Goal: Task Accomplishment & Management: Use online tool/utility

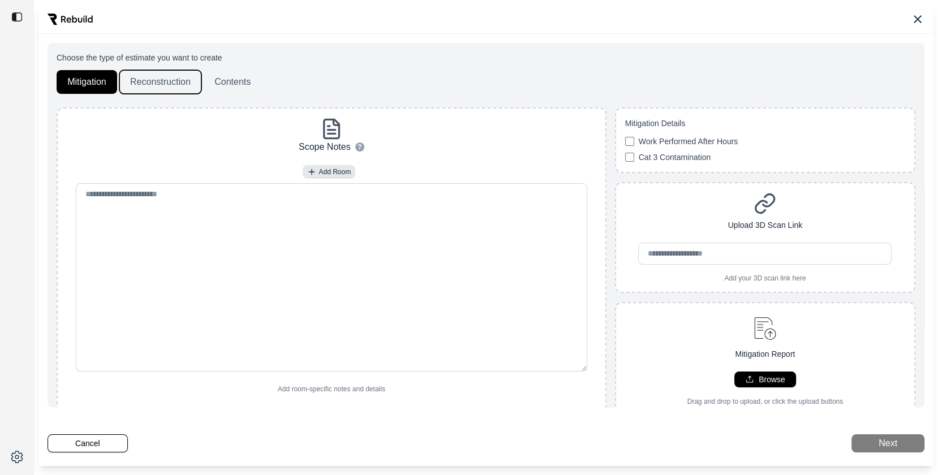
click at [159, 93] on button "Reconstruction" at bounding box center [160, 82] width 82 height 24
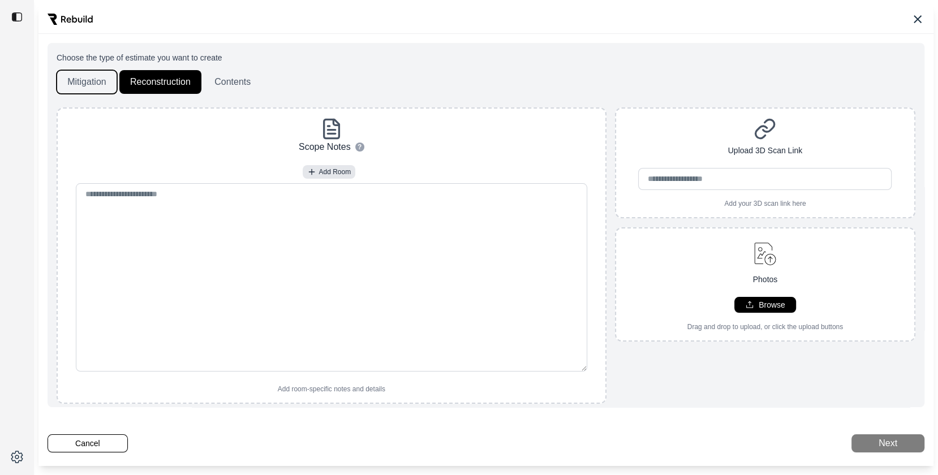
click at [74, 77] on button "Mitigation" at bounding box center [87, 82] width 61 height 24
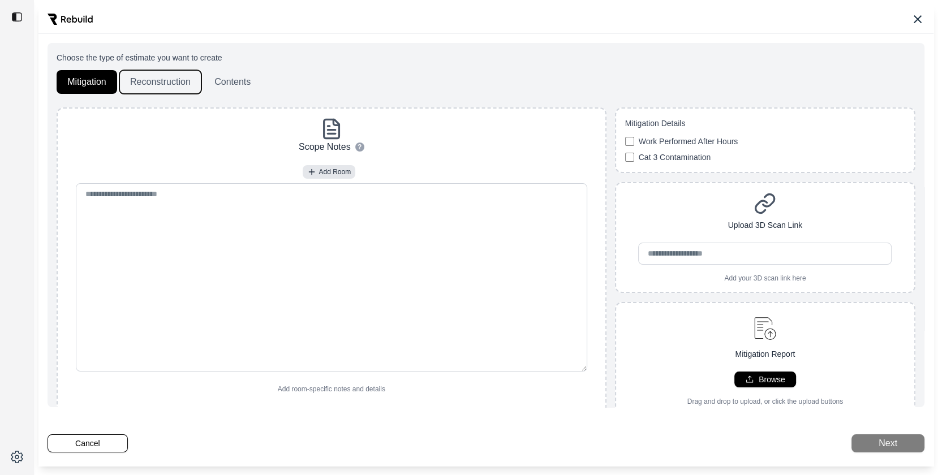
click at [168, 76] on button "Reconstruction" at bounding box center [160, 82] width 82 height 24
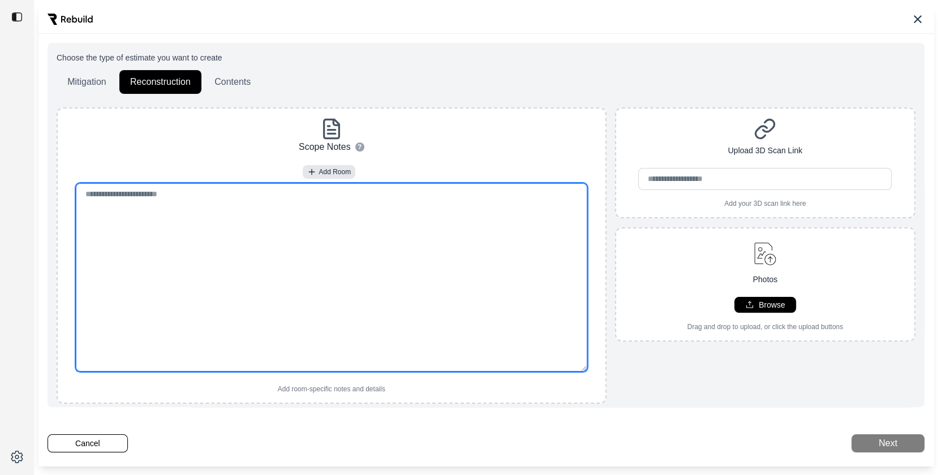
click at [191, 218] on textarea at bounding box center [331, 277] width 511 height 188
paste textarea "**********"
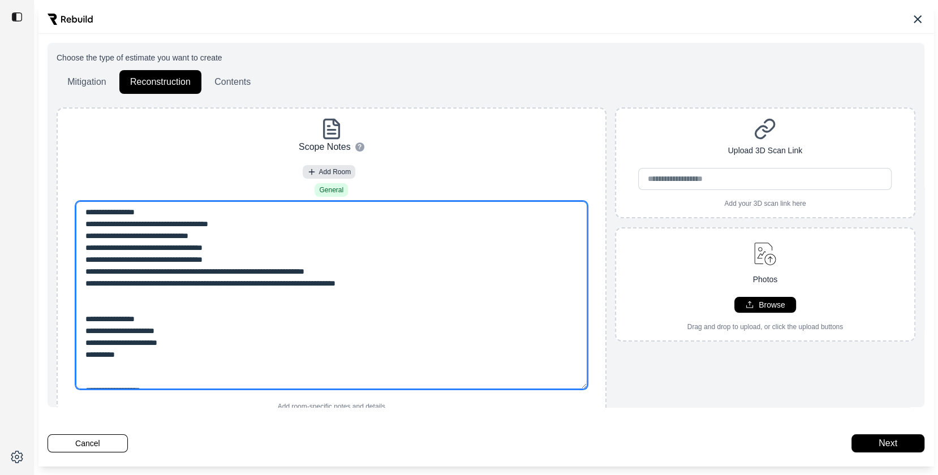
scroll to position [124, 0]
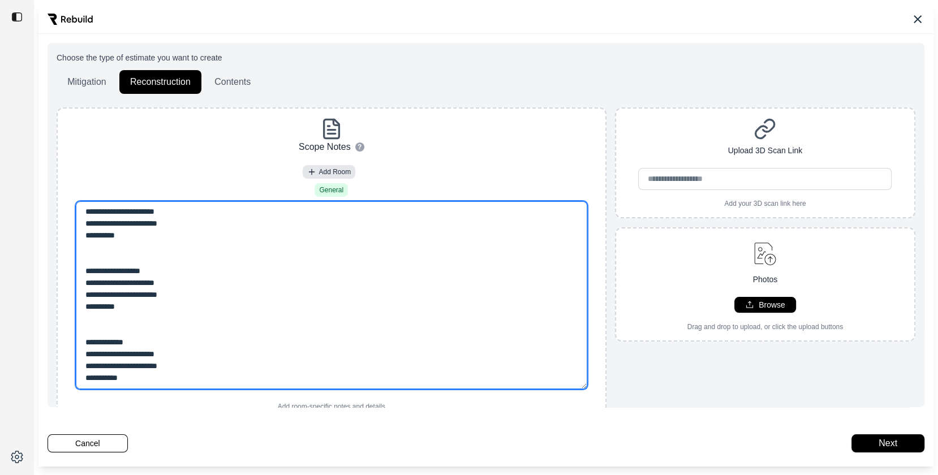
type textarea "**********"
click at [203, 291] on textarea "**********" at bounding box center [331, 295] width 511 height 188
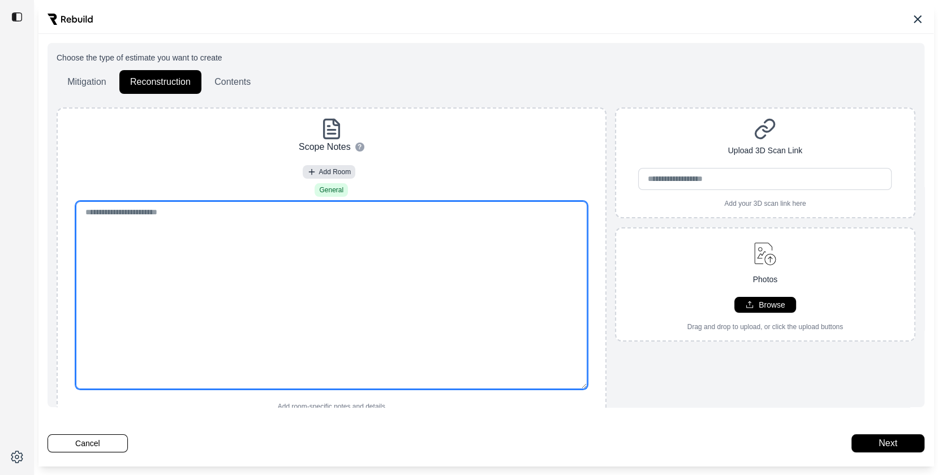
scroll to position [0, 0]
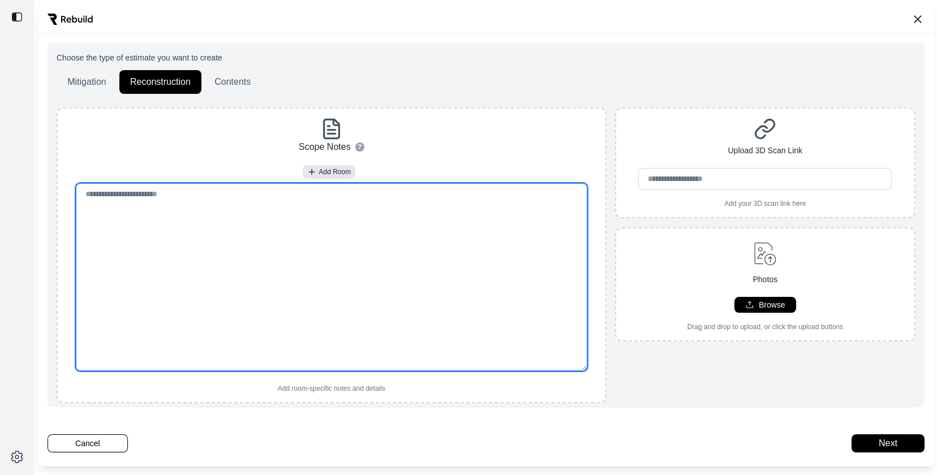
paste textarea "**********"
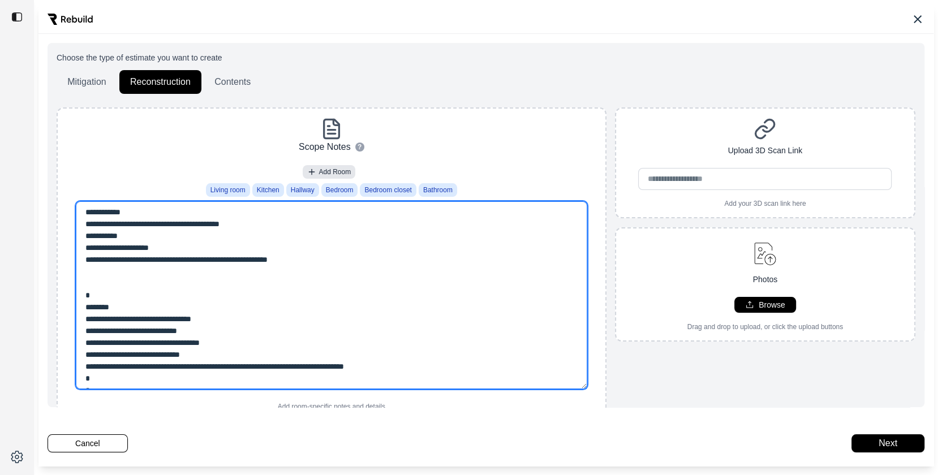
type textarea "**********"
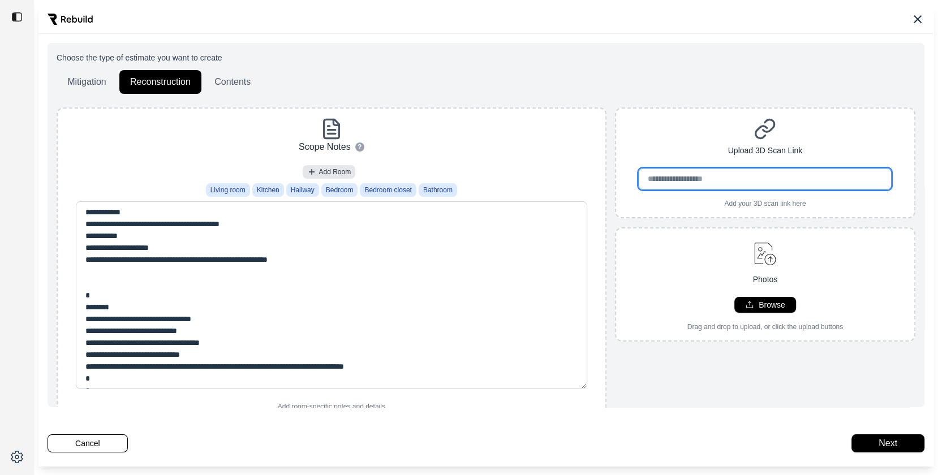
click at [678, 174] on input "url" at bounding box center [764, 179] width 253 height 22
paste input "**********"
type input "**********"
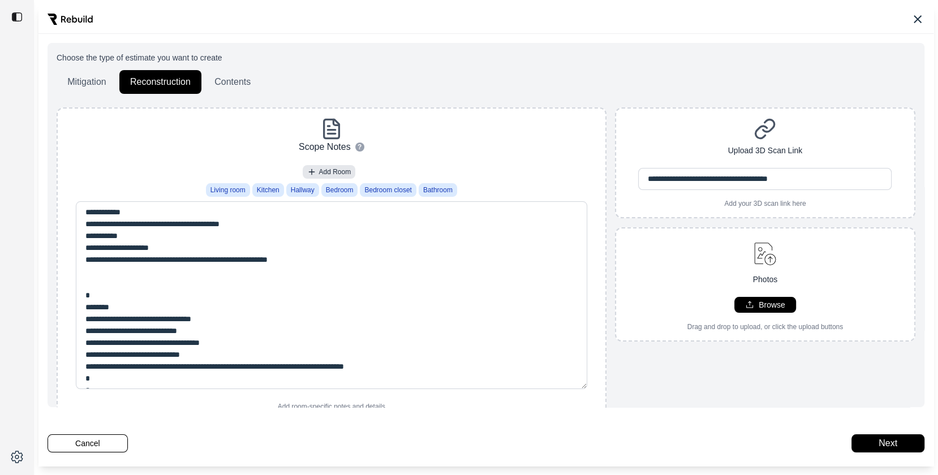
click at [671, 107] on div "**********" at bounding box center [765, 162] width 300 height 111
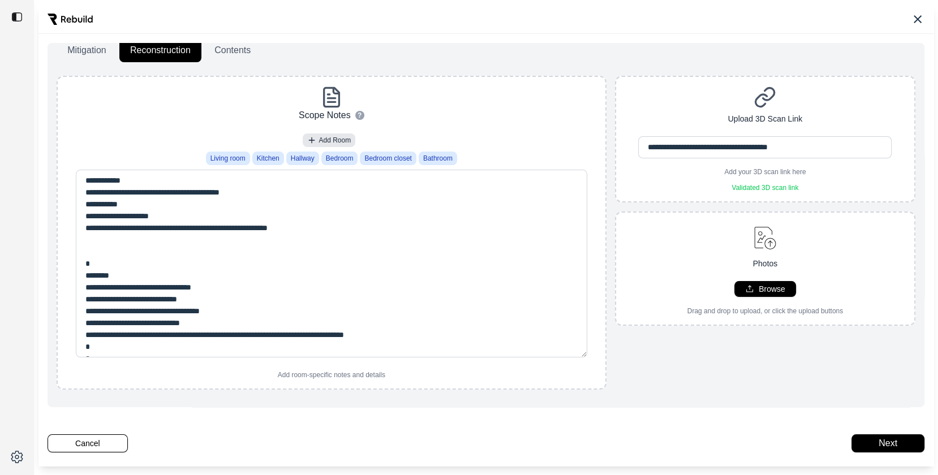
scroll to position [45, 0]
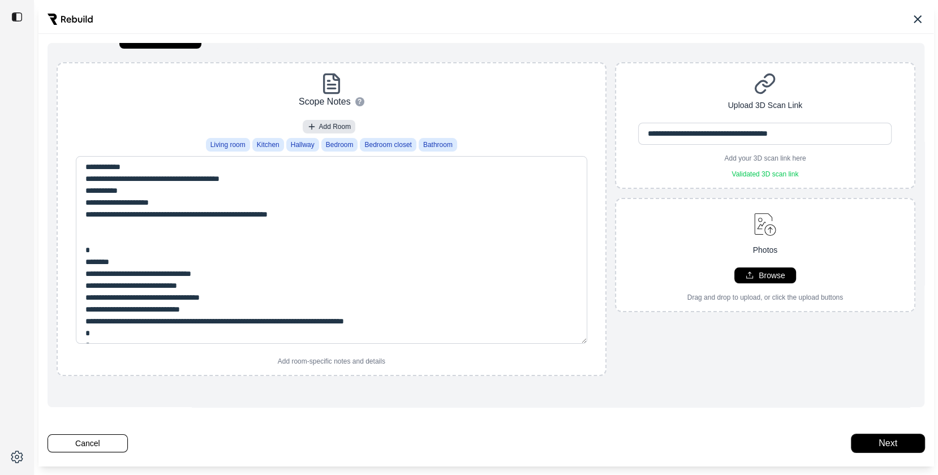
click at [882, 446] on button "Next" at bounding box center [887, 444] width 73 height 18
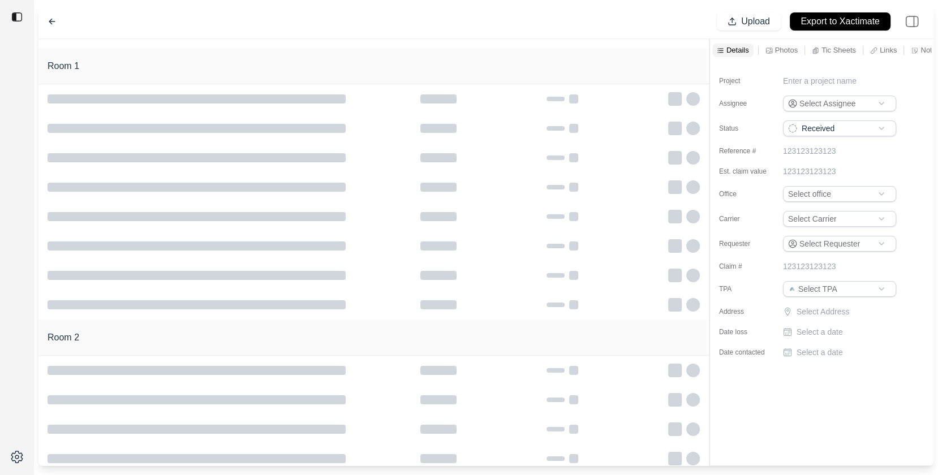
type input "**********"
click at [425, 10] on div "New Project 916757 Upload Export to Xactimate" at bounding box center [485, 22] width 895 height 35
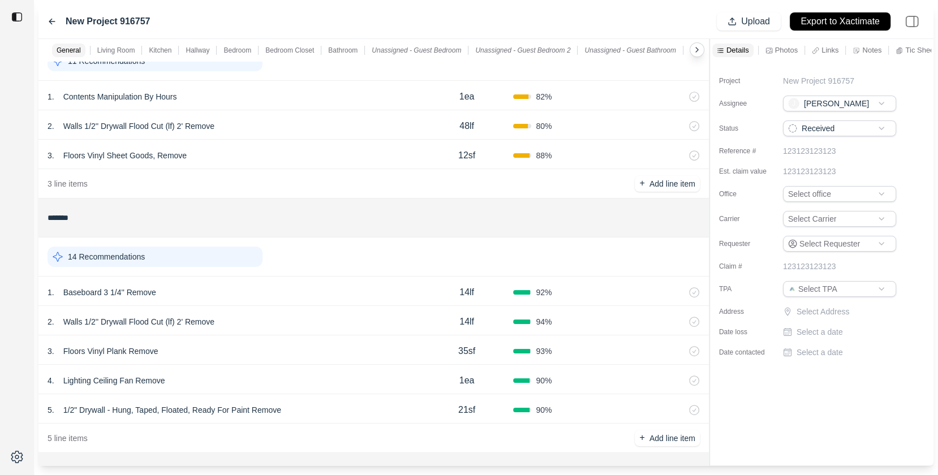
scroll to position [151, 0]
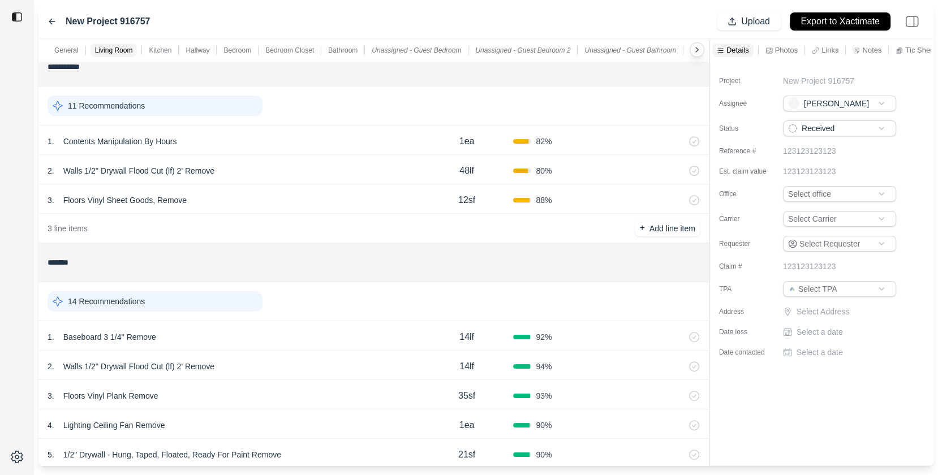
click at [203, 299] on div "14 Recommendations" at bounding box center [155, 301] width 215 height 20
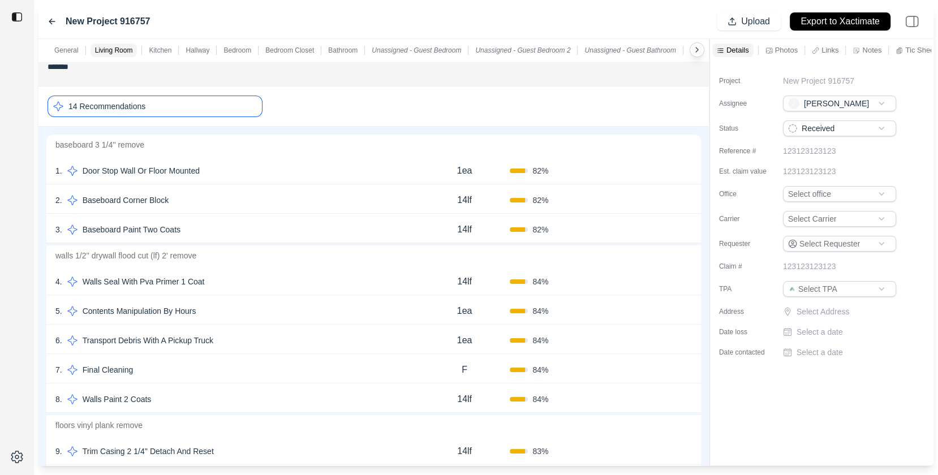
scroll to position [423, 0]
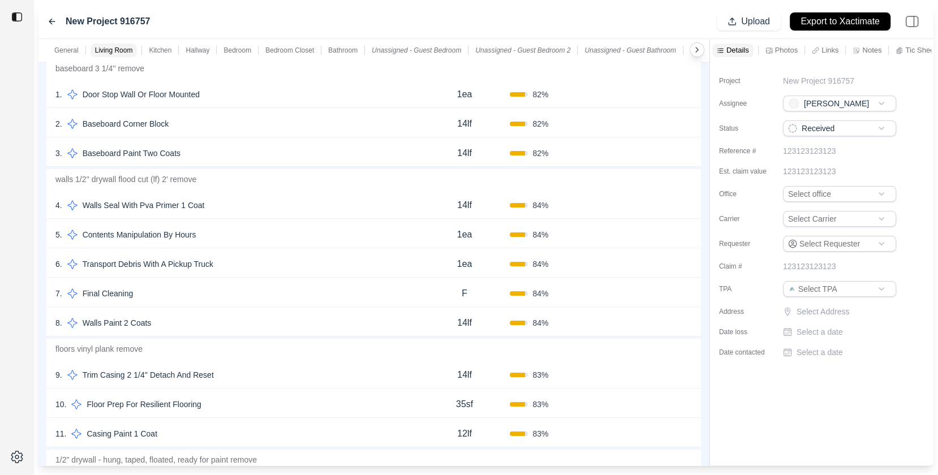
click at [330, 230] on div "5 . Contents Manipulation By Hours" at bounding box center [237, 235] width 364 height 16
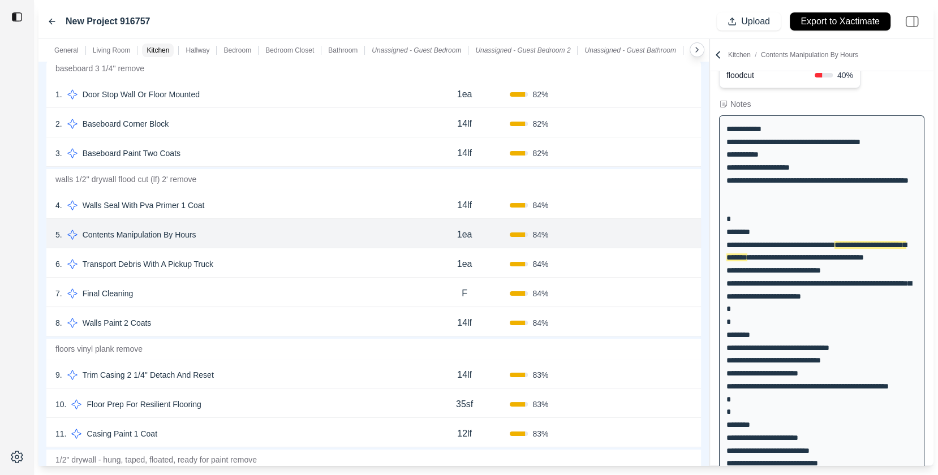
scroll to position [0, 0]
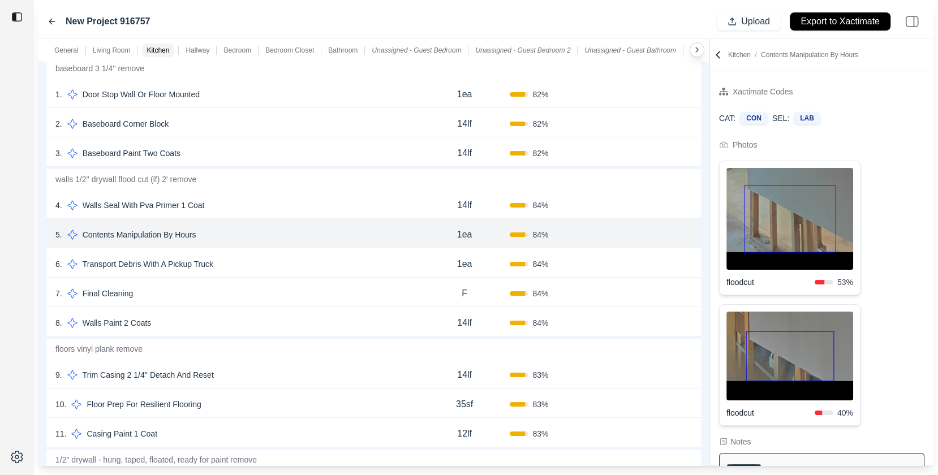
click at [264, 193] on div "4 . Walls Seal With Pva Primer 1 Coat 14lf 84 % Confirm" at bounding box center [373, 204] width 655 height 29
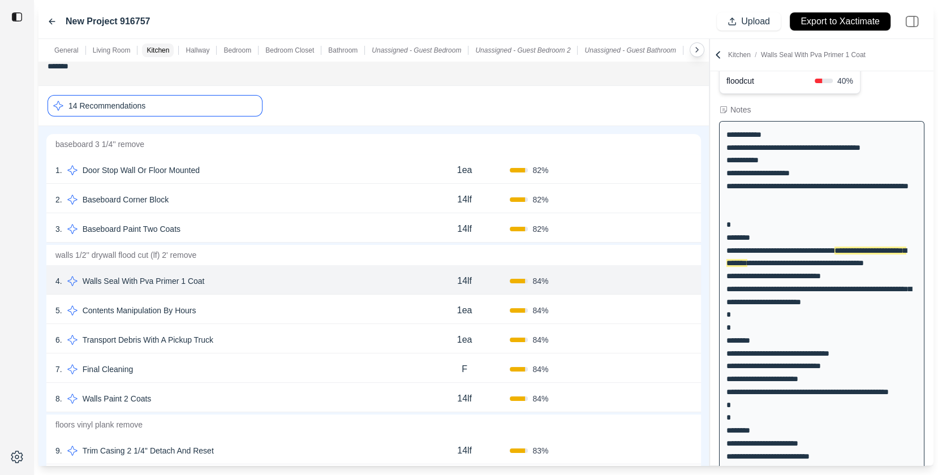
scroll to position [335, 0]
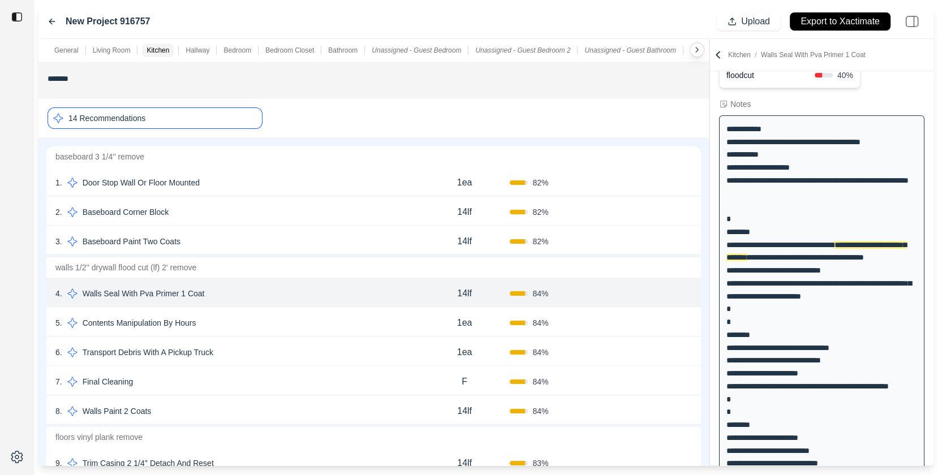
click at [266, 180] on div "1 . Door Stop Wall Or Floor Mounted" at bounding box center [237, 183] width 364 height 16
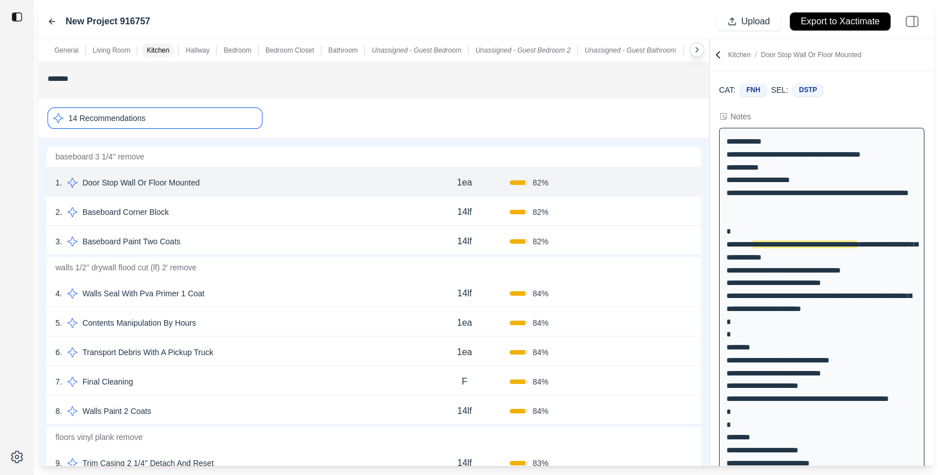
click at [266, 214] on div "2 . Baseboard Corner Block" at bounding box center [237, 212] width 364 height 16
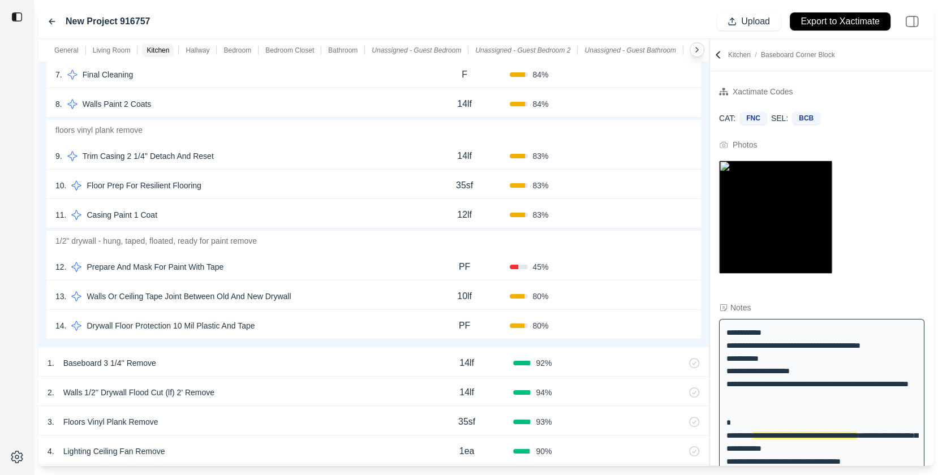
scroll to position [649, 0]
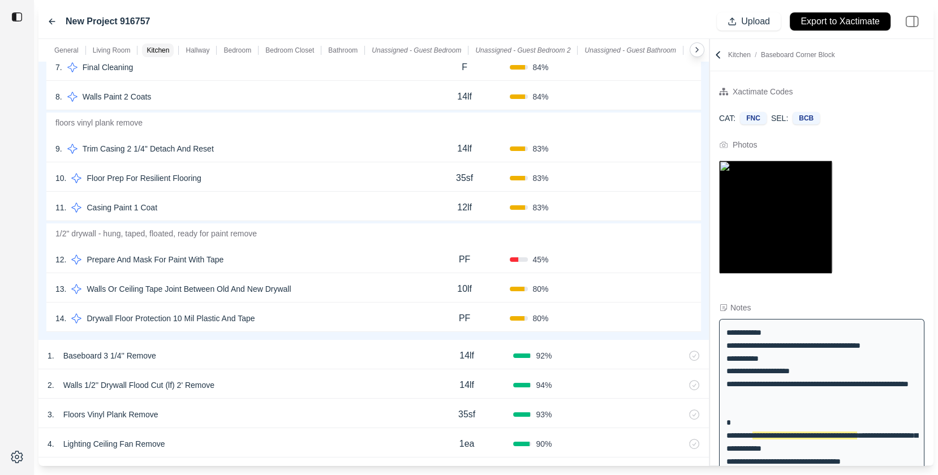
click at [306, 285] on div "13 . Walls Or Ceiling Tape Joint Between Old And New Drywall" at bounding box center [237, 289] width 364 height 16
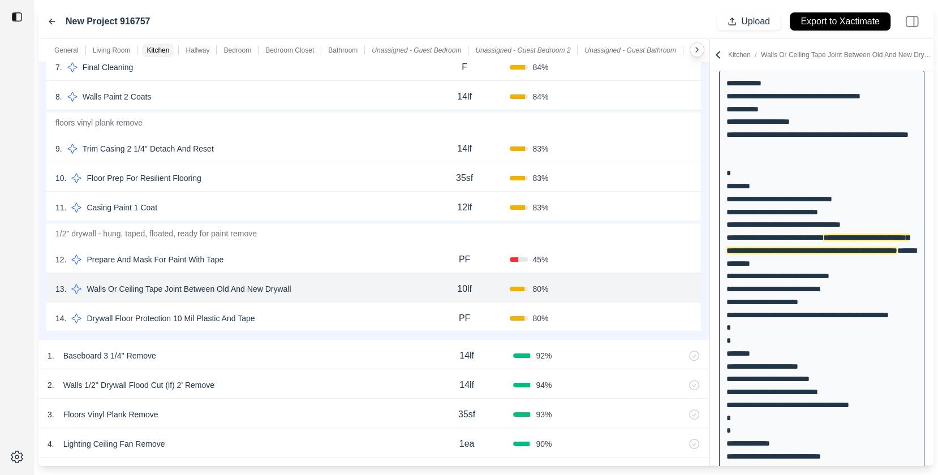
scroll to position [0, 0]
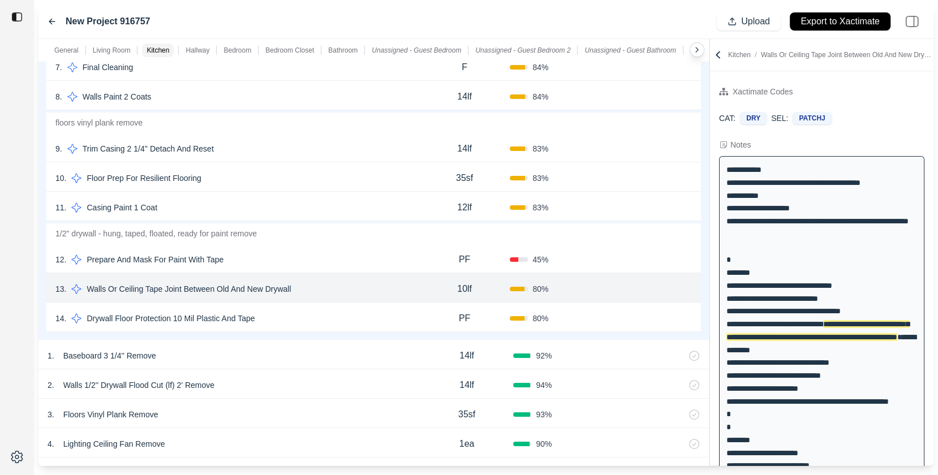
click at [368, 311] on div "14 . Drywall Floor Protection 10 Mil Plastic And Tape" at bounding box center [237, 319] width 364 height 16
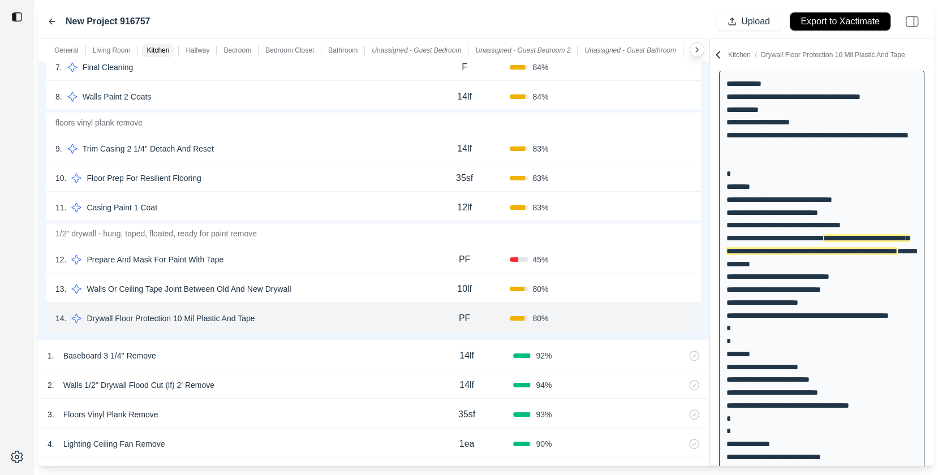
scroll to position [87, 0]
click at [363, 252] on div "12 . Prepare And Mask For Paint With Tape" at bounding box center [237, 260] width 364 height 16
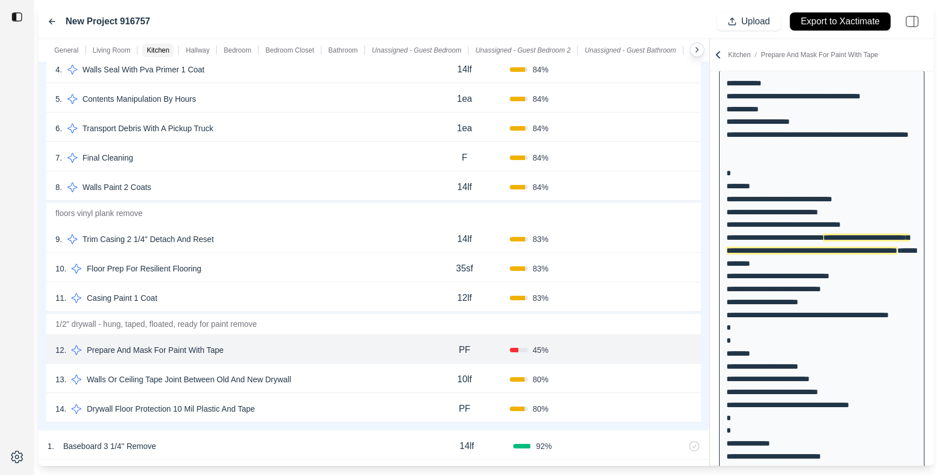
scroll to position [553, 0]
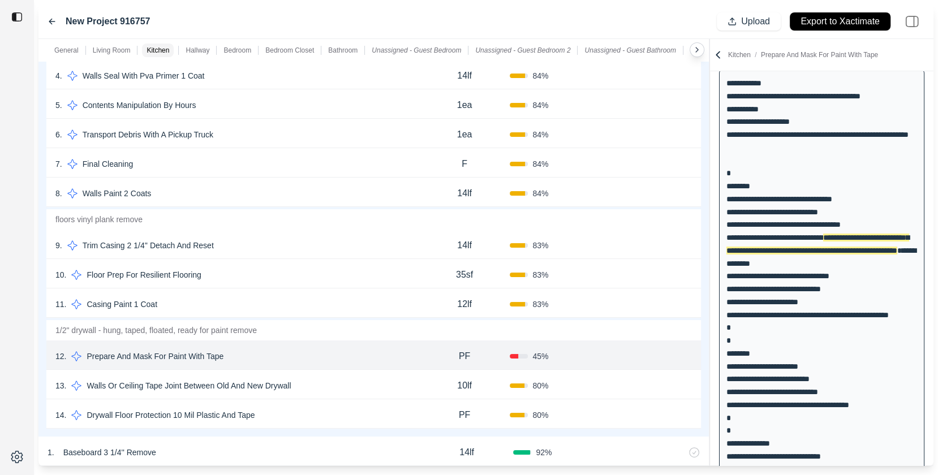
click at [340, 270] on div "10 . Floor Prep For Resilient Flooring" at bounding box center [237, 275] width 364 height 16
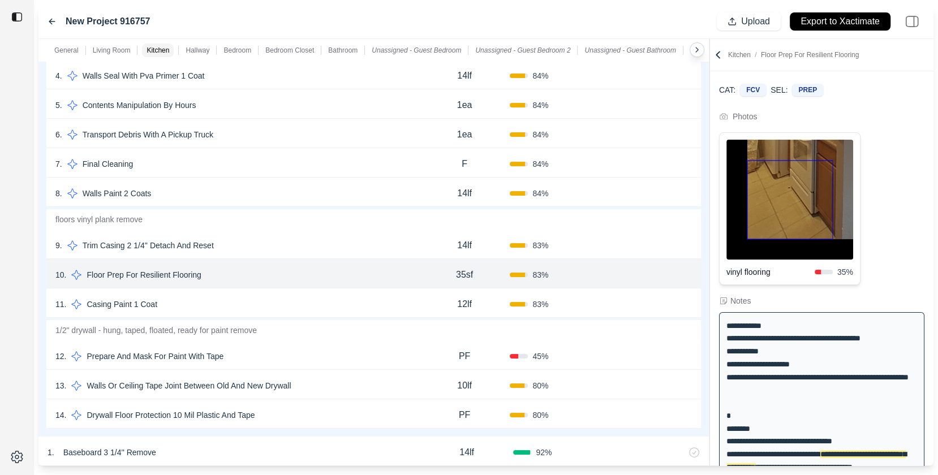
scroll to position [0, 0]
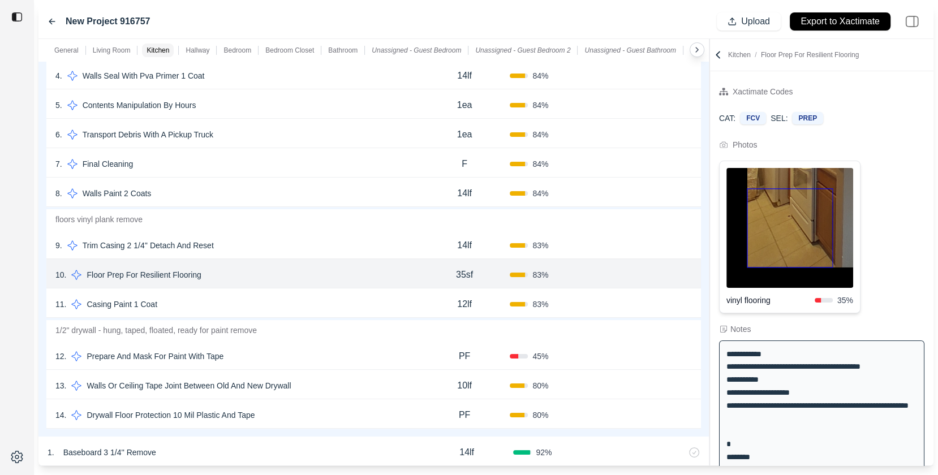
click at [367, 230] on div "9 . Trim Casing 2 1/4'' Detach And Reset 14lf 83 % Confirm" at bounding box center [373, 244] width 655 height 29
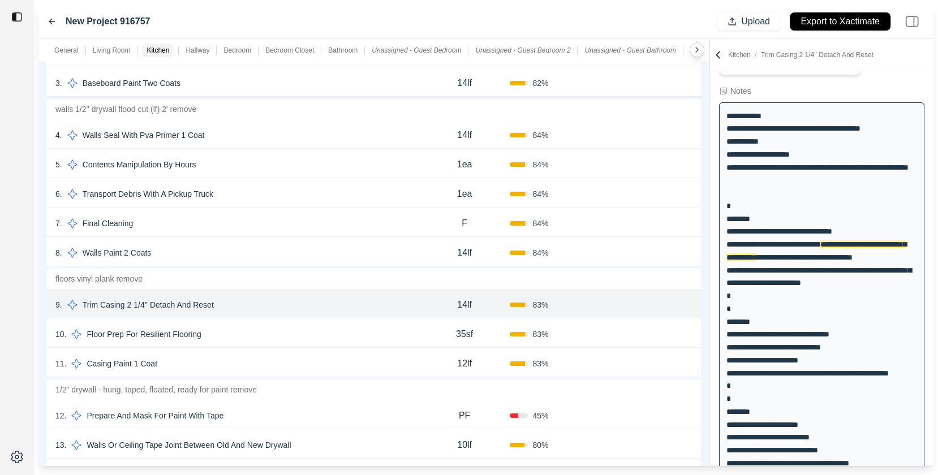
scroll to position [488, 0]
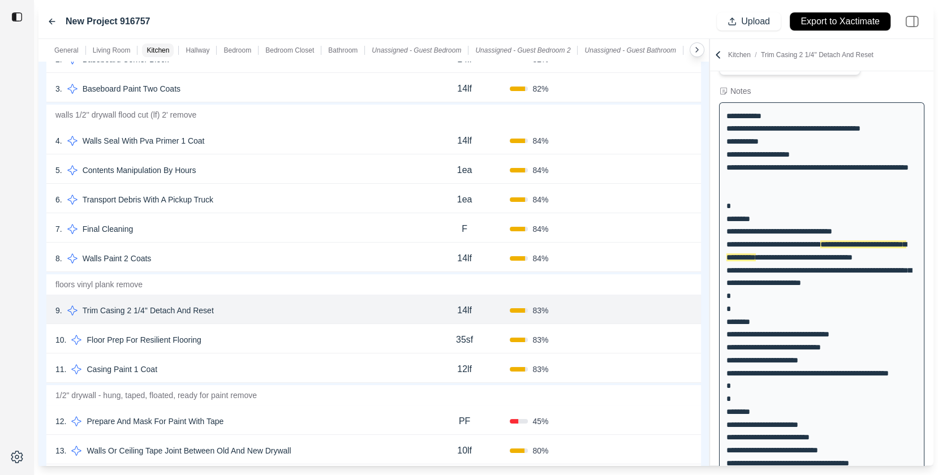
click at [324, 188] on div "6 . Transport Debris With A Pickup Truck 1ea 84 % Confirm" at bounding box center [373, 198] width 655 height 29
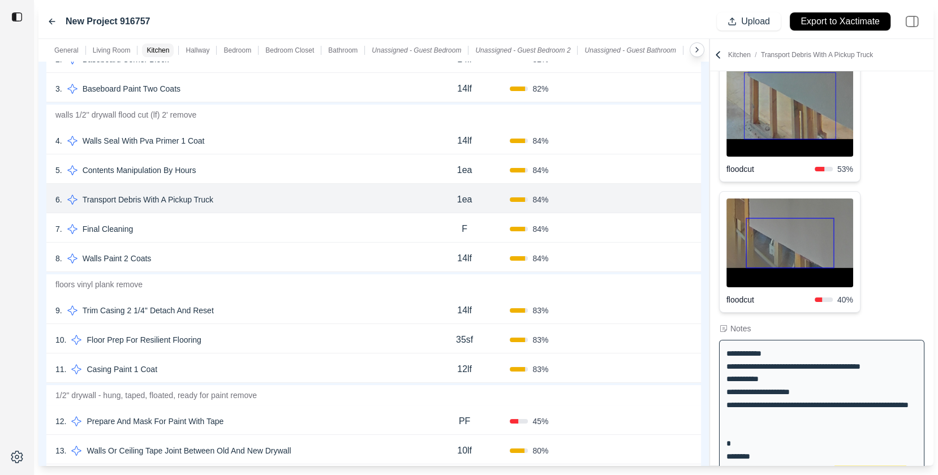
scroll to position [433, 0]
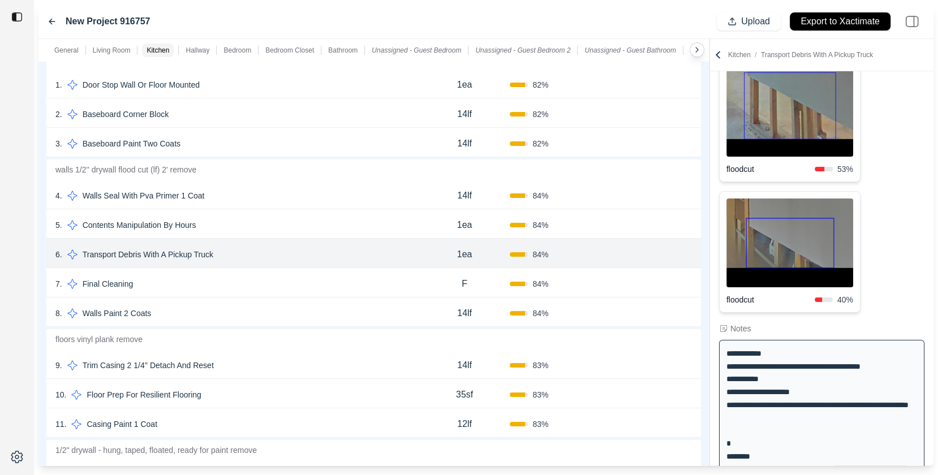
click at [270, 212] on div "5 . Contents Manipulation By Hours 1ea 84 % Confirm" at bounding box center [373, 223] width 655 height 29
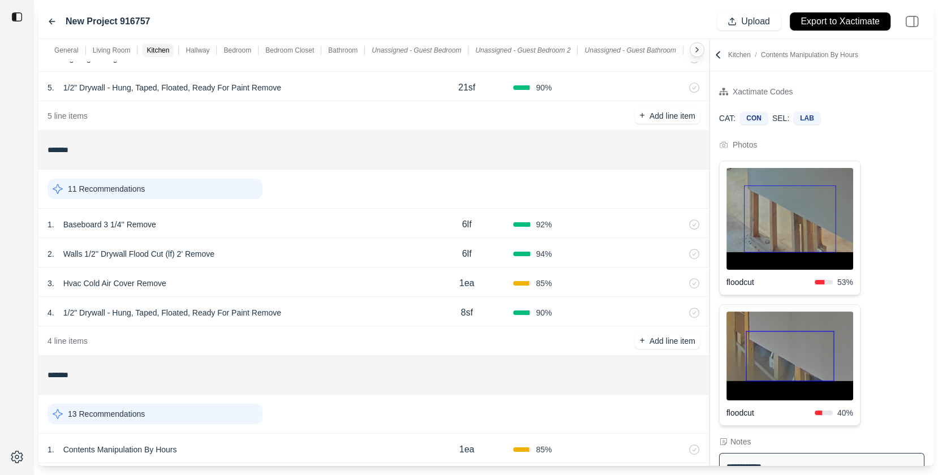
scroll to position [1051, 0]
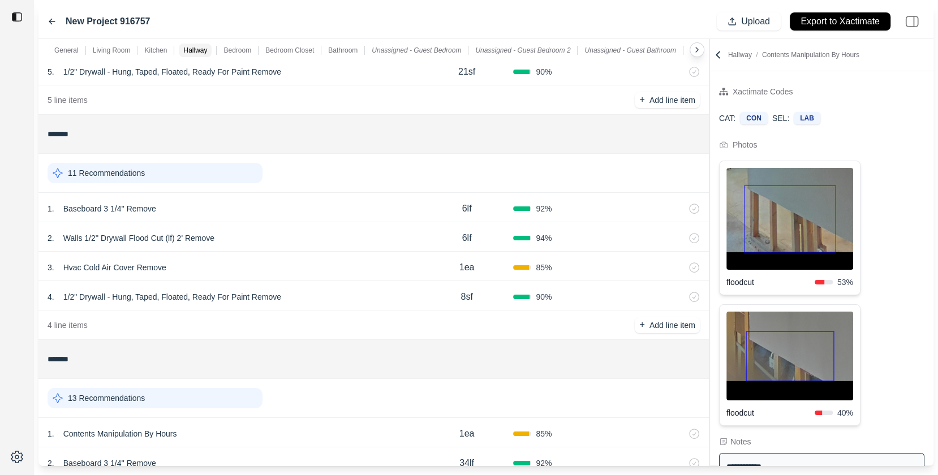
click at [325, 230] on div "2 . Walls 1/2'' Drywall Flood Cut (lf) 2' Remove" at bounding box center [234, 238] width 373 height 16
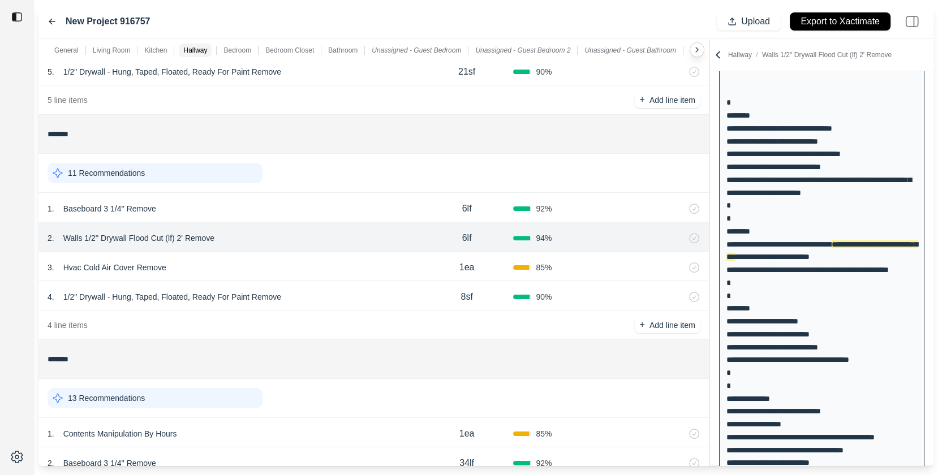
scroll to position [0, 0]
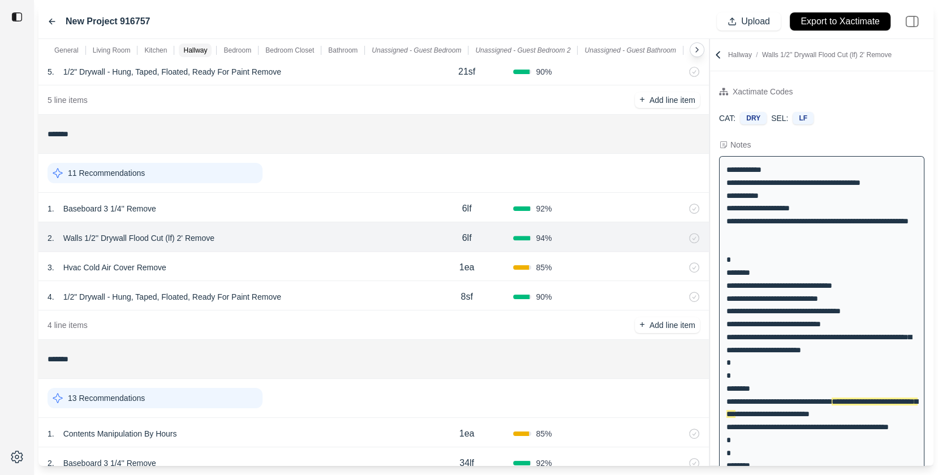
click at [237, 181] on div "11 Recommendations" at bounding box center [374, 172] width 652 height 29
click at [243, 171] on div "11 Recommendations" at bounding box center [155, 173] width 215 height 20
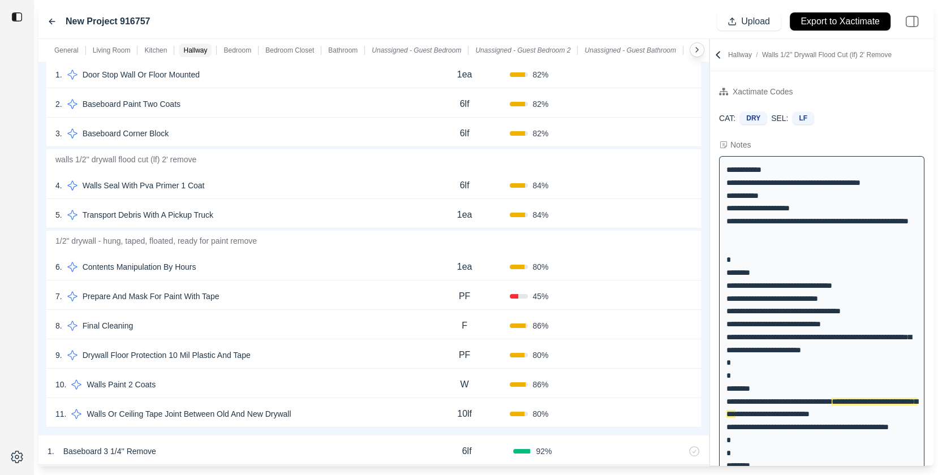
click at [659, 380] on button "Confirm" at bounding box center [660, 385] width 37 height 18
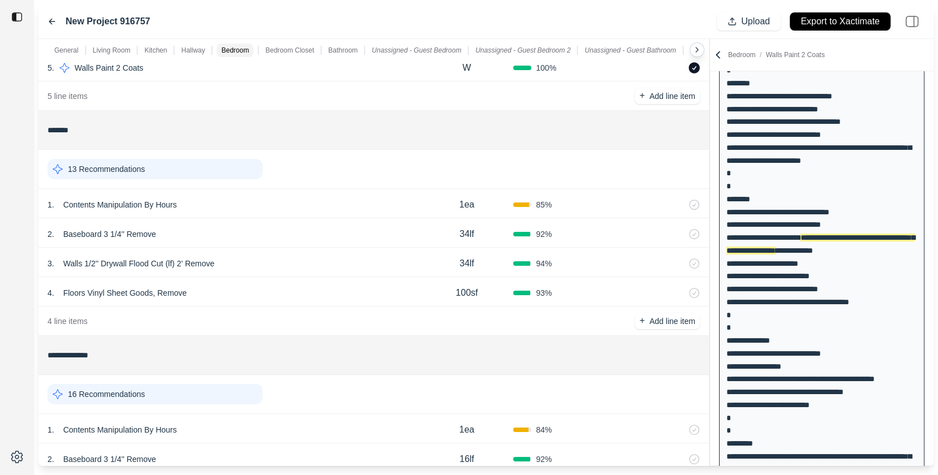
click at [217, 163] on div "13 Recommendations" at bounding box center [155, 169] width 215 height 20
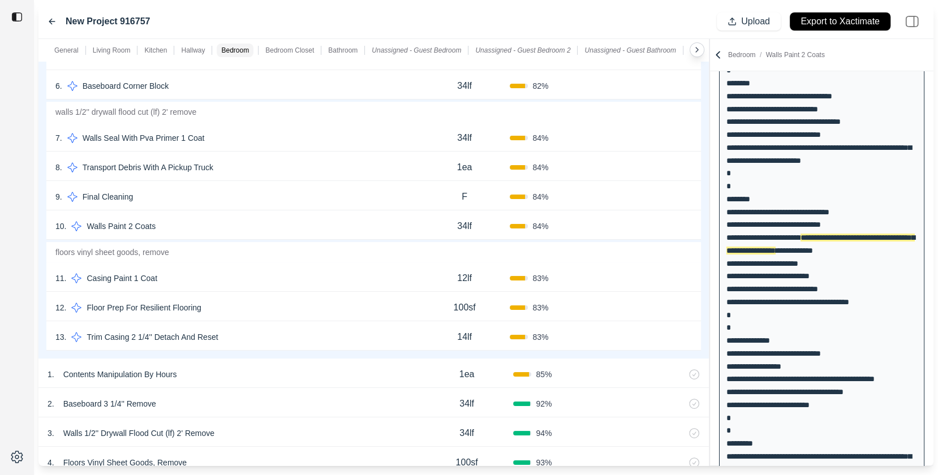
click at [332, 200] on div "9 . Final Cleaning F 84 % Confirm" at bounding box center [373, 195] width 655 height 29
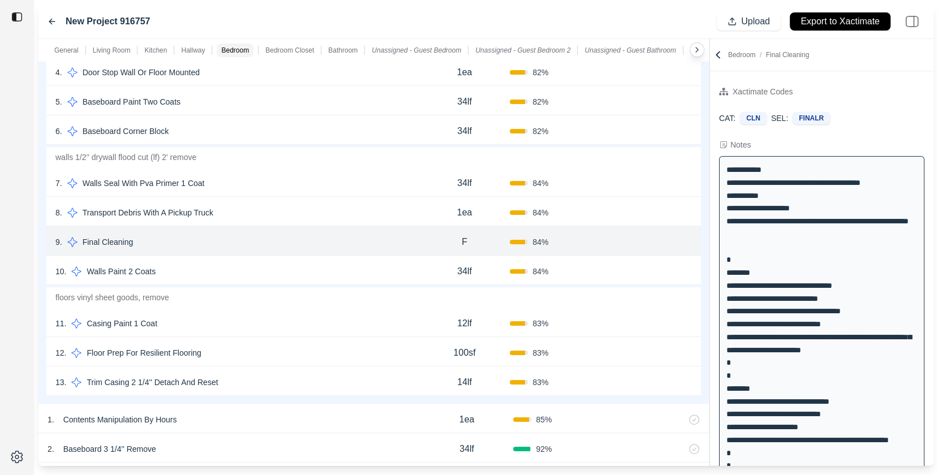
click at [354, 177] on div "7 . Walls Seal With Pva Primer 1 Coat" at bounding box center [237, 183] width 364 height 16
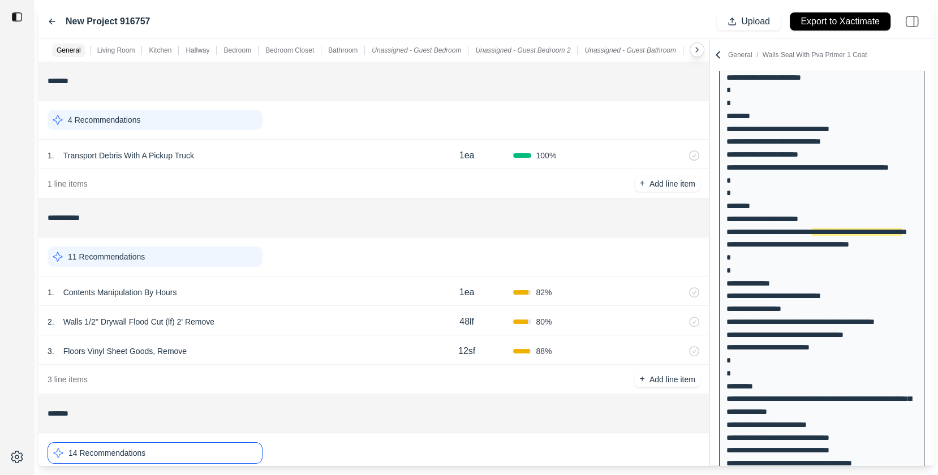
click at [214, 120] on div "4 Recommendations" at bounding box center [155, 120] width 215 height 20
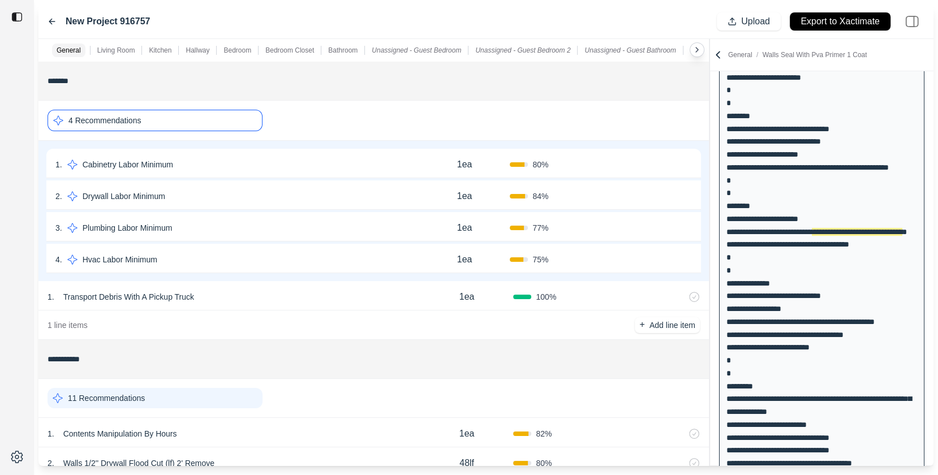
click at [214, 120] on div "4 Recommendations" at bounding box center [155, 120] width 215 height 21
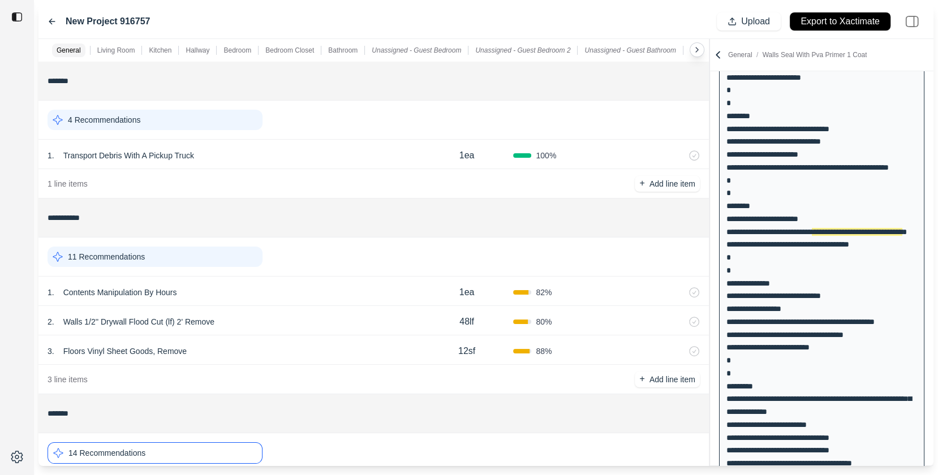
click at [209, 259] on div "11 Recommendations" at bounding box center [155, 257] width 215 height 20
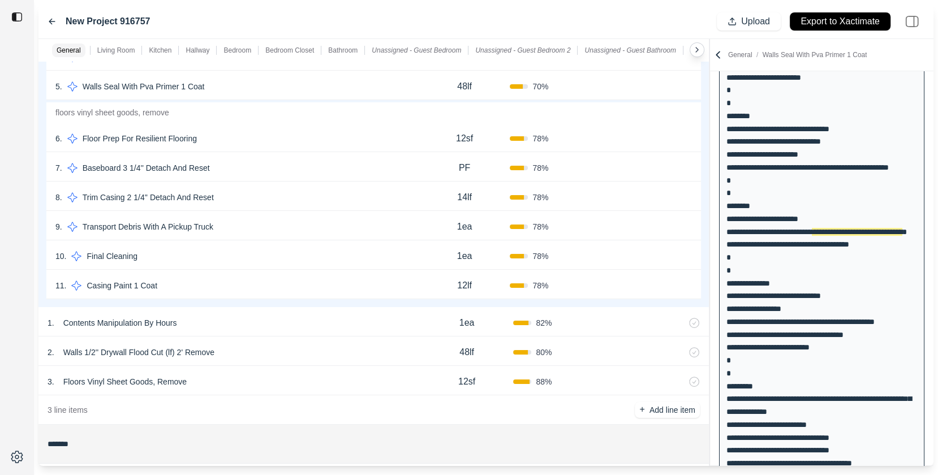
scroll to position [381, 0]
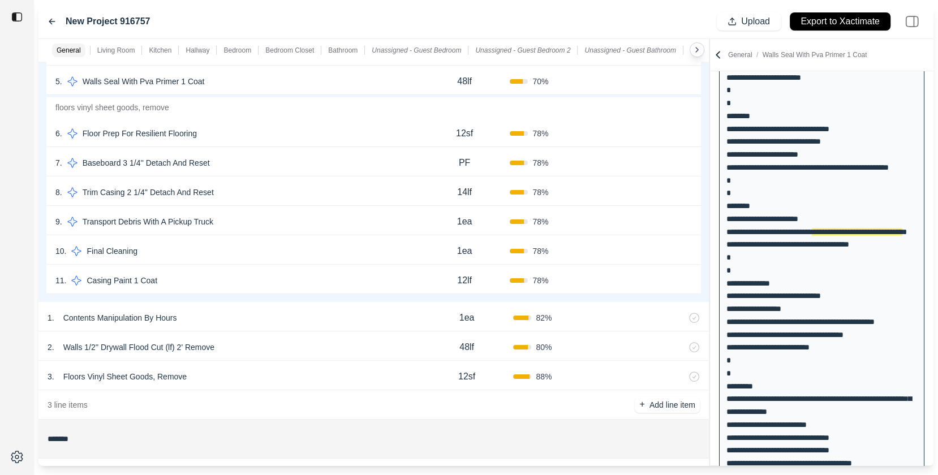
click at [302, 215] on div "9 . Transport Debris With A Pickup Truck" at bounding box center [237, 222] width 364 height 16
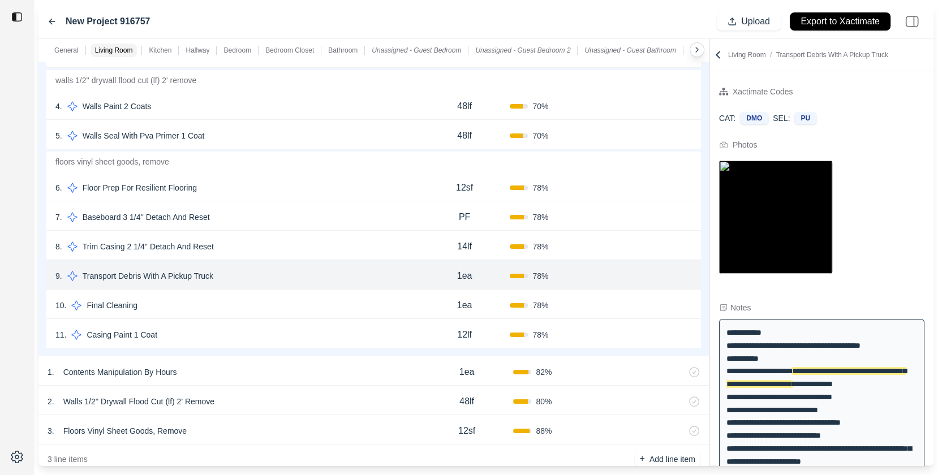
scroll to position [313, 0]
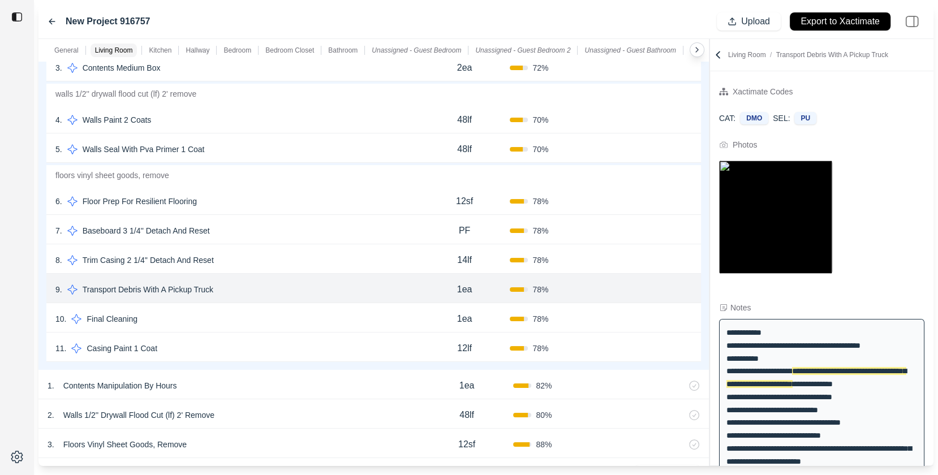
click at [349, 216] on div "7 . Baseboard 3 1/4'' Detach And Reset PF 78 % Confirm" at bounding box center [373, 229] width 655 height 29
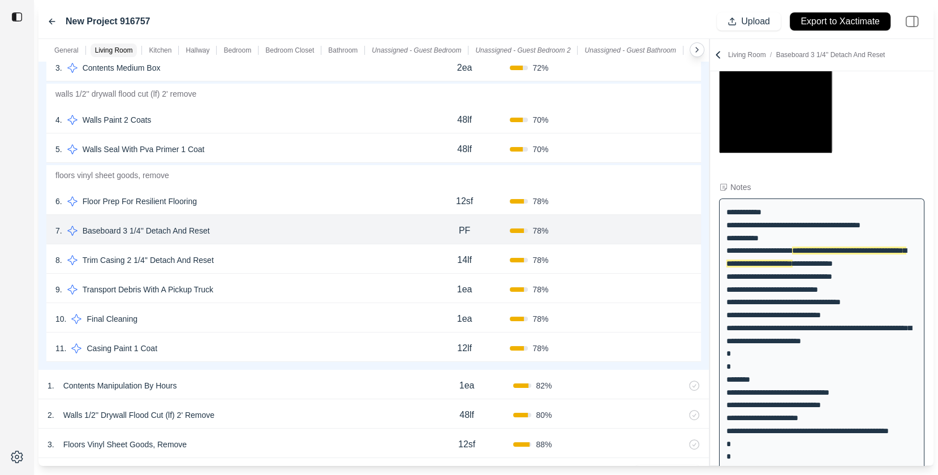
click at [364, 194] on div "6 . Floor Prep For Resilient Flooring" at bounding box center [237, 201] width 364 height 16
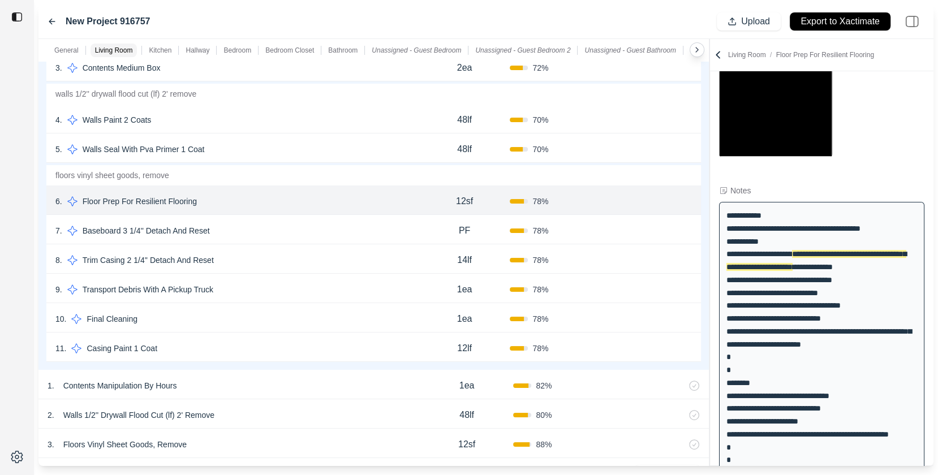
scroll to position [121, 0]
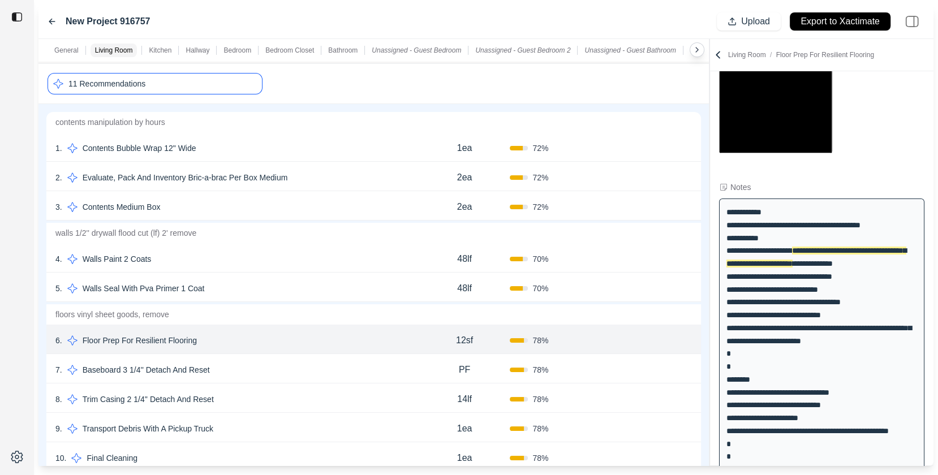
click at [347, 164] on div "2 . Evaluate, Pack And Inventory Bric-a-brac Per Box Medium 2ea 72 % Confirm" at bounding box center [373, 176] width 655 height 29
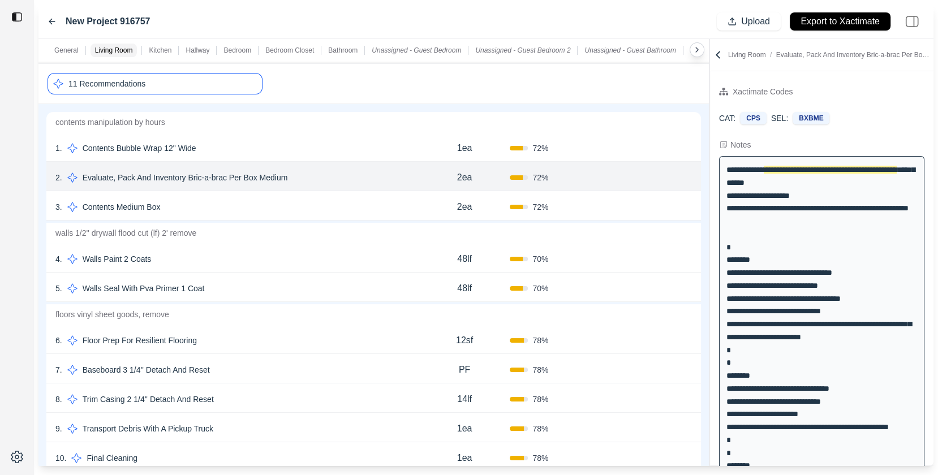
click at [354, 150] on div "1 . Contents Bubble Wrap 12" Wide" at bounding box center [237, 148] width 364 height 16
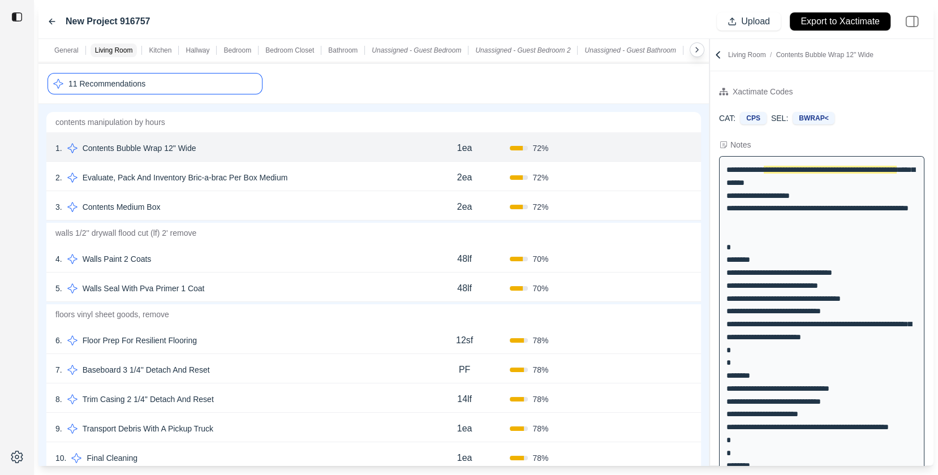
click at [293, 259] on div "4 . Walls Paint 2 Coats" at bounding box center [237, 259] width 364 height 16
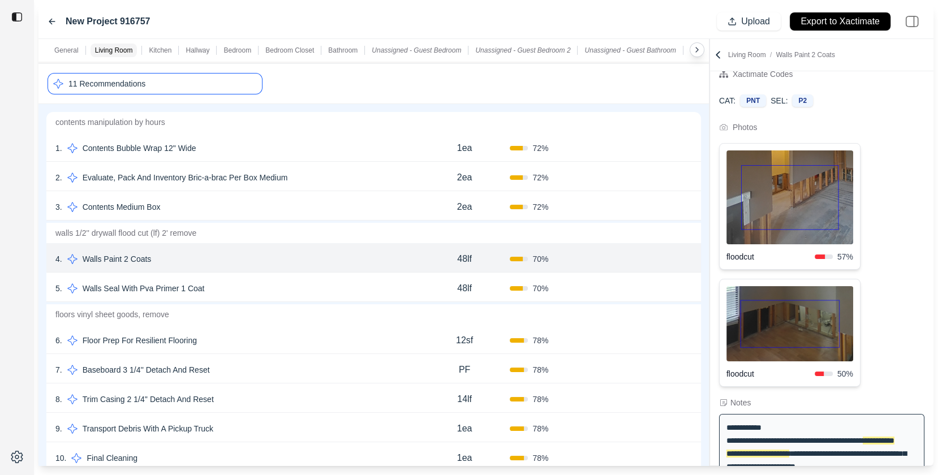
click at [298, 290] on div "5 . Walls Seal With Pva Primer 1 Coat" at bounding box center [237, 289] width 364 height 16
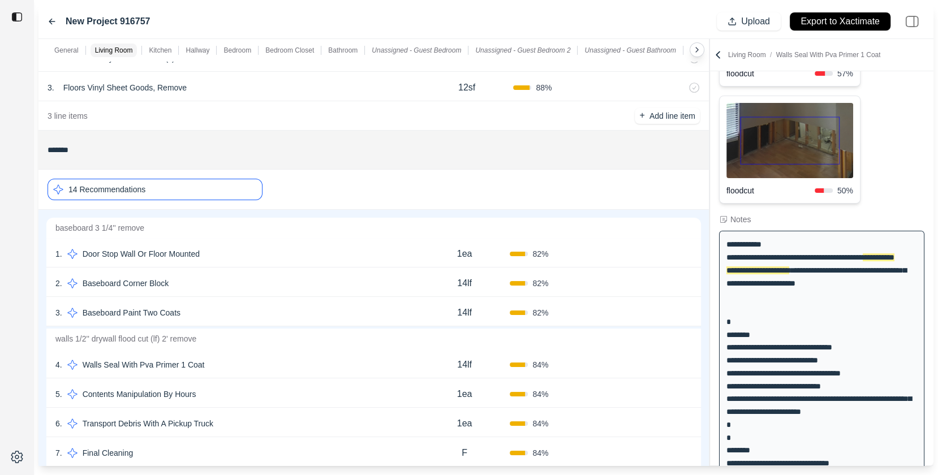
scroll to position [673, 0]
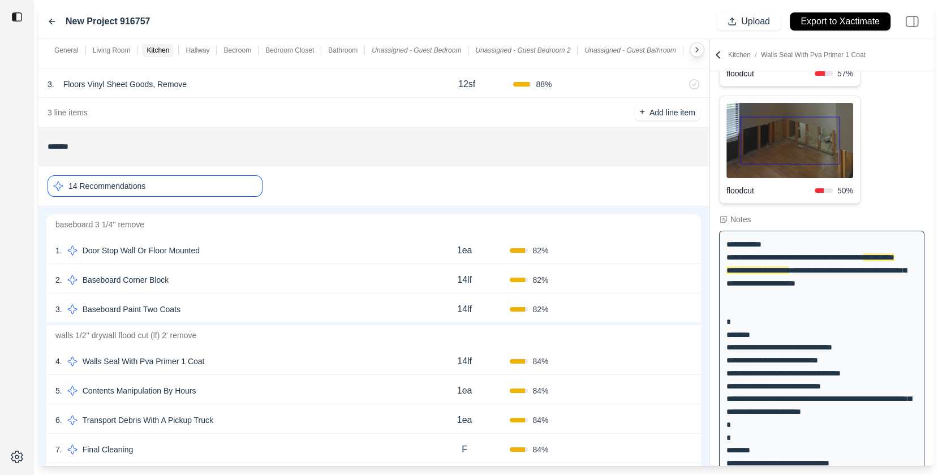
click at [257, 246] on div "1 . Door Stop Wall Or Floor Mounted" at bounding box center [237, 251] width 364 height 16
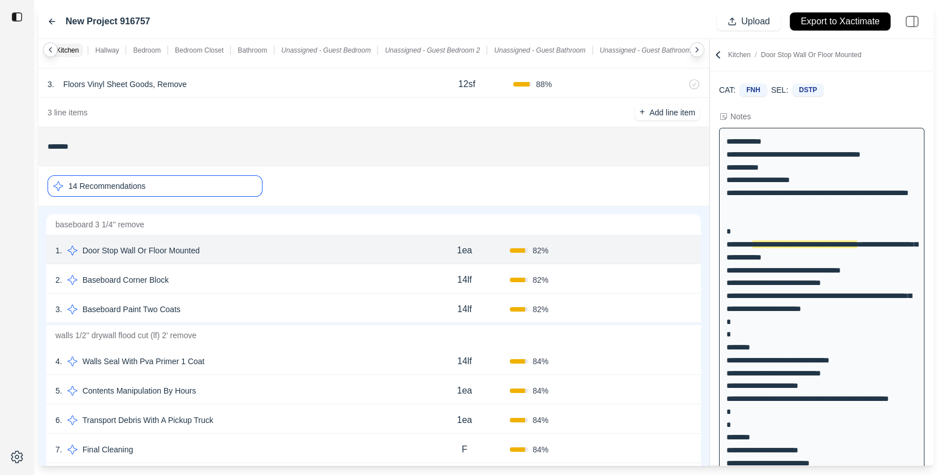
scroll to position [0, 0]
click at [239, 50] on p "Bedroom" at bounding box center [237, 50] width 28 height 9
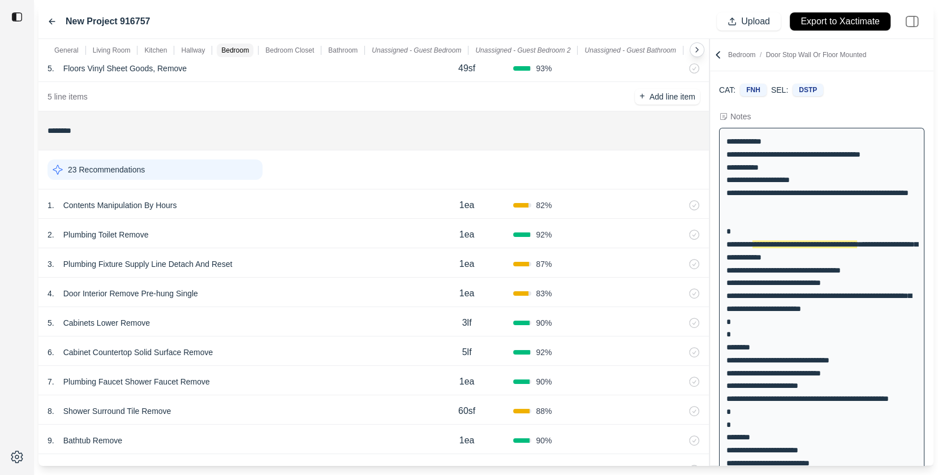
scroll to position [3529, 0]
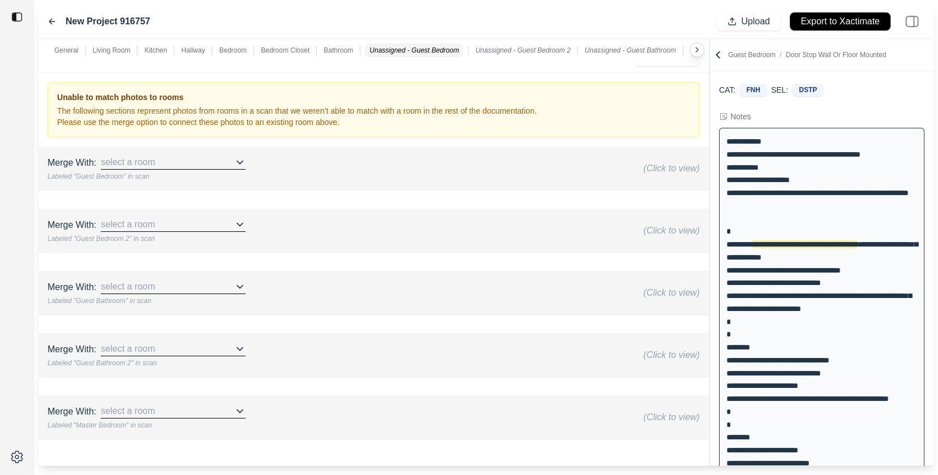
click at [379, 151] on div "Merge With: select a room Labeled "Guest Bedroom" in scan (Click to view)" at bounding box center [373, 168] width 661 height 35
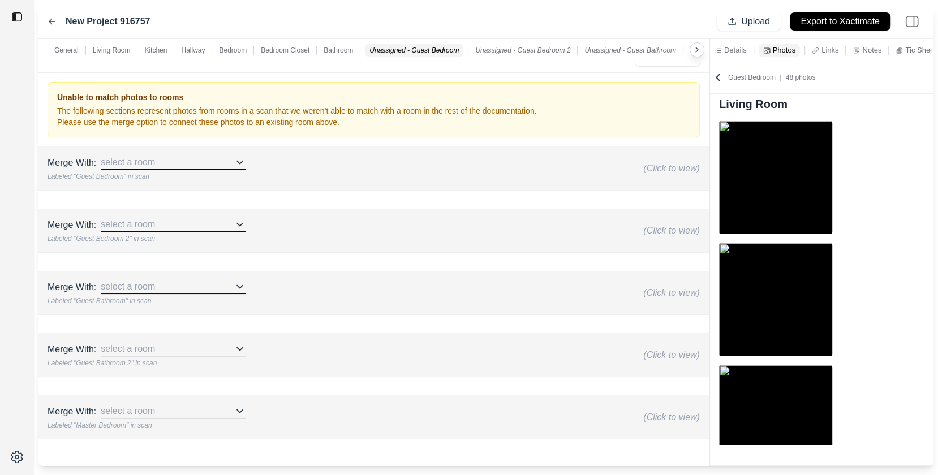
scroll to position [23, 0]
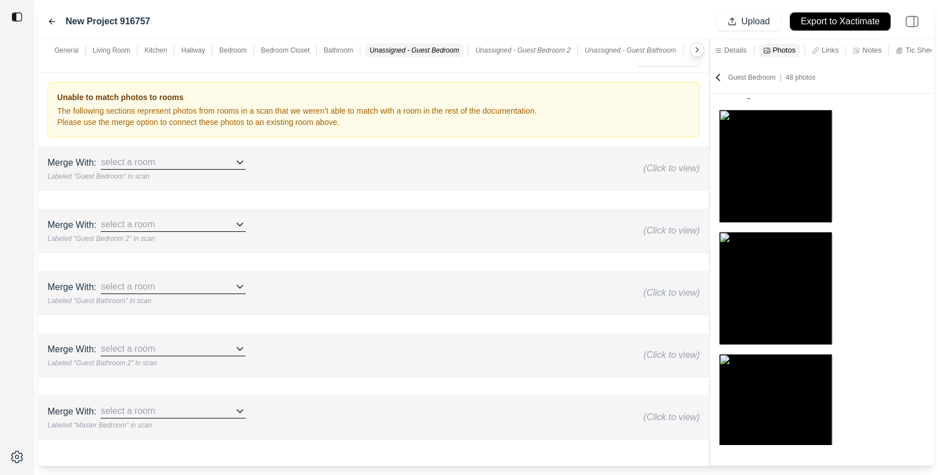
click at [204, 156] on div "select a room" at bounding box center [173, 163] width 145 height 14
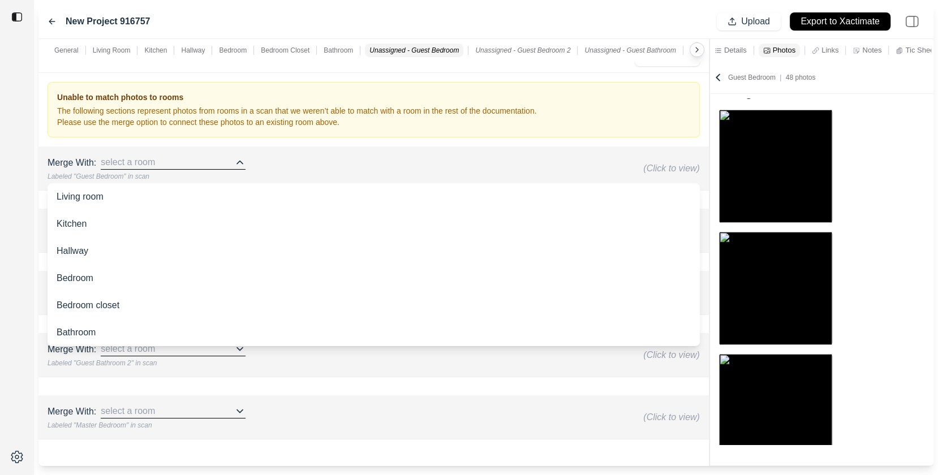
scroll to position [71, 0]
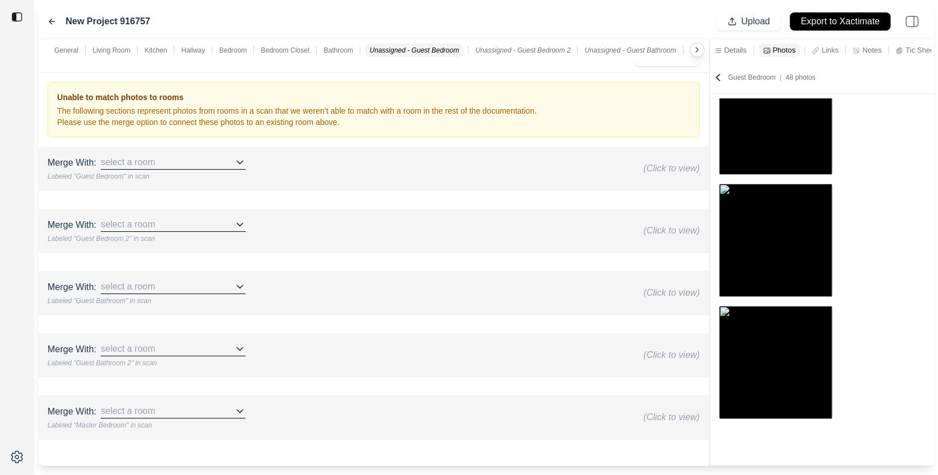
click at [329, 218] on div "Merge With: select a room Labeled "Guest Bedroom 2" in scan (Click to view)" at bounding box center [374, 230] width 652 height 25
click at [288, 222] on div "Merge With: select a room Labeled "Guest Bedroom 2" in scan (Click to view)" at bounding box center [374, 230] width 652 height 25
click at [264, 280] on div "Merge With: select a room Labeled "Guest Bathroom" in scan (Click to view)" at bounding box center [374, 292] width 652 height 25
click at [199, 405] on div "select a room" at bounding box center [173, 412] width 145 height 14
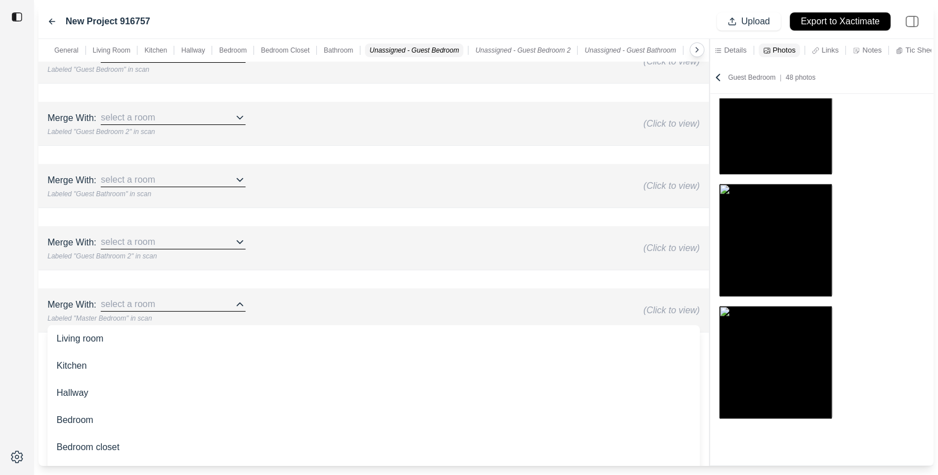
click at [109, 408] on div "Bedroom" at bounding box center [374, 420] width 652 height 27
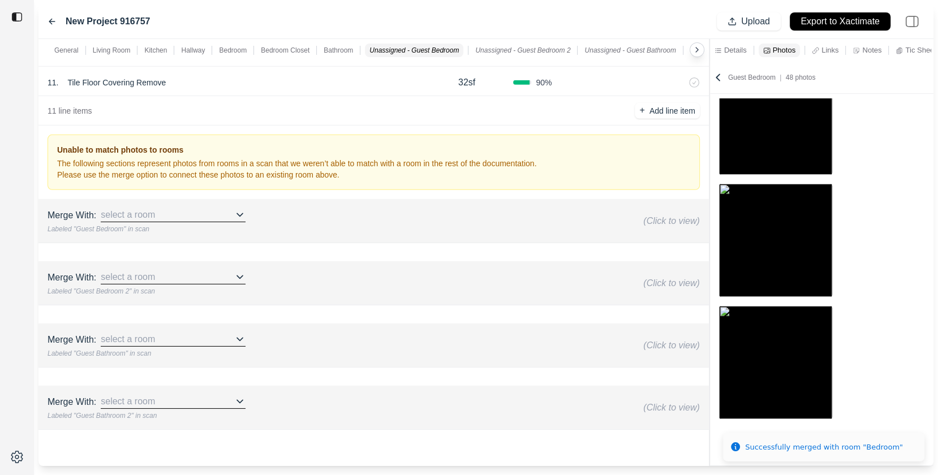
scroll to position [3467, 0]
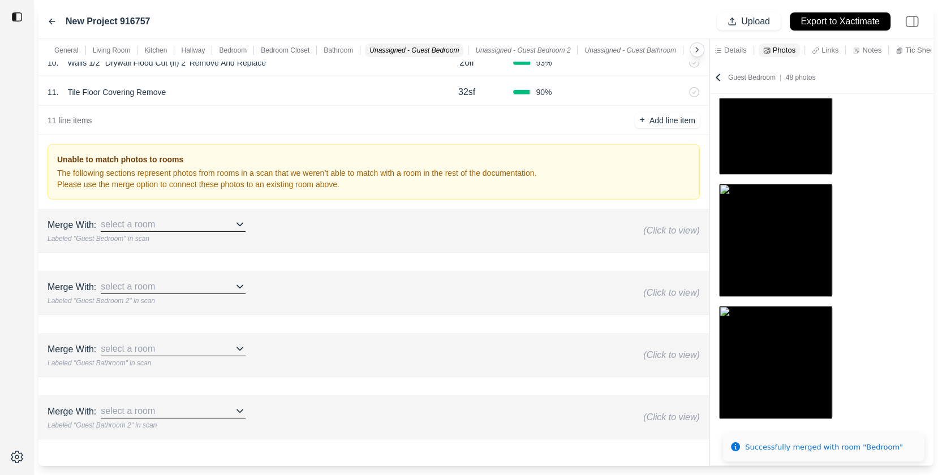
click at [191, 342] on div "select a room" at bounding box center [173, 349] width 145 height 14
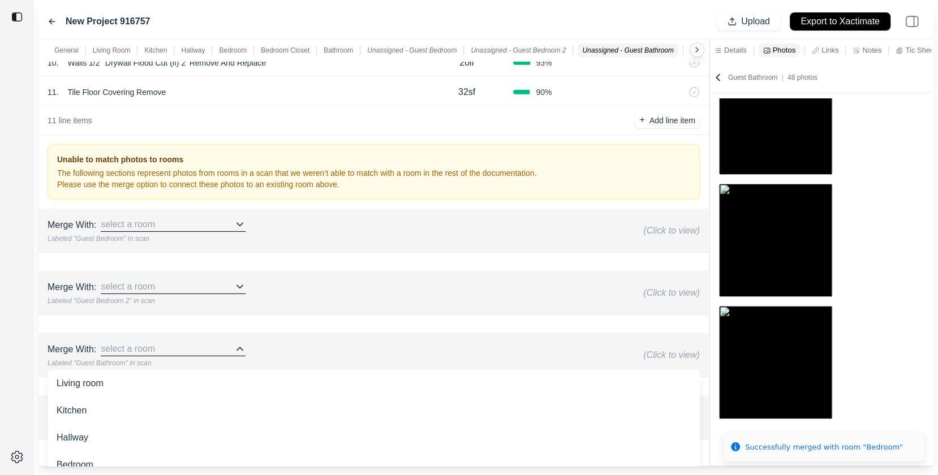
scroll to position [3525, 0]
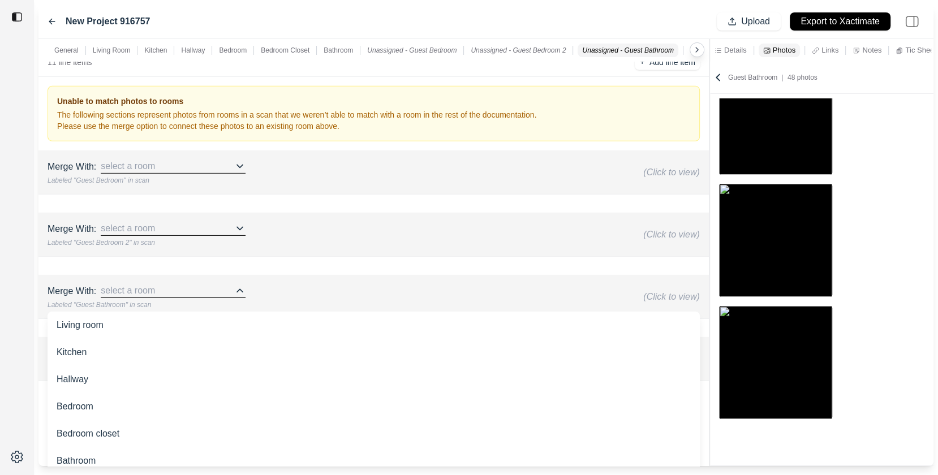
click at [185, 451] on div "Bathroom" at bounding box center [374, 461] width 652 height 27
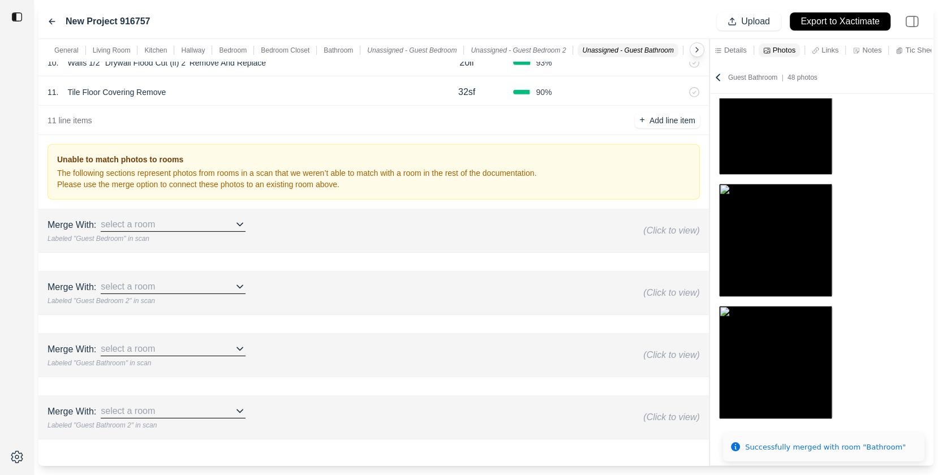
scroll to position [3406, 0]
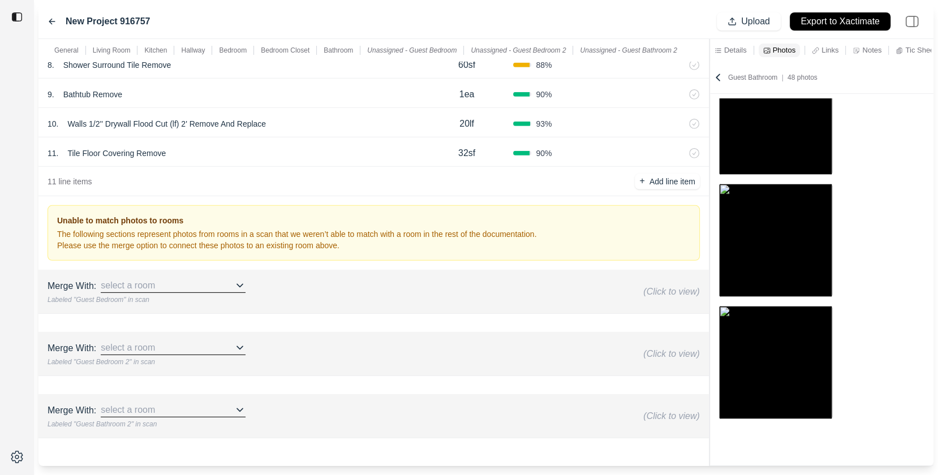
click at [171, 403] on div "select a room" at bounding box center [173, 410] width 145 height 14
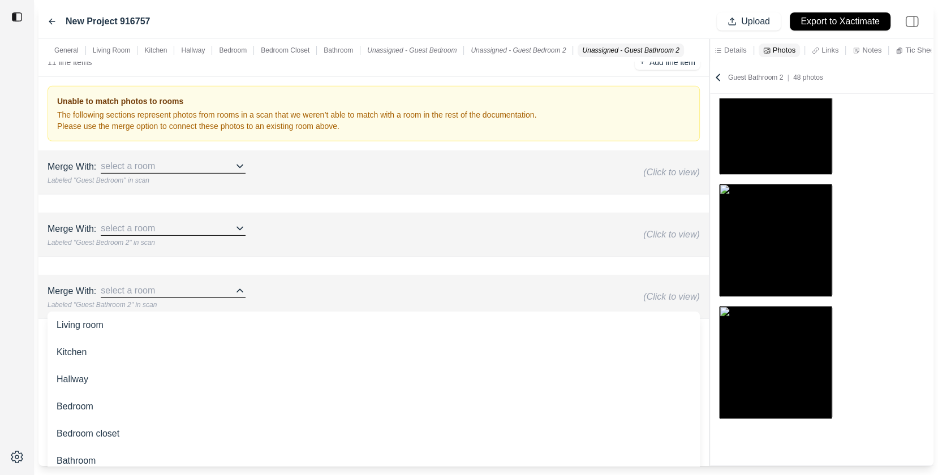
click at [165, 448] on div "Bathroom" at bounding box center [374, 461] width 652 height 27
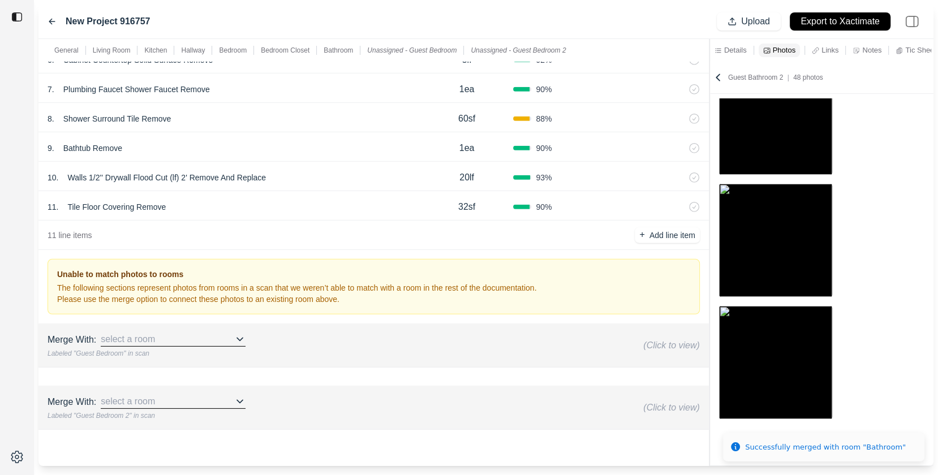
scroll to position [3344, 0]
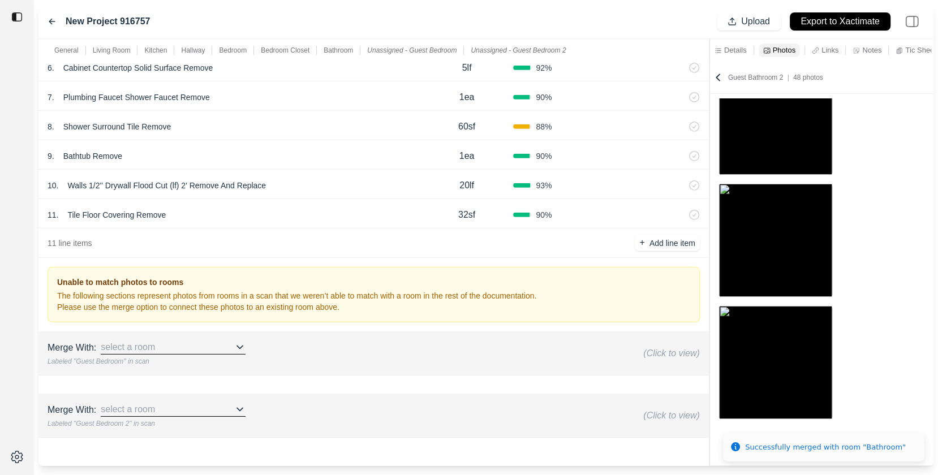
click at [342, 54] on p "Bathroom" at bounding box center [338, 50] width 29 height 9
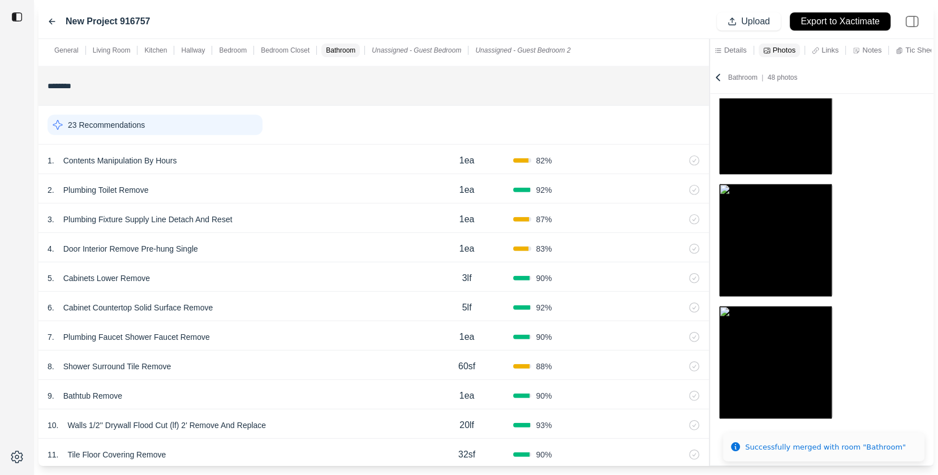
scroll to position [3104, 0]
click at [204, 115] on div "23 Recommendations" at bounding box center [155, 125] width 215 height 20
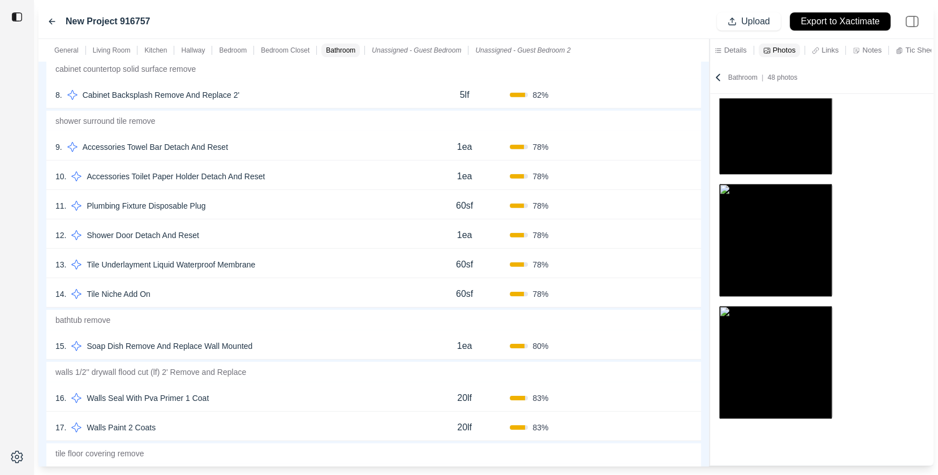
scroll to position [3479, 0]
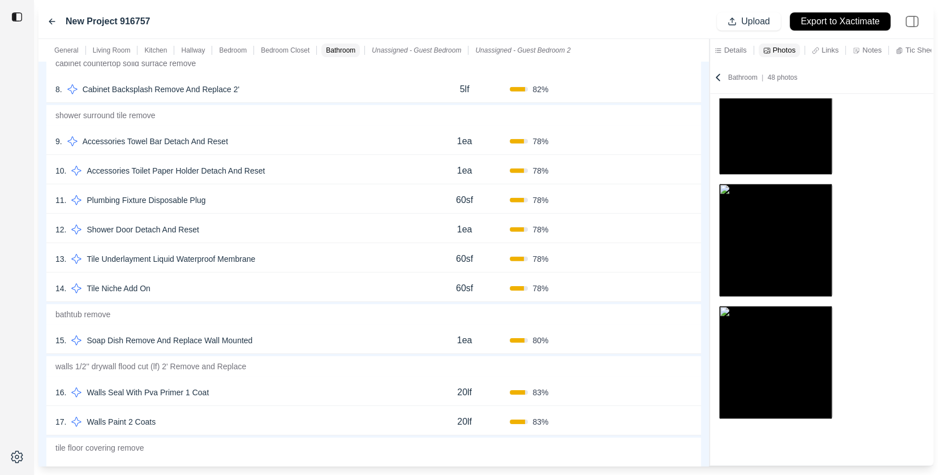
click at [347, 205] on div "11 . Plumbing Fixture Disposable Plug 60sf 78 % Confirm" at bounding box center [373, 198] width 655 height 29
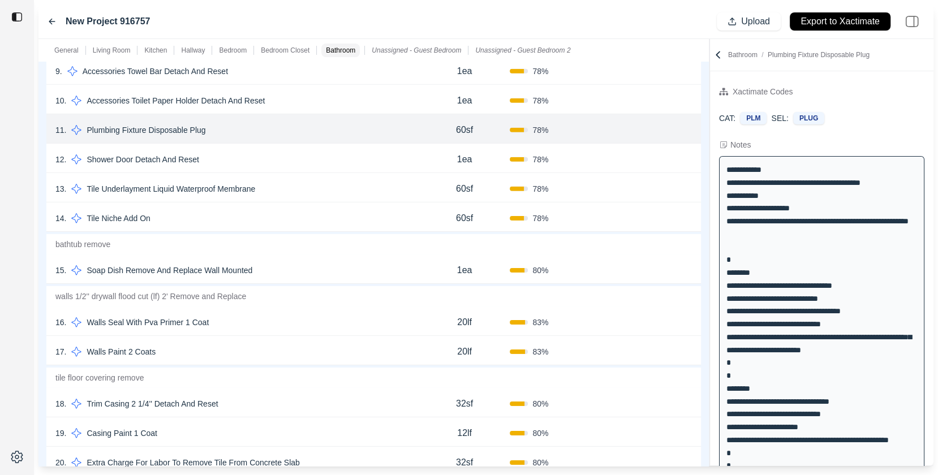
scroll to position [3556, 0]
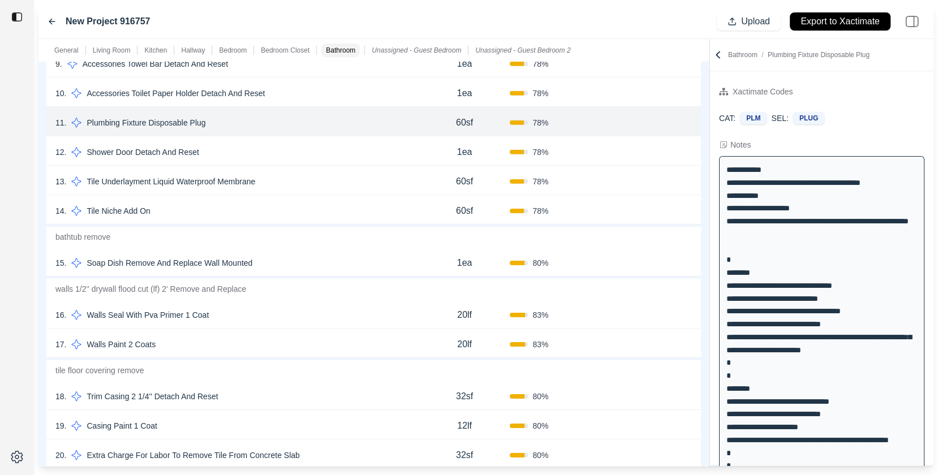
click at [240, 307] on div "16 . Walls Seal With Pva Primer 1 Coat" at bounding box center [237, 315] width 364 height 16
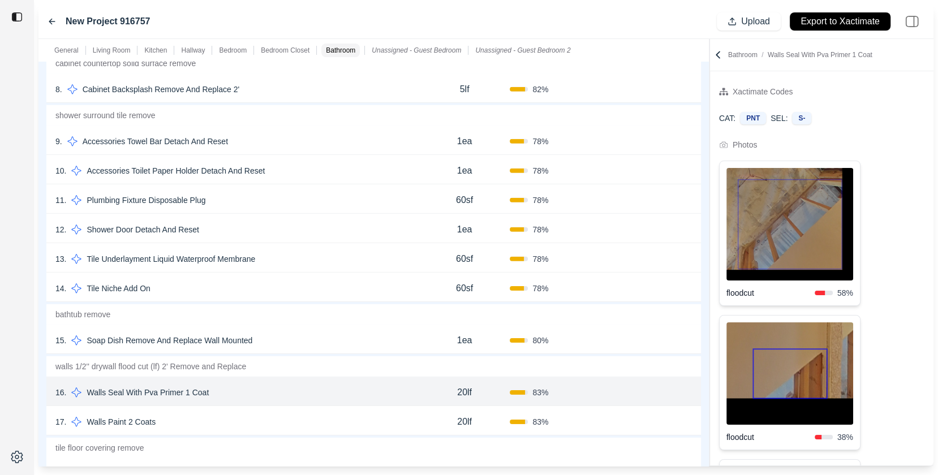
scroll to position [3399, 0]
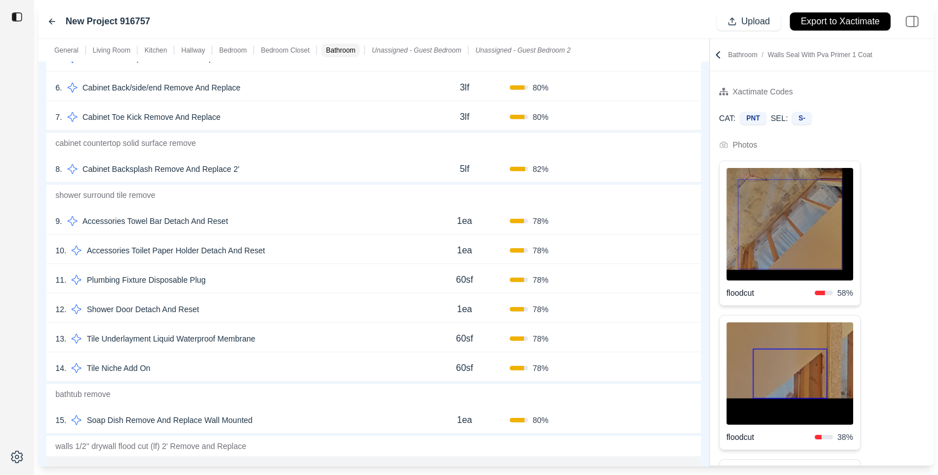
click at [309, 264] on div "11 . Plumbing Fixture Disposable Plug 60sf 78 % Confirm" at bounding box center [373, 278] width 655 height 29
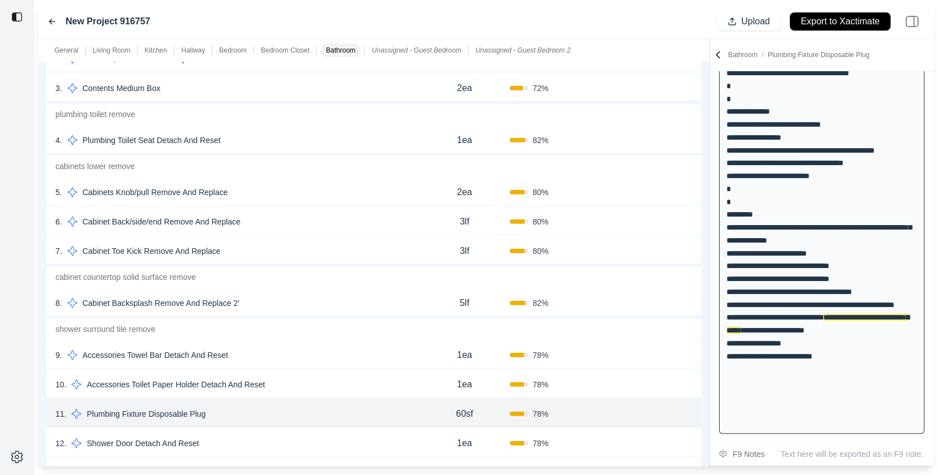
scroll to position [3043, 0]
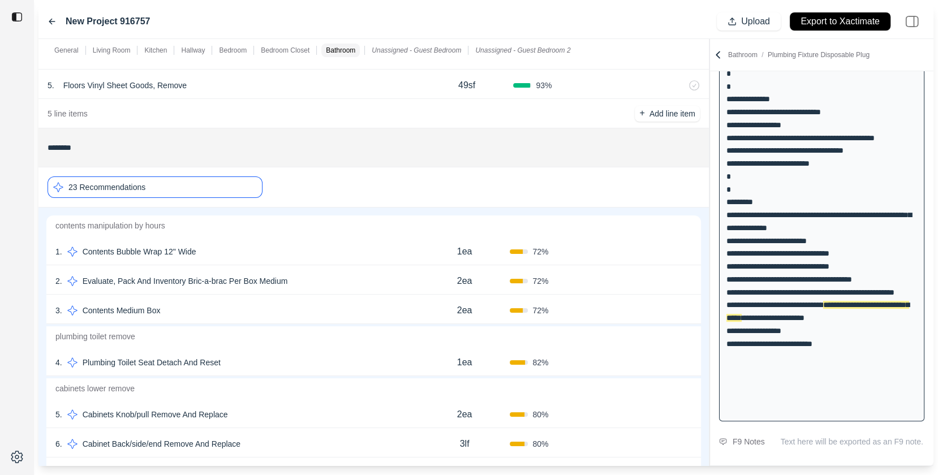
click at [290, 253] on div "1 . Contents Bubble Wrap 12" Wide 1ea 72 % Confirm" at bounding box center [373, 250] width 655 height 29
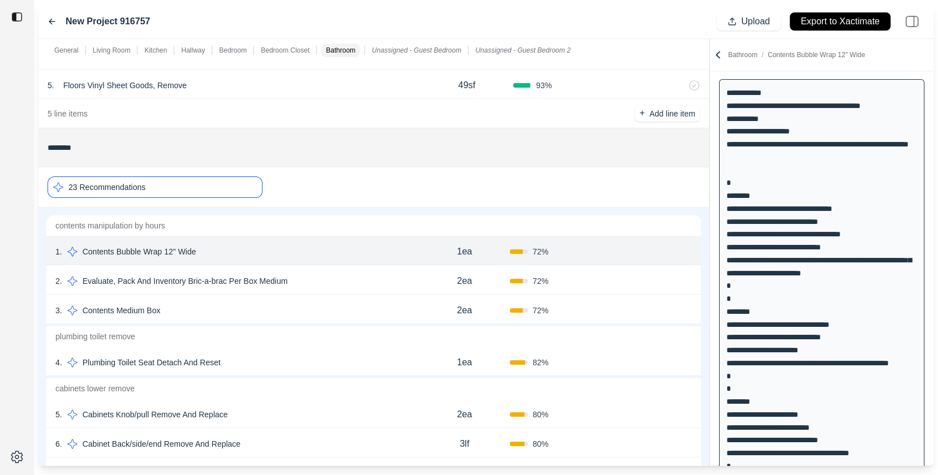
scroll to position [0, 0]
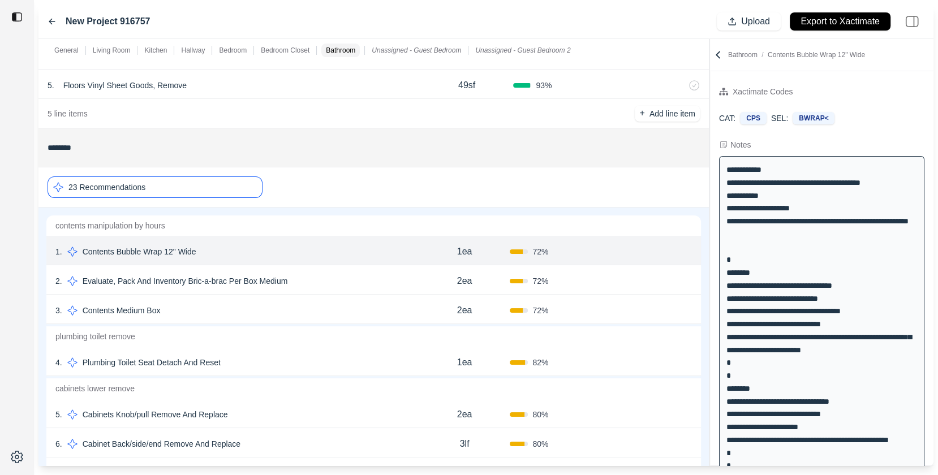
click at [350, 355] on div "4 . Plumbing Toilet Seat Detach And Reset" at bounding box center [237, 363] width 364 height 16
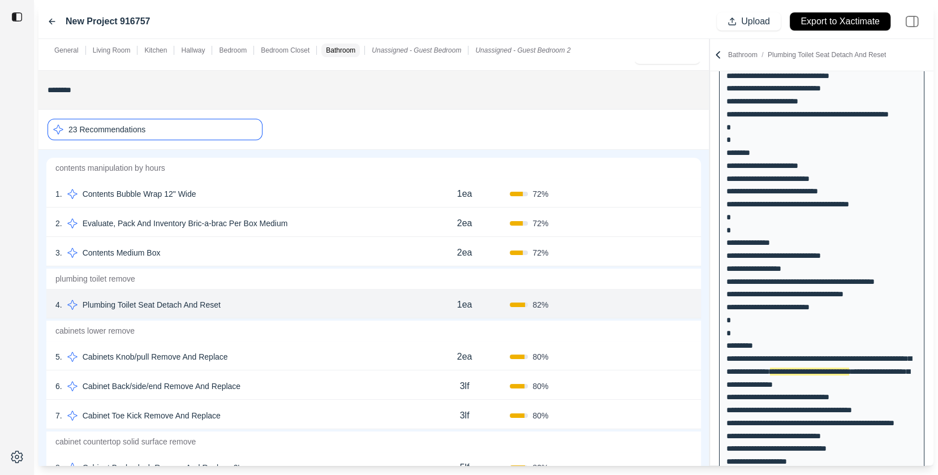
scroll to position [3137, 0]
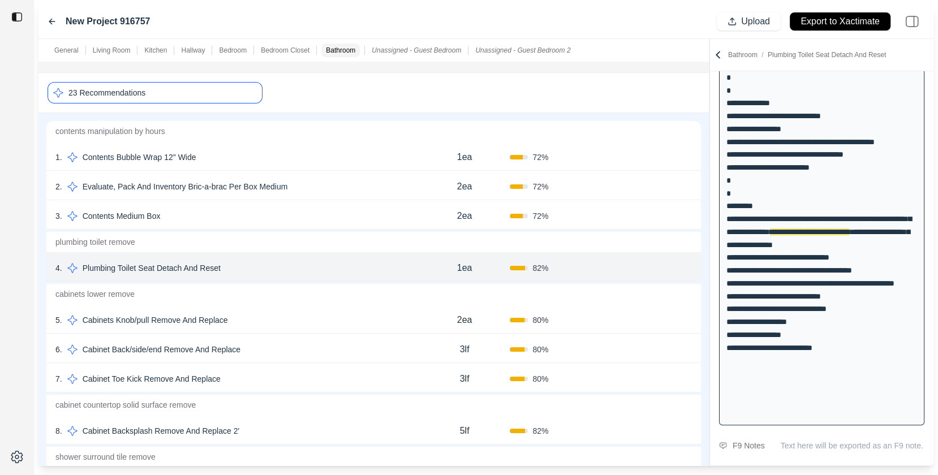
click at [322, 313] on div "5 . Cabinets Knob/pull Remove And Replace" at bounding box center [237, 320] width 364 height 16
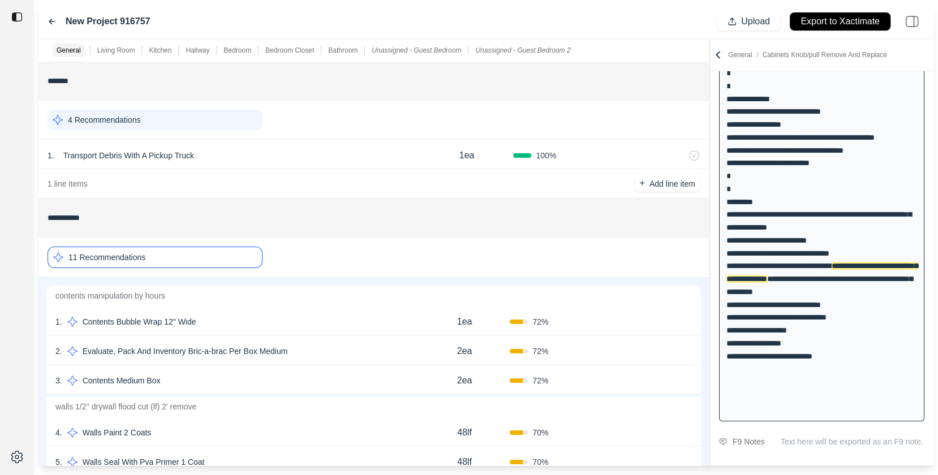
click at [54, 21] on icon at bounding box center [52, 21] width 6 height 5
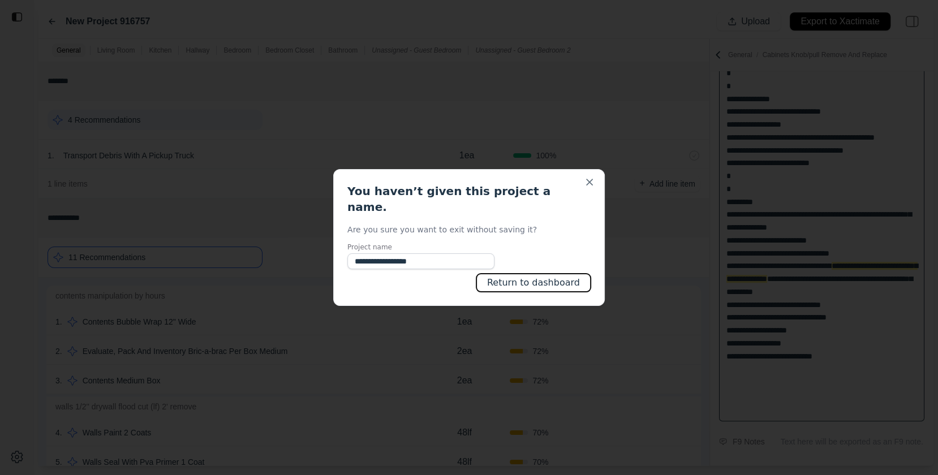
click at [540, 276] on button "Return to dashboard" at bounding box center [533, 283] width 114 height 18
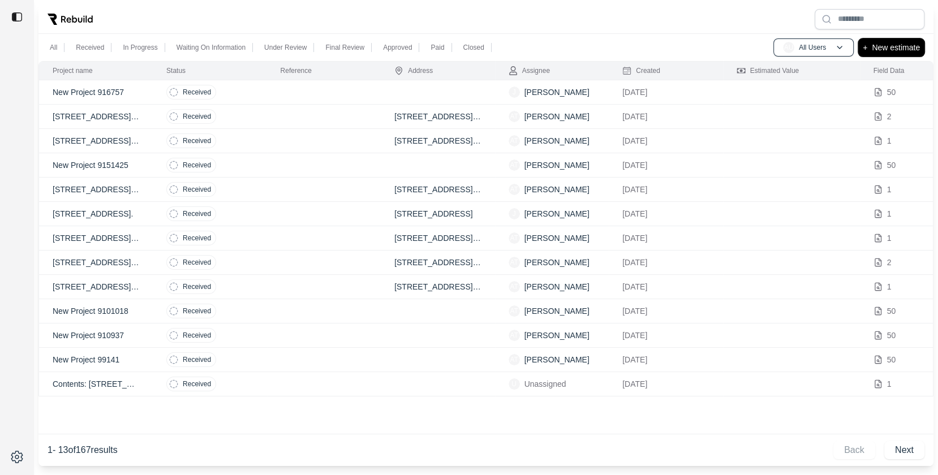
click at [887, 48] on p "New estimate" at bounding box center [896, 48] width 48 height 14
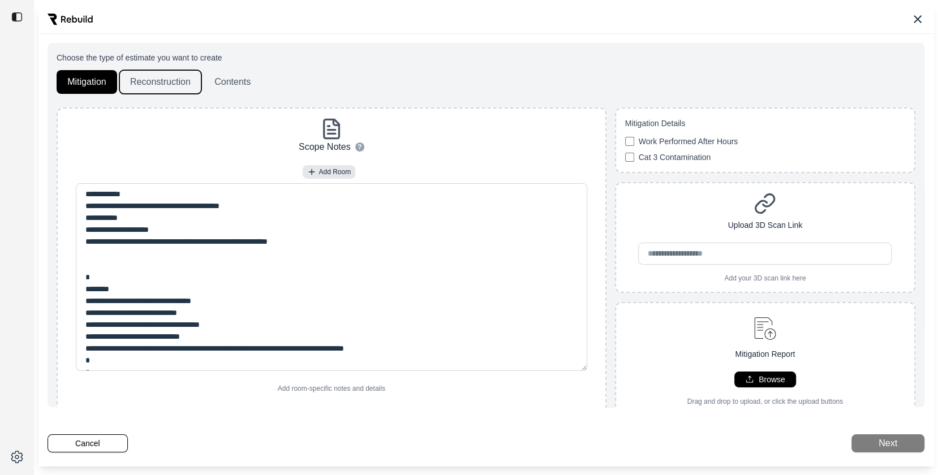
click at [165, 88] on button "Reconstruction" at bounding box center [160, 82] width 82 height 24
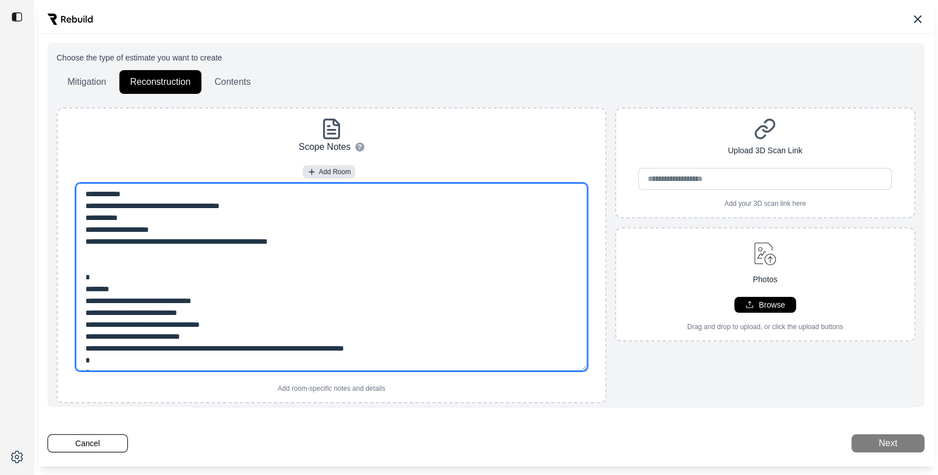
click at [164, 300] on textarea at bounding box center [331, 277] width 511 height 188
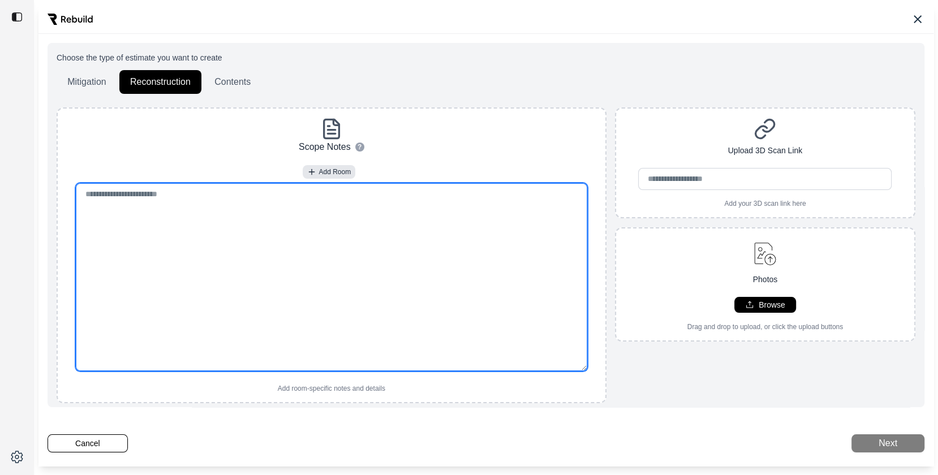
paste textarea "**********"
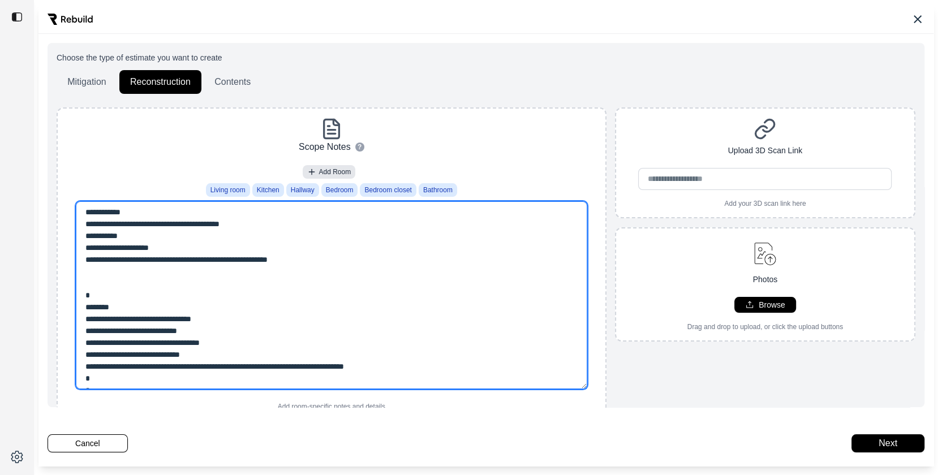
click at [324, 266] on textarea at bounding box center [331, 295] width 511 height 188
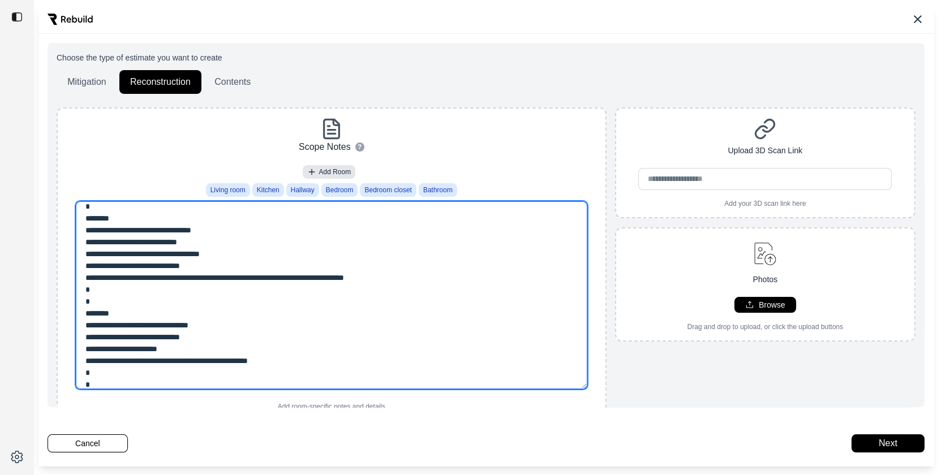
click at [452, 284] on textarea at bounding box center [331, 295] width 511 height 188
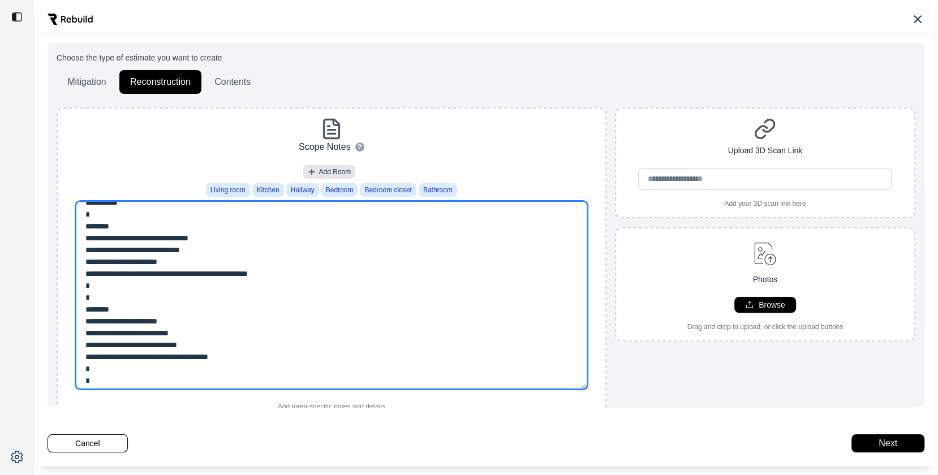
click at [382, 282] on textarea at bounding box center [331, 295] width 511 height 188
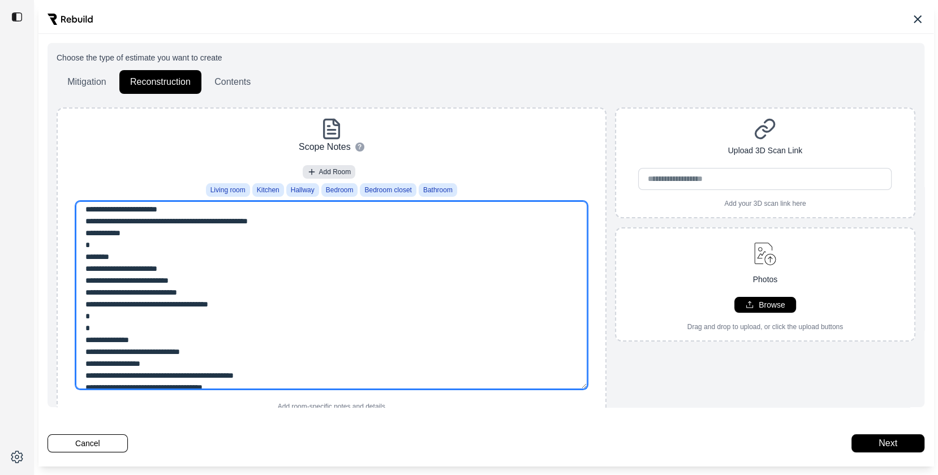
scroll to position [232, 0]
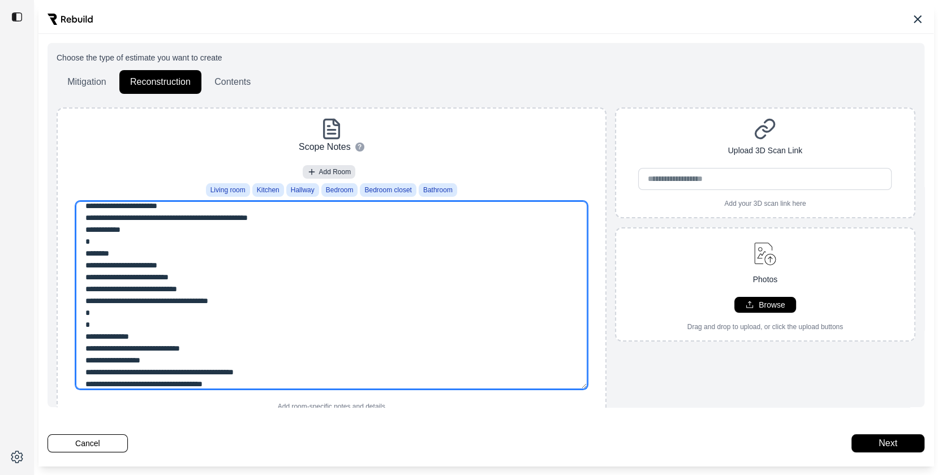
click at [274, 294] on textarea at bounding box center [331, 295] width 511 height 188
click at [259, 304] on textarea at bounding box center [331, 295] width 511 height 188
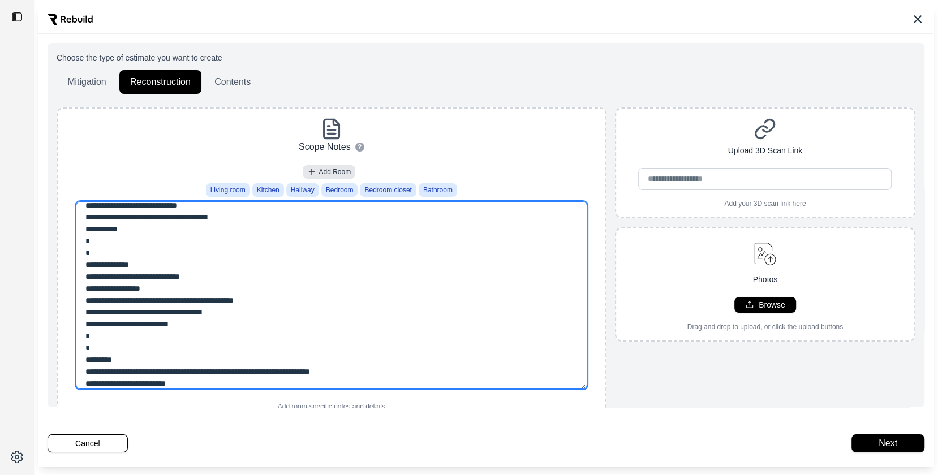
scroll to position [340, 0]
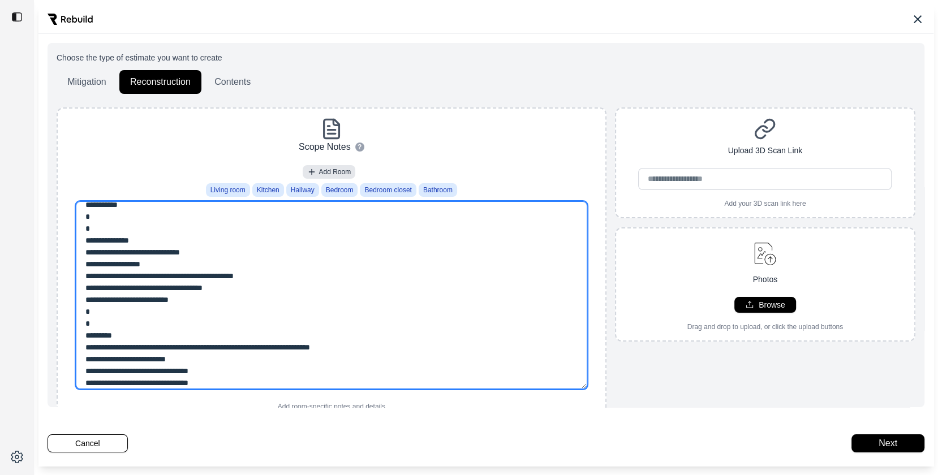
click at [249, 311] on textarea at bounding box center [331, 295] width 511 height 188
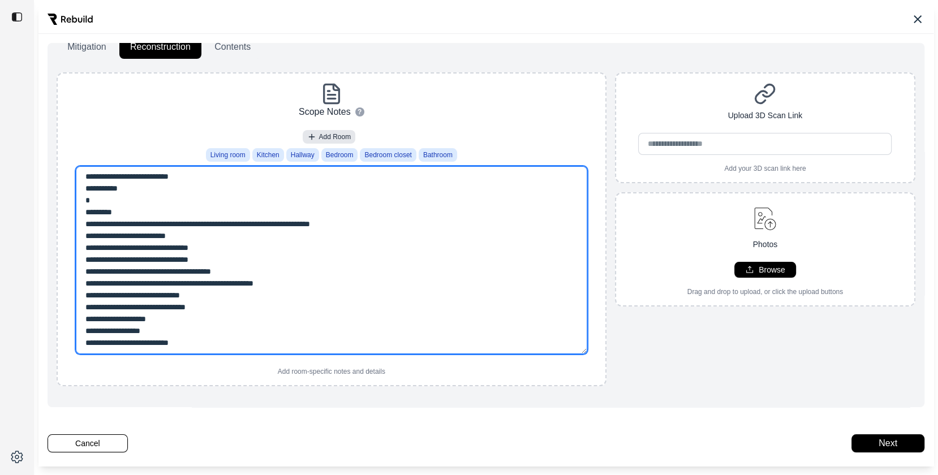
scroll to position [42, 0]
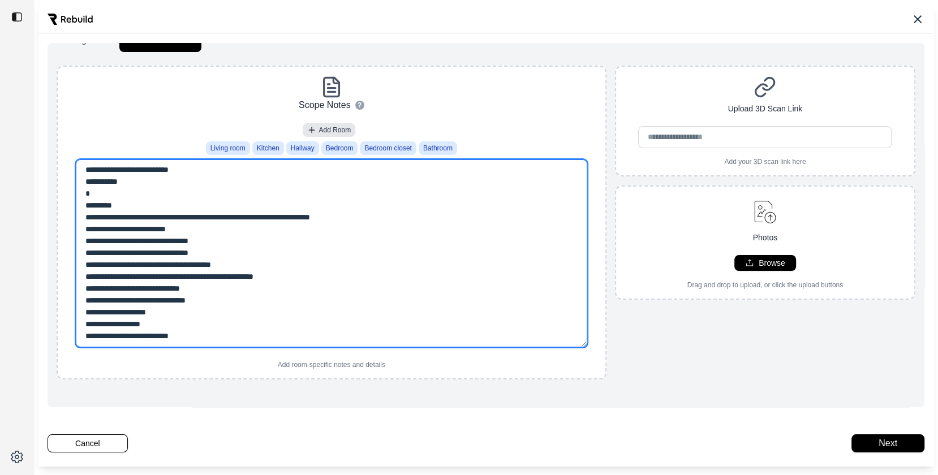
click at [214, 317] on textarea at bounding box center [331, 254] width 511 height 188
click at [214, 326] on textarea at bounding box center [331, 254] width 511 height 188
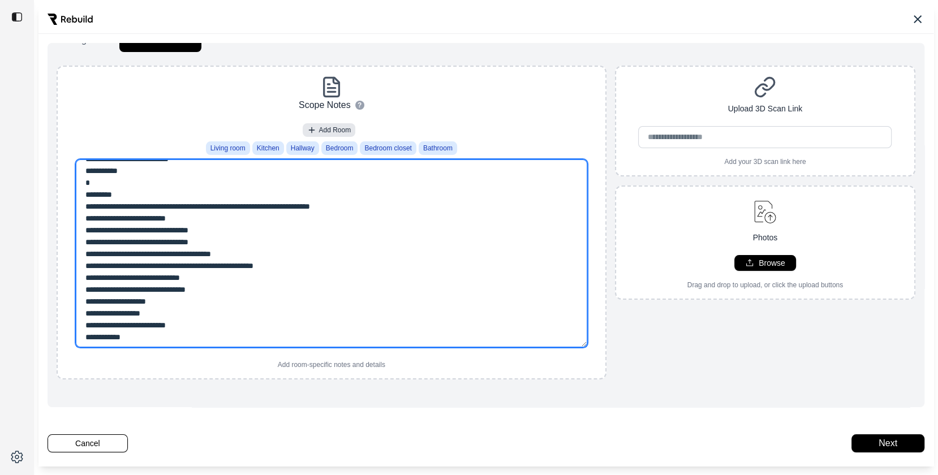
type textarea "**********"
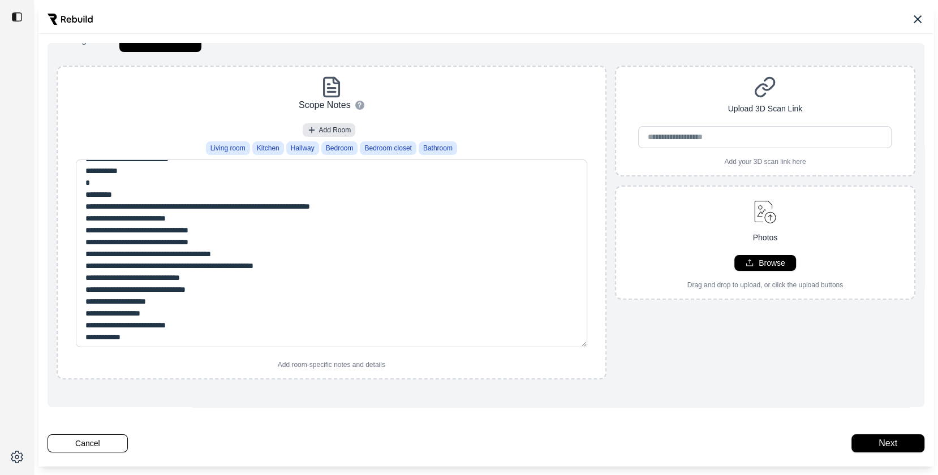
click at [708, 362] on div "Upload 3D Scan Link Add your 3D scan link here Photos Browse Drag and drop to u…" at bounding box center [765, 223] width 300 height 314
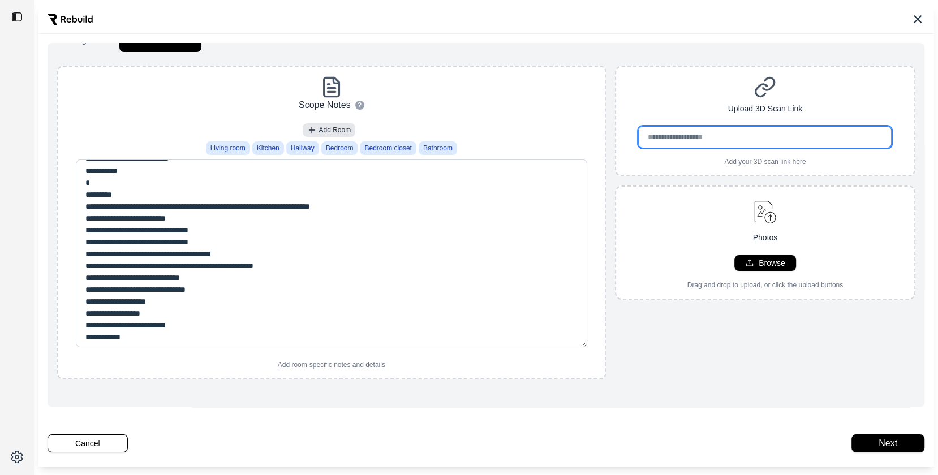
click at [679, 128] on input "url" at bounding box center [764, 137] width 253 height 22
paste input "**********"
type input "**********"
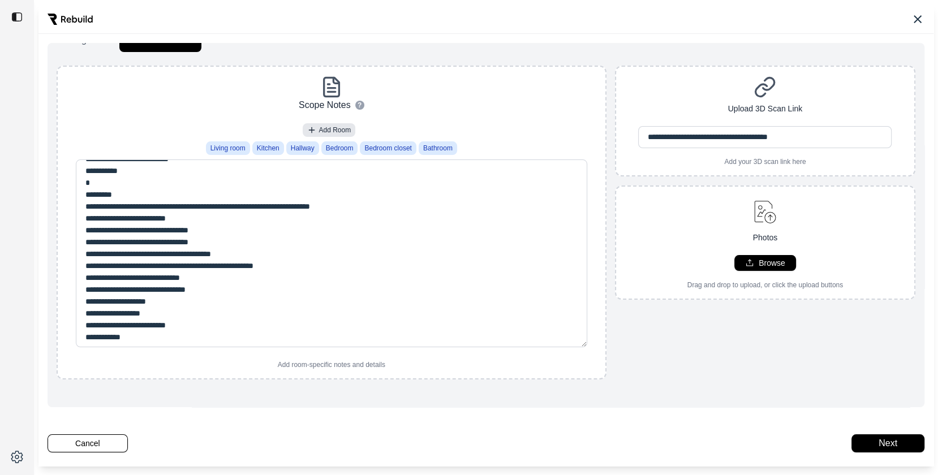
click at [673, 277] on div "Photos Browse Drag and drop to upload, or click the upload buttons" at bounding box center [765, 243] width 298 height 94
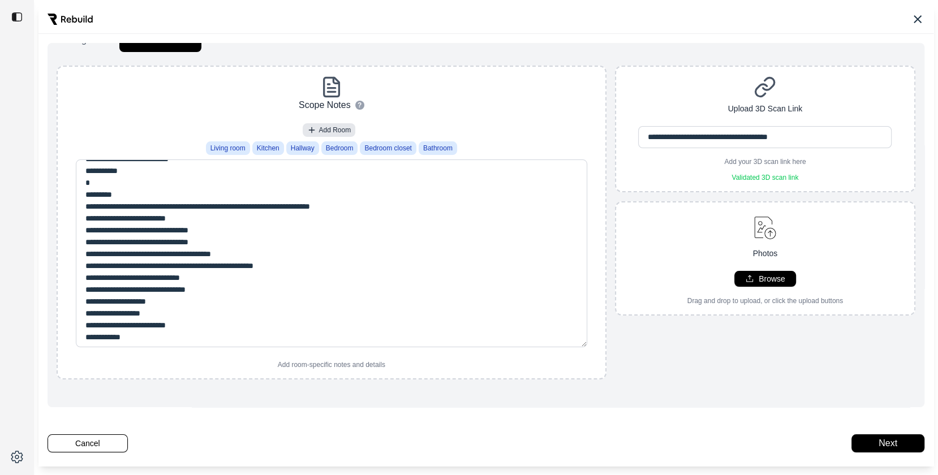
scroll to position [0, 0]
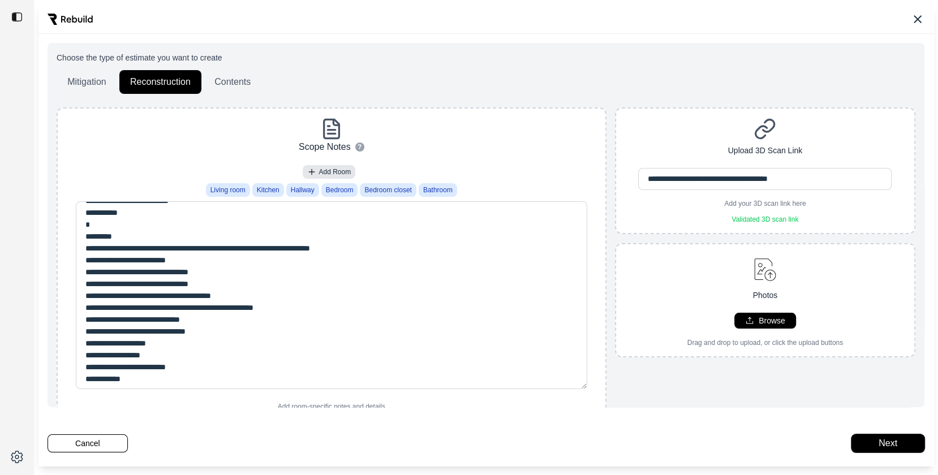
click at [870, 438] on button "Next" at bounding box center [887, 444] width 73 height 18
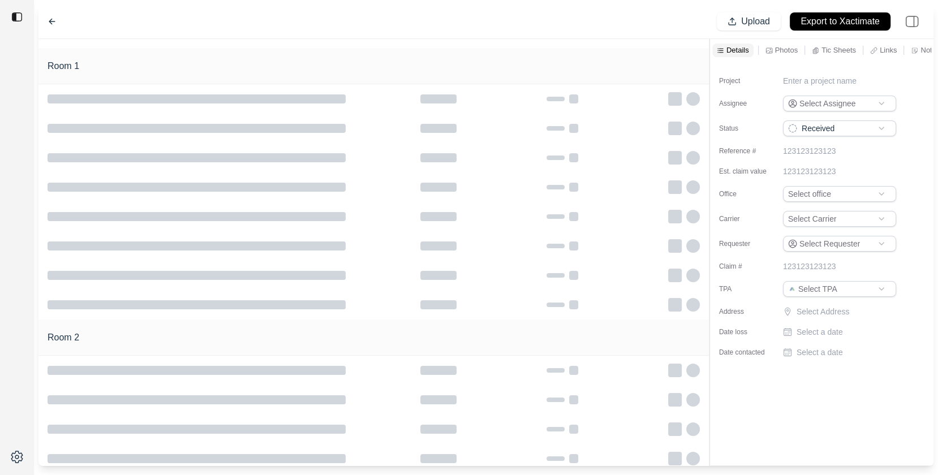
type input "**********"
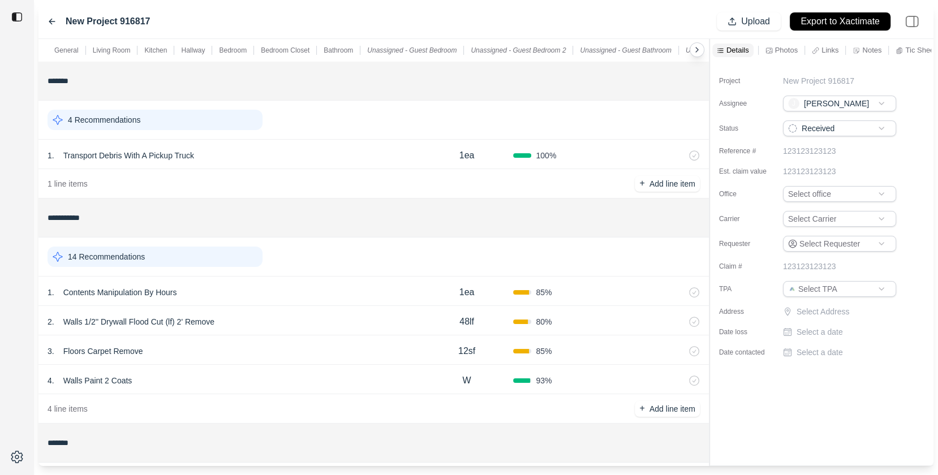
click at [197, 119] on div "4 Recommendations" at bounding box center [155, 120] width 215 height 20
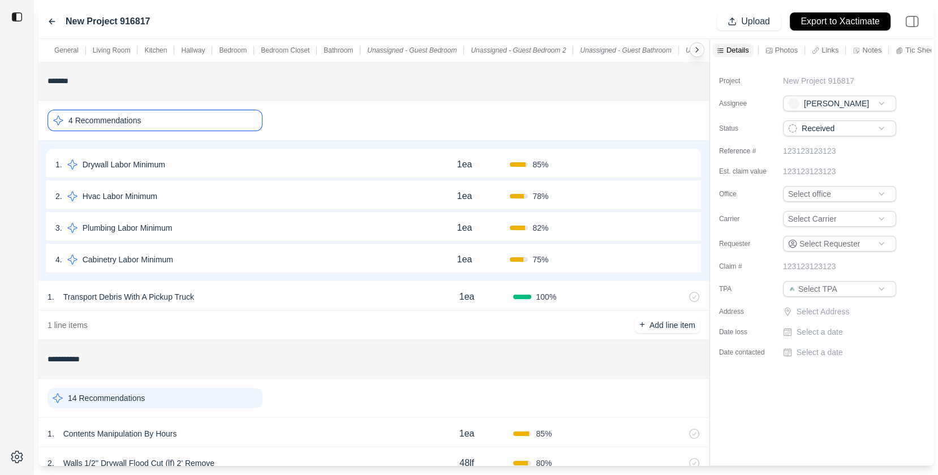
click at [193, 112] on div "4 Recommendations" at bounding box center [155, 120] width 215 height 21
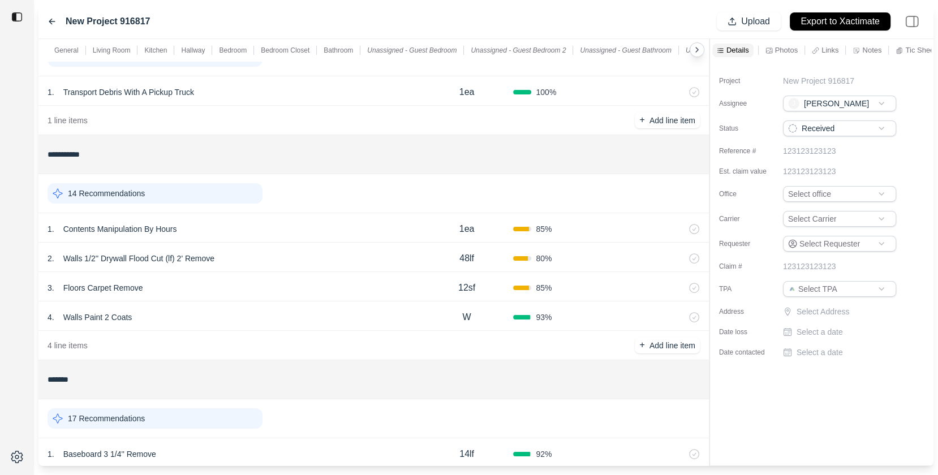
scroll to position [76, 0]
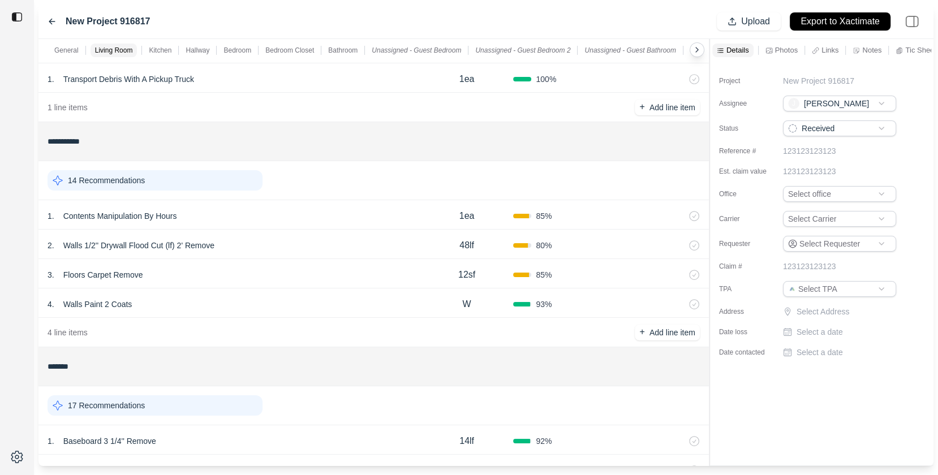
click at [197, 173] on div "14 Recommendations" at bounding box center [155, 180] width 215 height 20
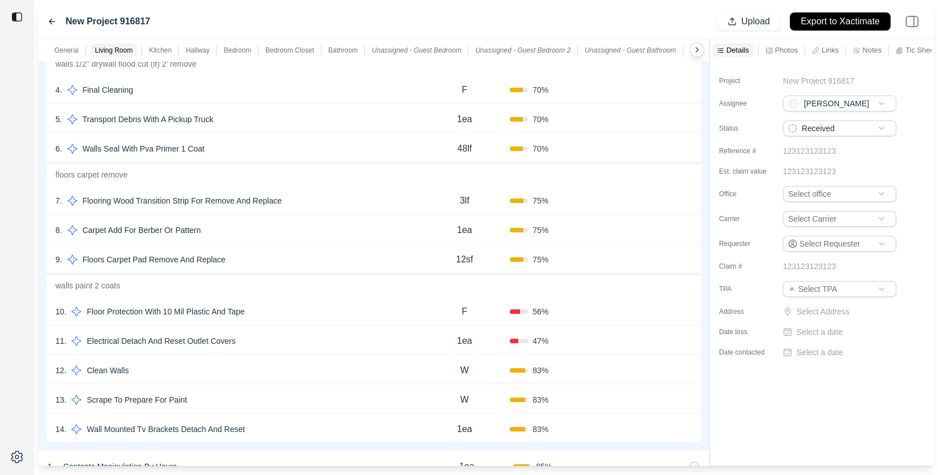
scroll to position [349, 0]
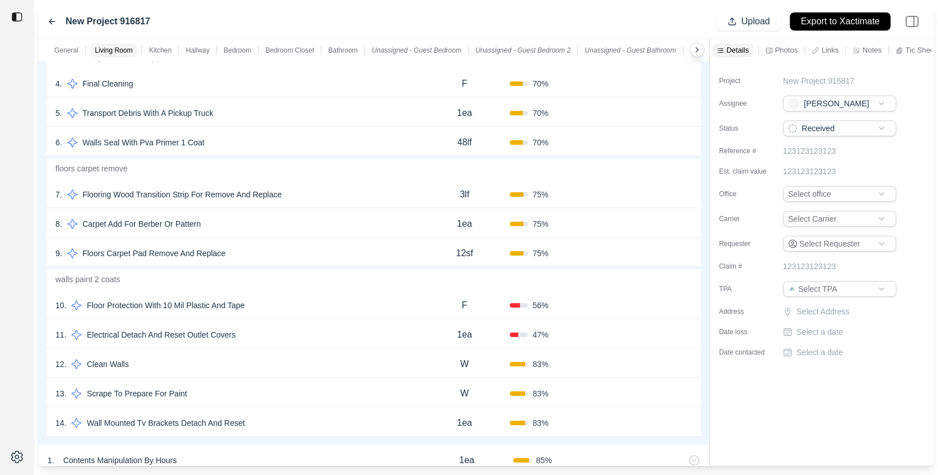
click at [190, 357] on div "12 . Clean Walls" at bounding box center [237, 364] width 364 height 16
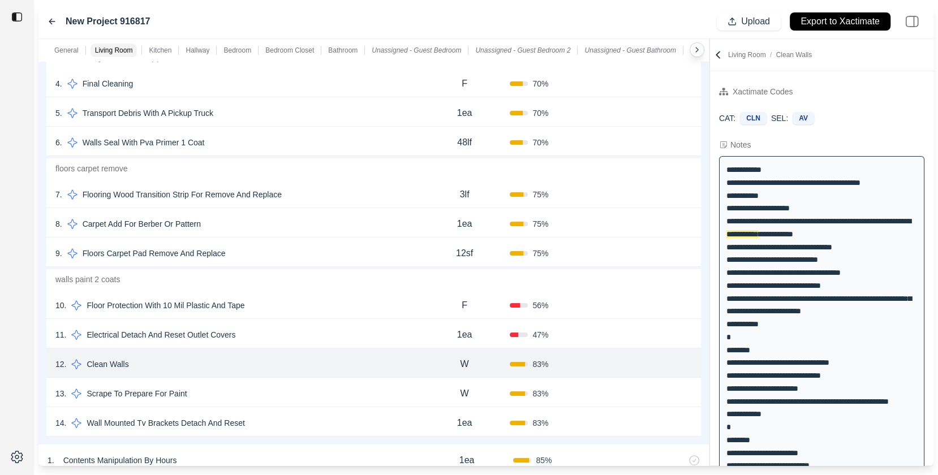
click at [297, 329] on div "11 . Electrical Detach And Reset Outlet Covers" at bounding box center [237, 335] width 364 height 16
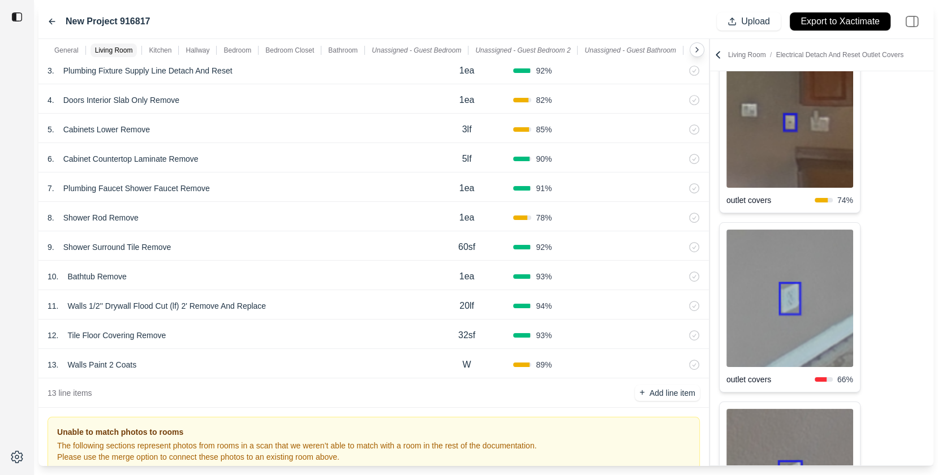
scroll to position [2437, 0]
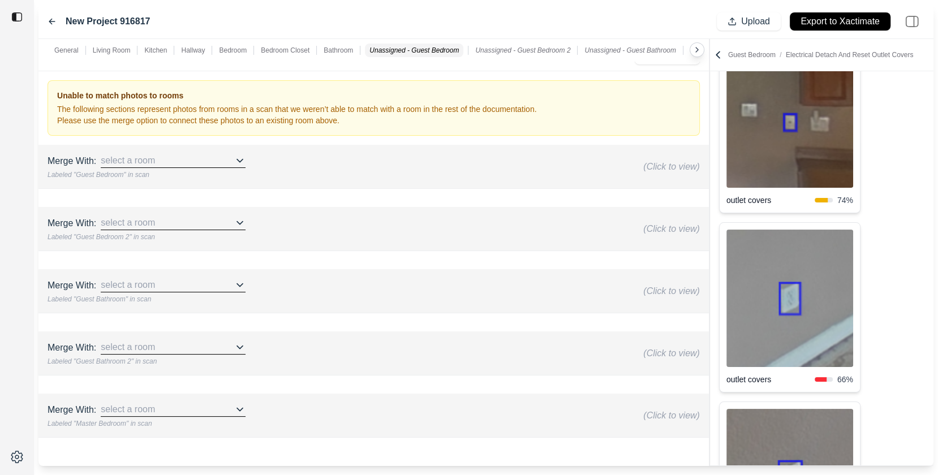
click at [186, 157] on div "select a room" at bounding box center [173, 161] width 145 height 14
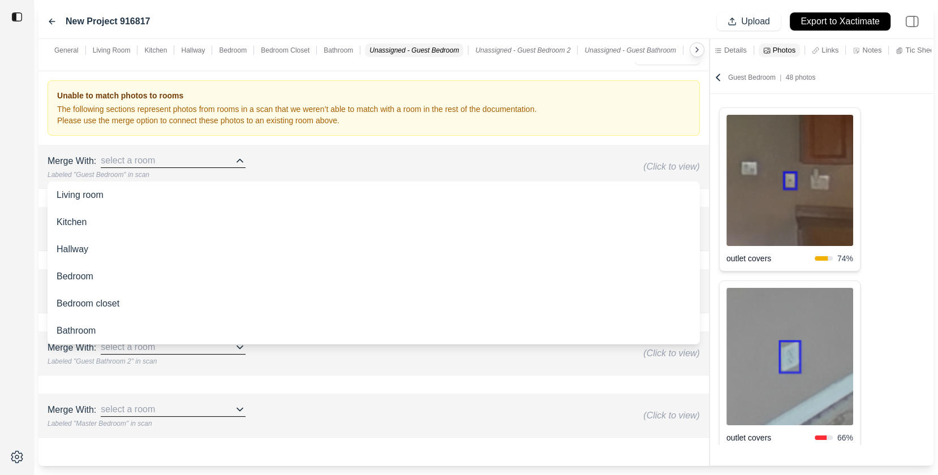
click at [158, 276] on div "Bedroom" at bounding box center [374, 276] width 652 height 27
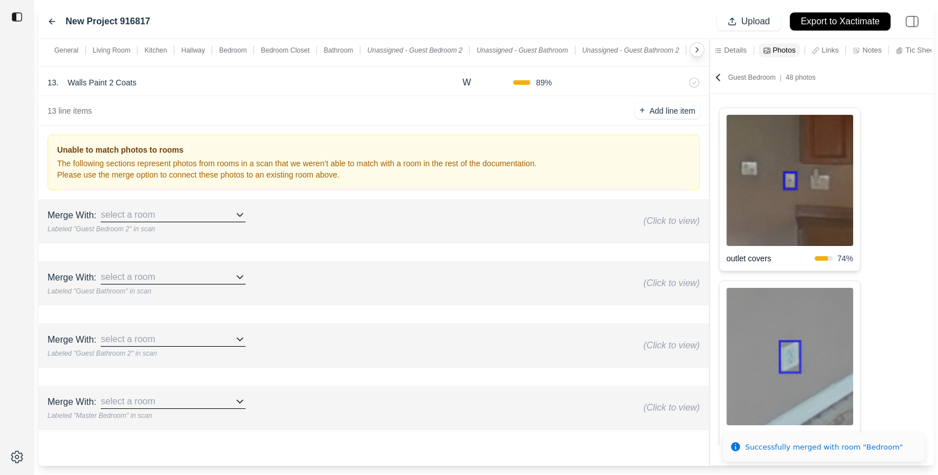
scroll to position [2374, 0]
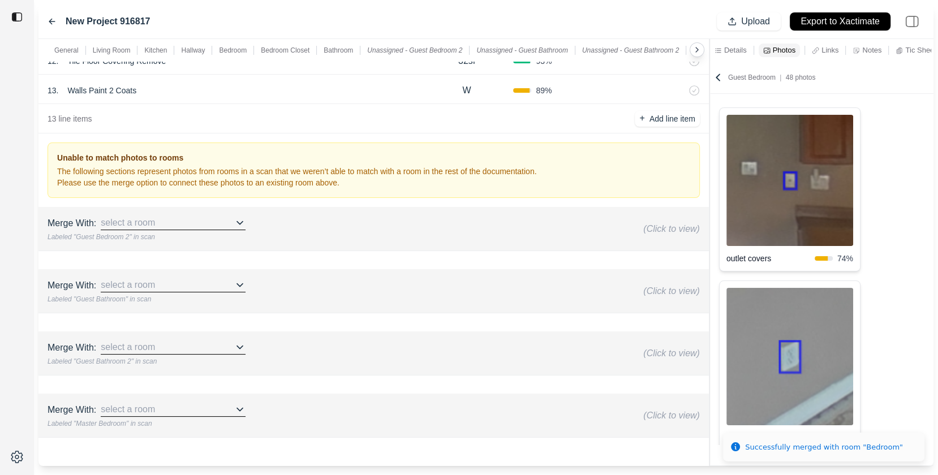
click at [202, 217] on div "select a room" at bounding box center [173, 223] width 145 height 14
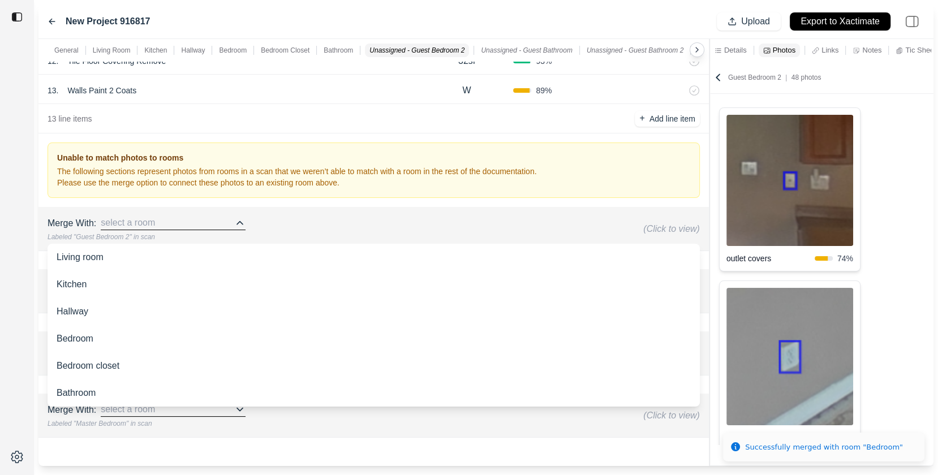
click at [128, 391] on div "Bathroom" at bounding box center [374, 393] width 652 height 27
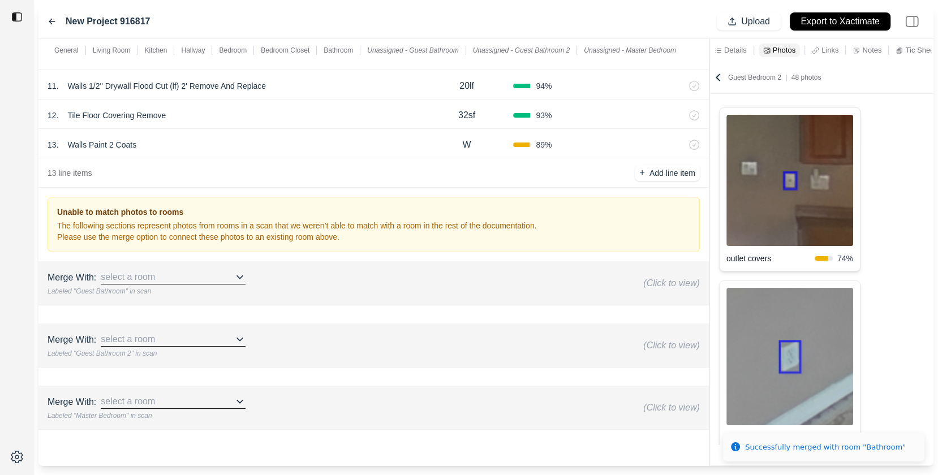
scroll to position [2313, 0]
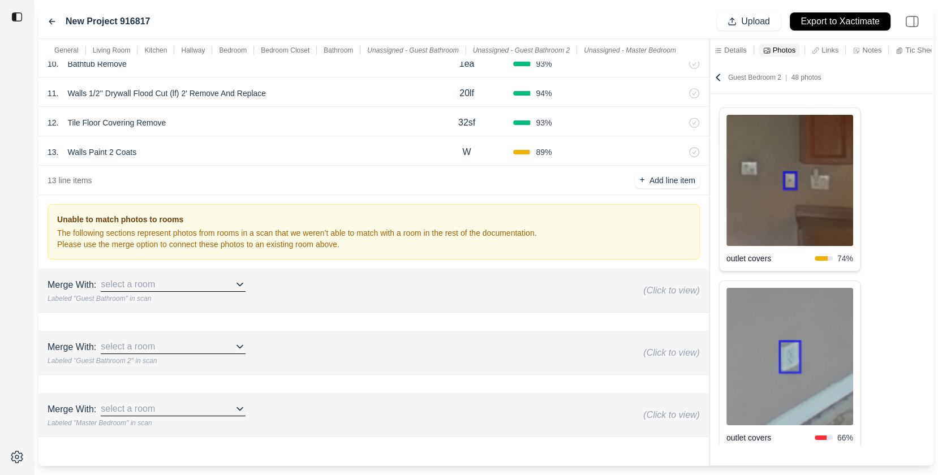
click at [170, 403] on div "select a room" at bounding box center [173, 409] width 145 height 14
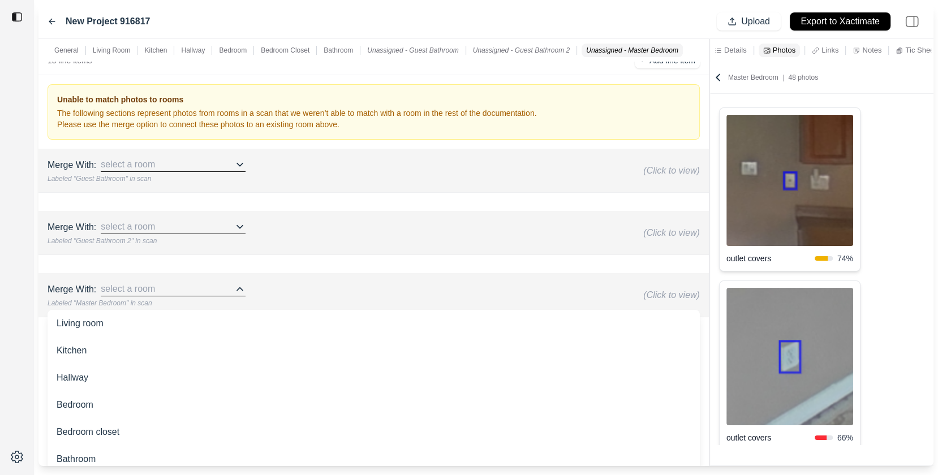
click at [167, 398] on div "Bedroom" at bounding box center [374, 405] width 652 height 27
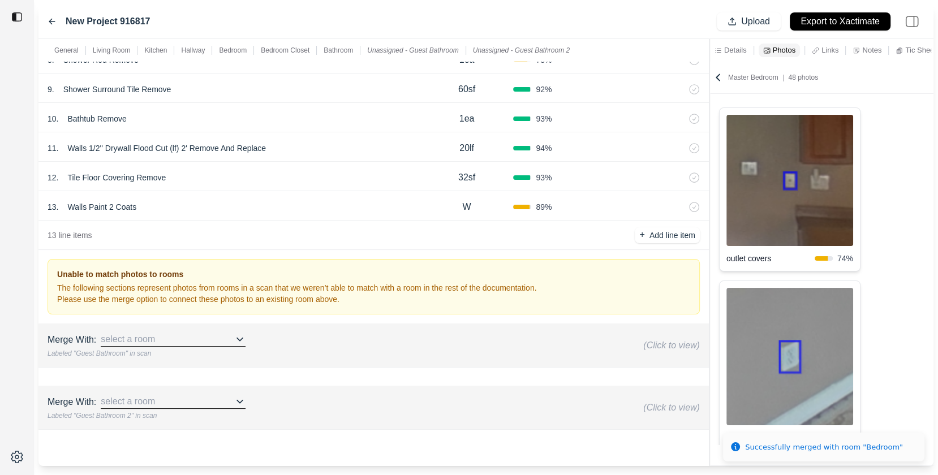
scroll to position [2252, 0]
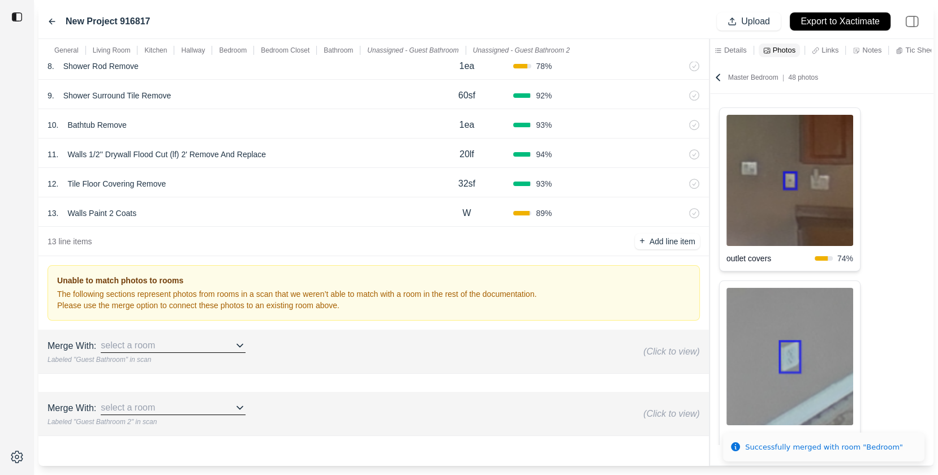
click at [192, 341] on div "select a room" at bounding box center [173, 346] width 145 height 14
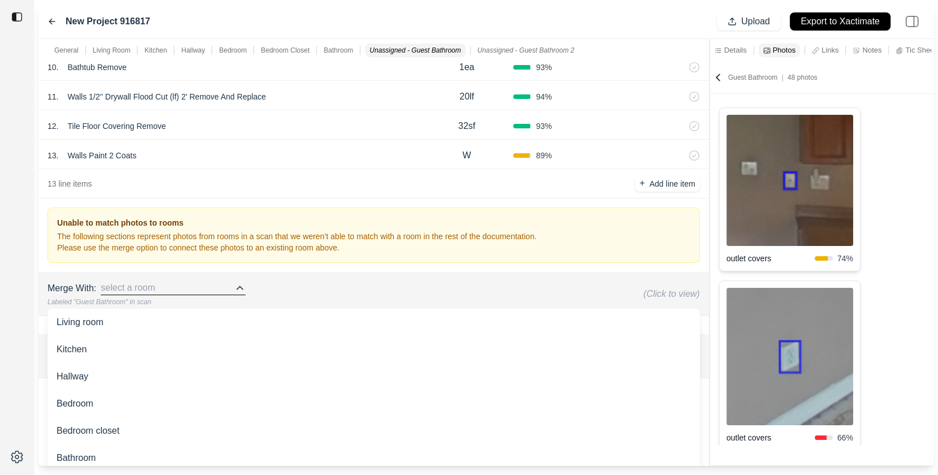
click at [152, 455] on div "Bathroom" at bounding box center [374, 458] width 652 height 27
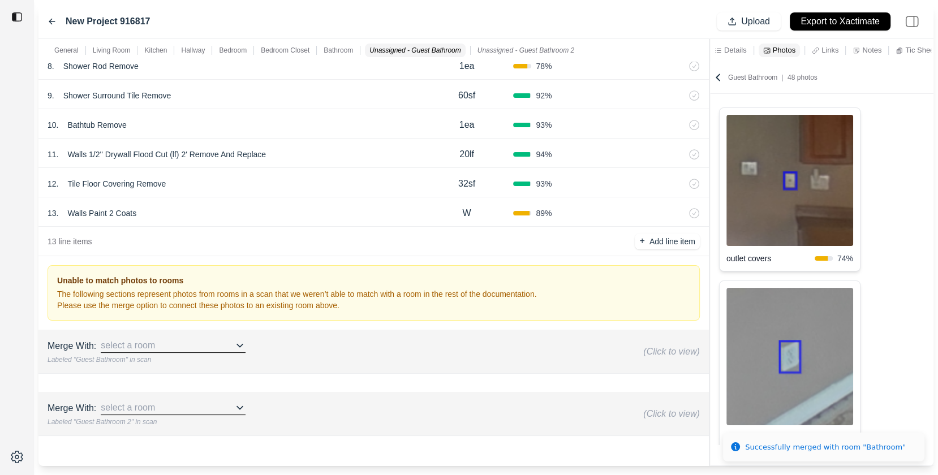
click at [200, 401] on div "select a room" at bounding box center [173, 408] width 145 height 14
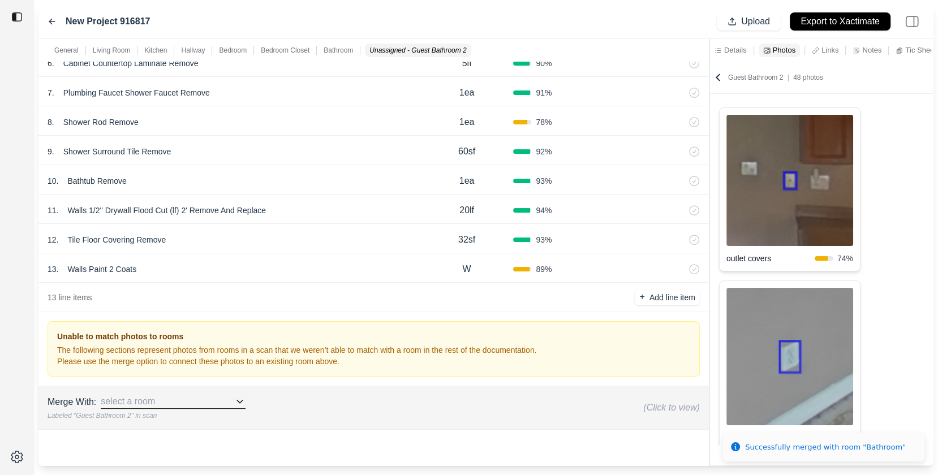
scroll to position [2189, 0]
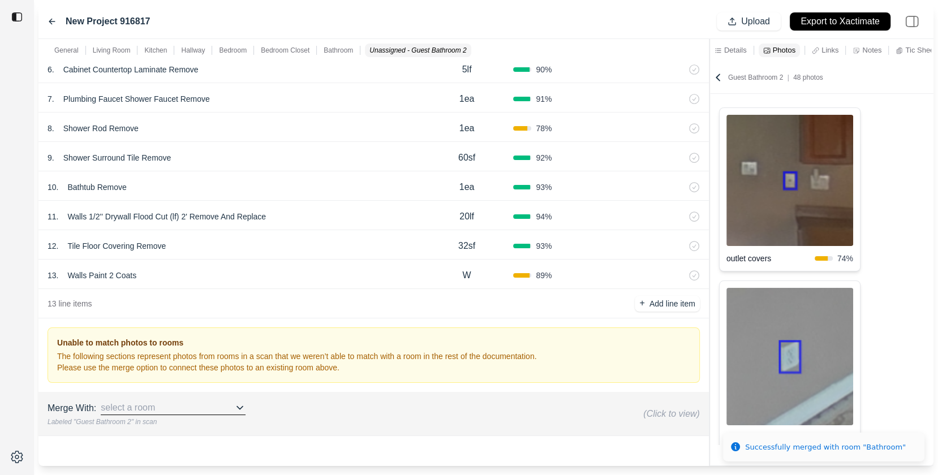
click at [157, 458] on div "**********" at bounding box center [373, 264] width 670 height 405
click at [169, 403] on div "select a room" at bounding box center [173, 408] width 145 height 14
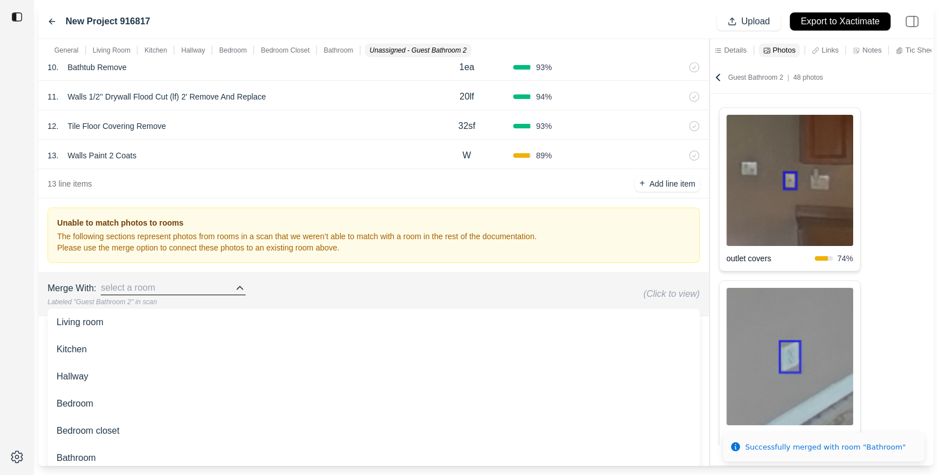
click at [130, 445] on div "Bathroom" at bounding box center [374, 458] width 652 height 27
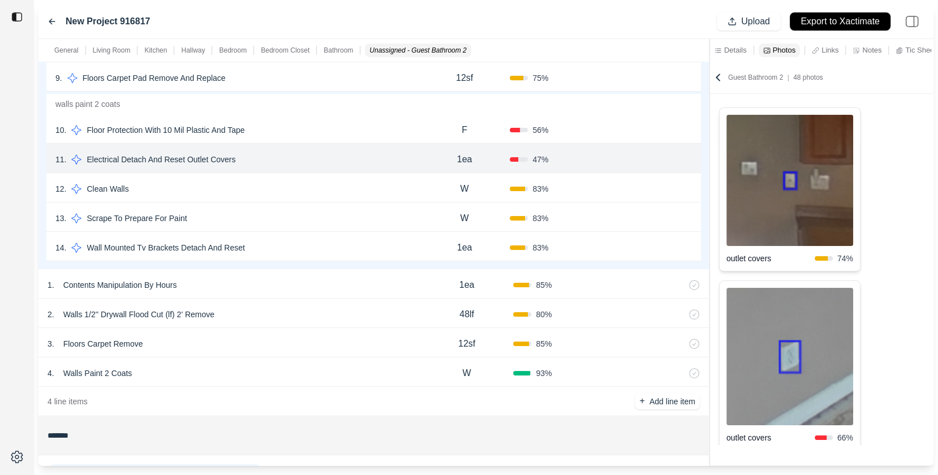
scroll to position [0, 0]
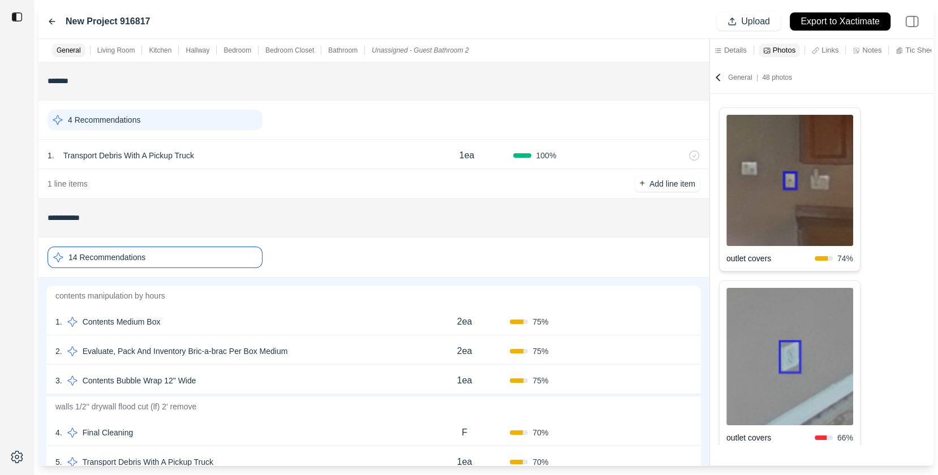
click at [128, 51] on p "Living Room" at bounding box center [116, 50] width 38 height 9
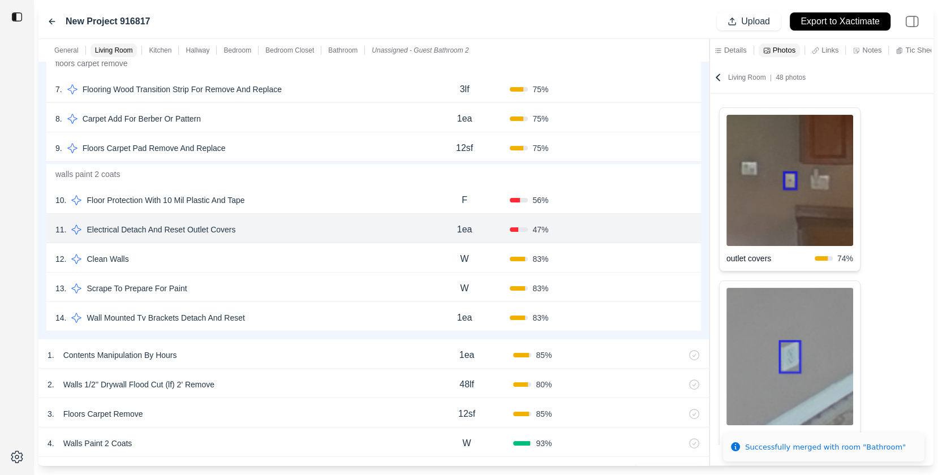
scroll to position [462, 0]
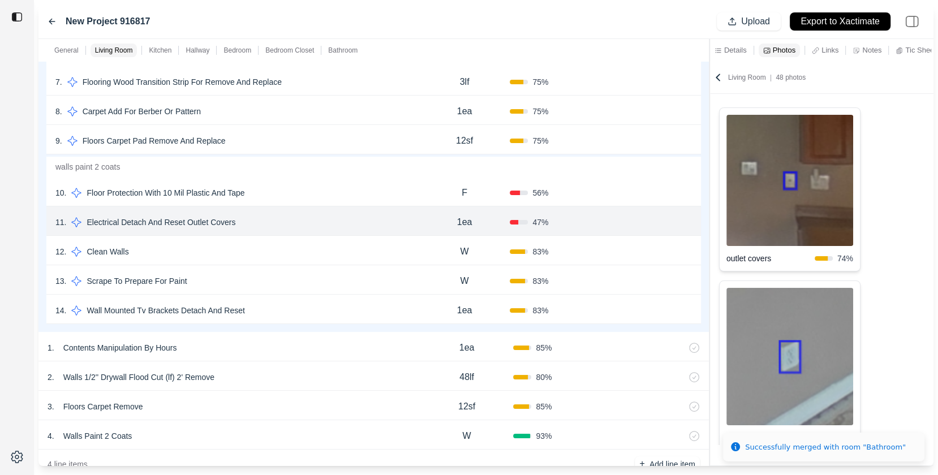
click at [279, 258] on div "12 . Clean Walls W 83 % Confirm" at bounding box center [373, 250] width 655 height 29
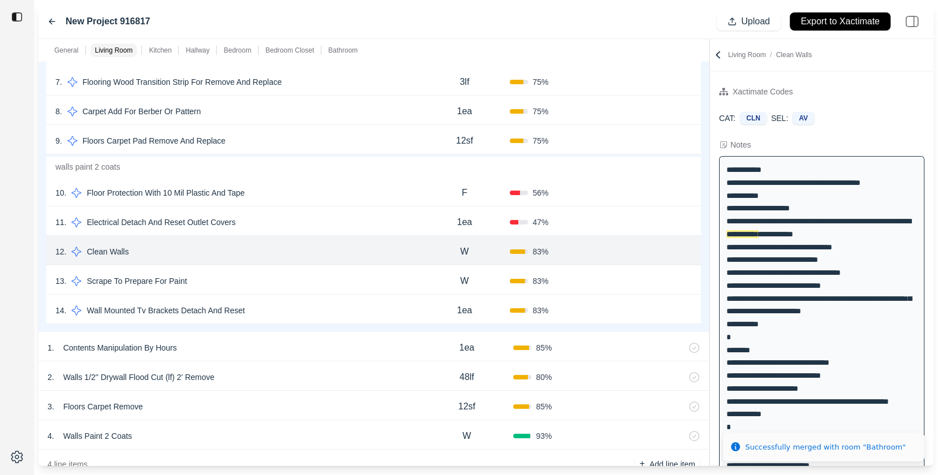
scroll to position [0, 0]
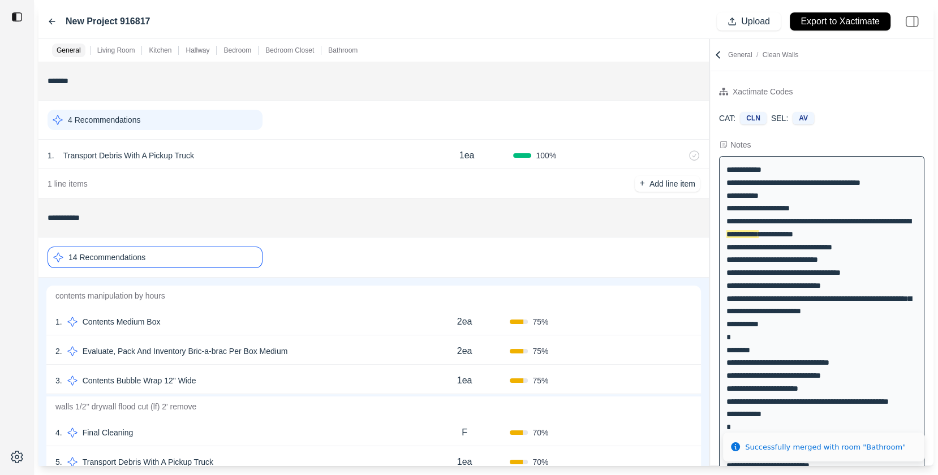
click at [159, 259] on div "14 Recommendations" at bounding box center [155, 257] width 215 height 21
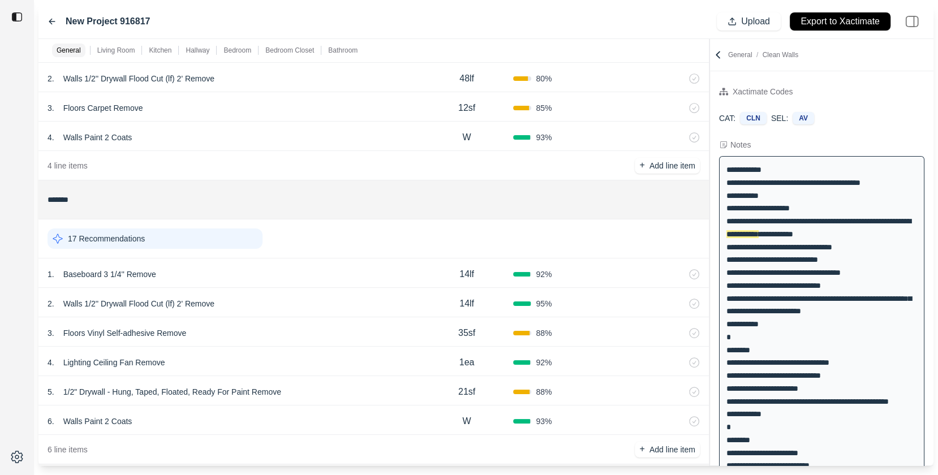
scroll to position [358, 0]
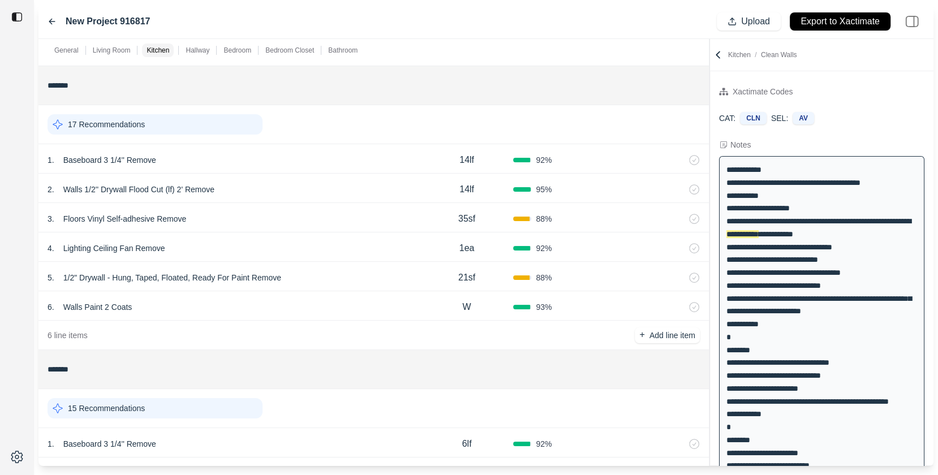
click at [196, 117] on div "17 Recommendations" at bounding box center [155, 124] width 215 height 20
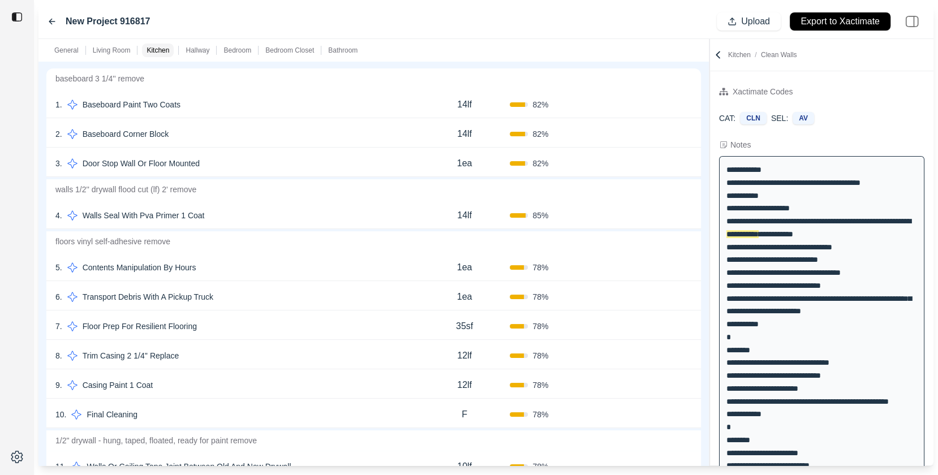
scroll to position [448, 0]
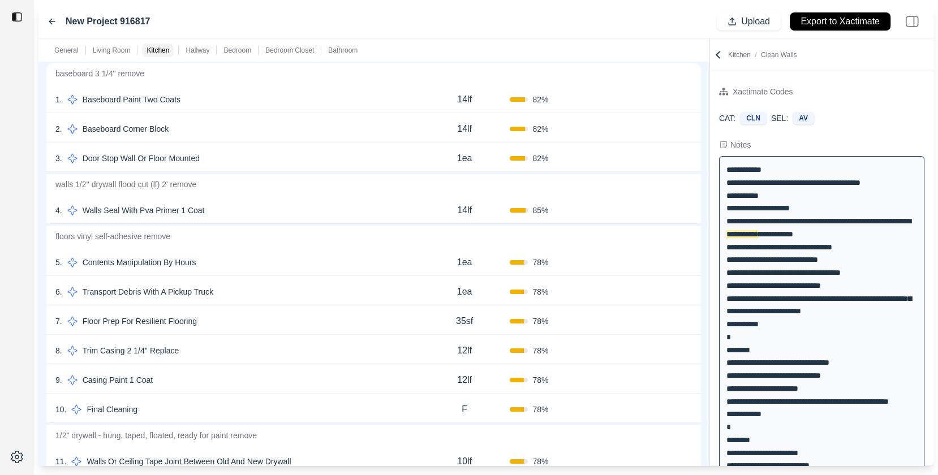
click at [238, 114] on div "2 . Baseboard Corner Block 14lf 82 % Confirm" at bounding box center [373, 127] width 655 height 29
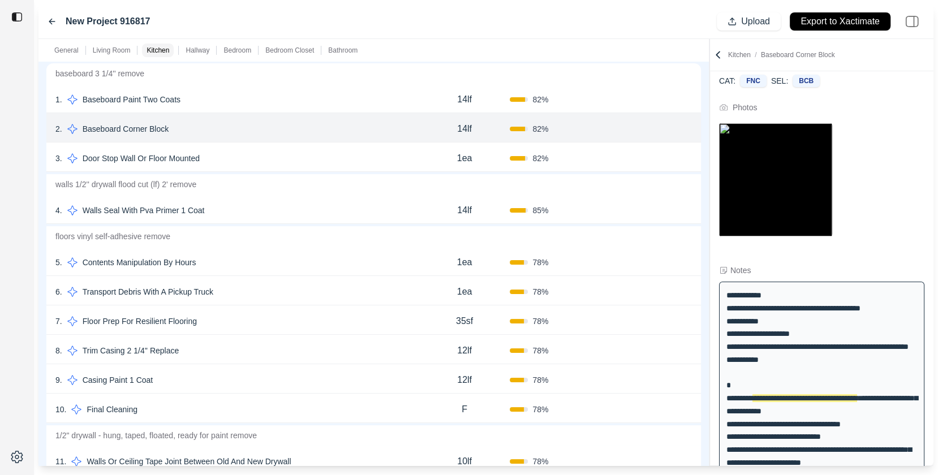
scroll to position [0, 0]
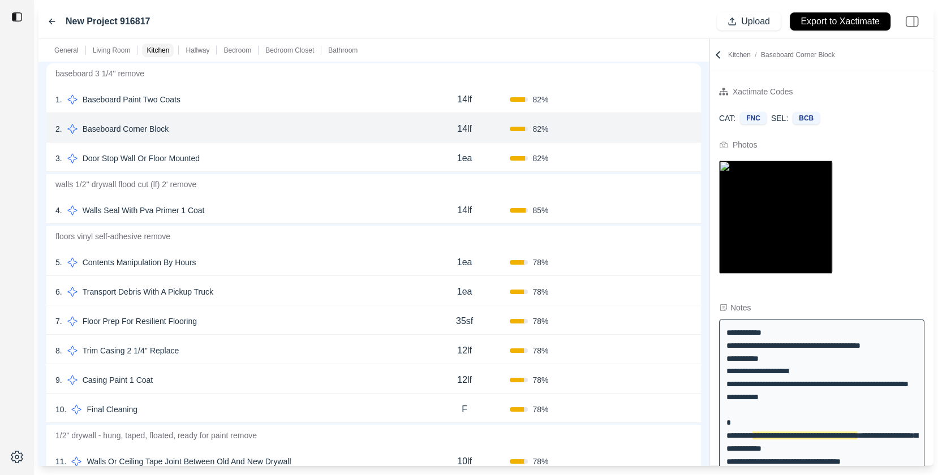
click at [291, 92] on div "1 . Baseboard Paint Two Coats" at bounding box center [237, 100] width 364 height 16
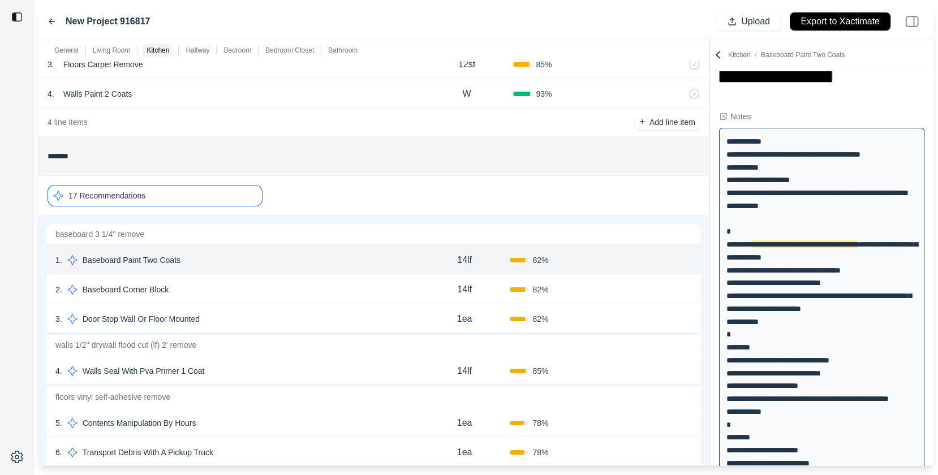
scroll to position [283, 0]
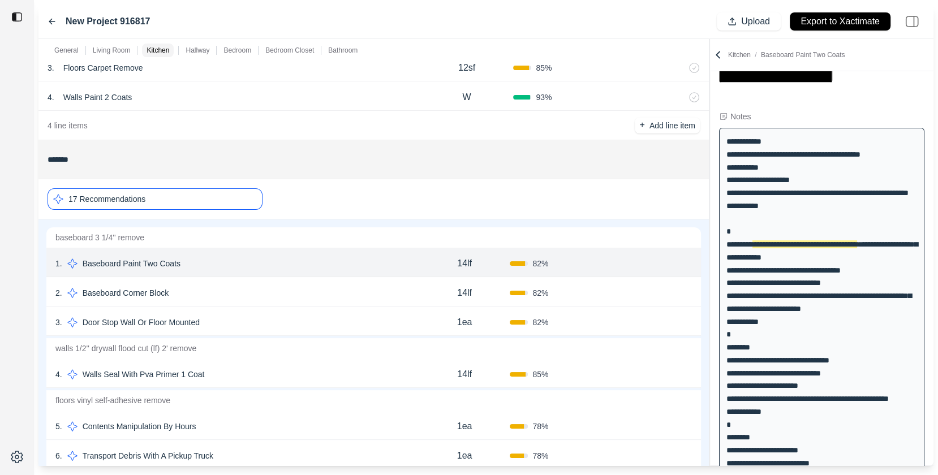
click at [244, 326] on div "3 . Door Stop Wall Or Floor Mounted" at bounding box center [237, 323] width 364 height 16
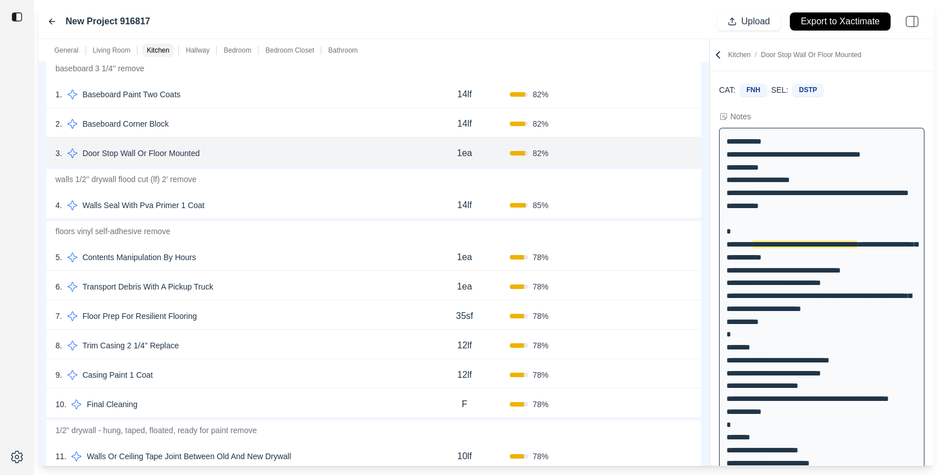
scroll to position [530, 0]
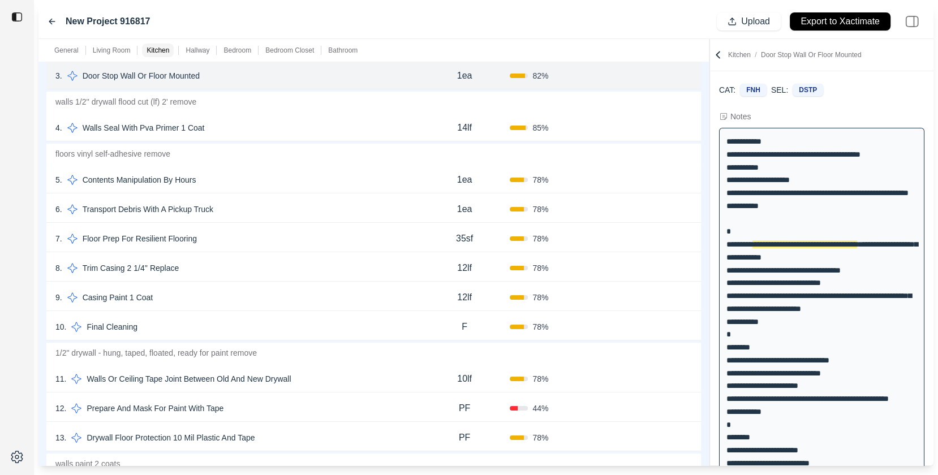
click at [263, 213] on div "6 . Transport Debris With A Pickup Truck" at bounding box center [237, 209] width 364 height 16
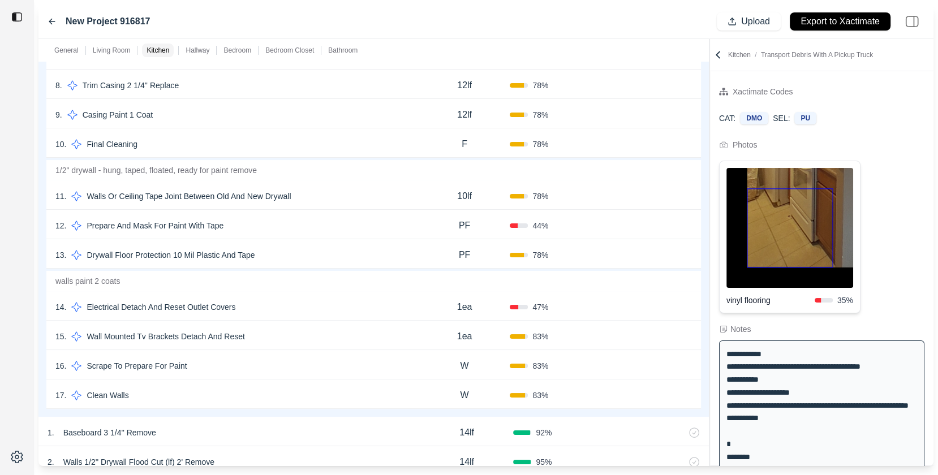
scroll to position [725, 0]
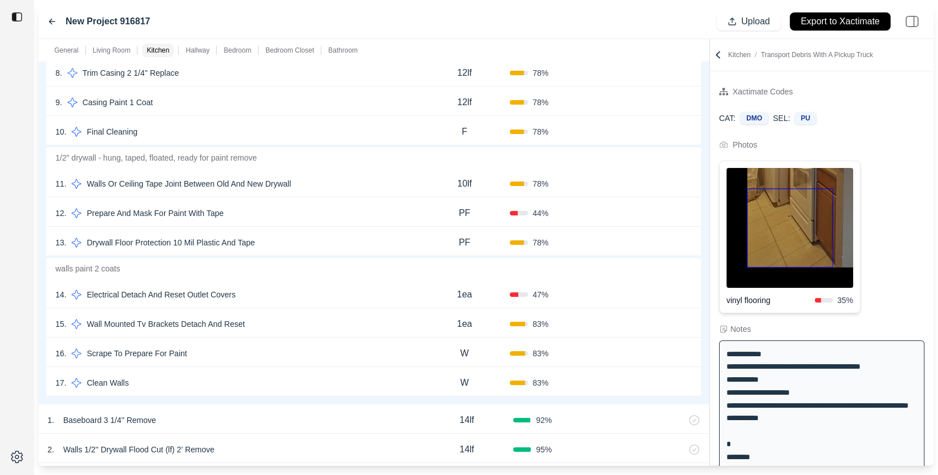
click at [277, 290] on div "14 . Electrical Detach And Reset Outlet Covers" at bounding box center [237, 295] width 364 height 16
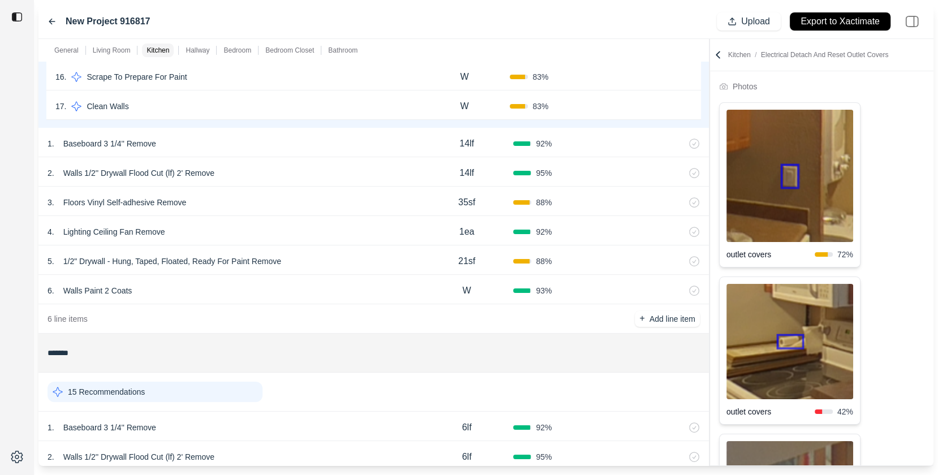
scroll to position [821, 0]
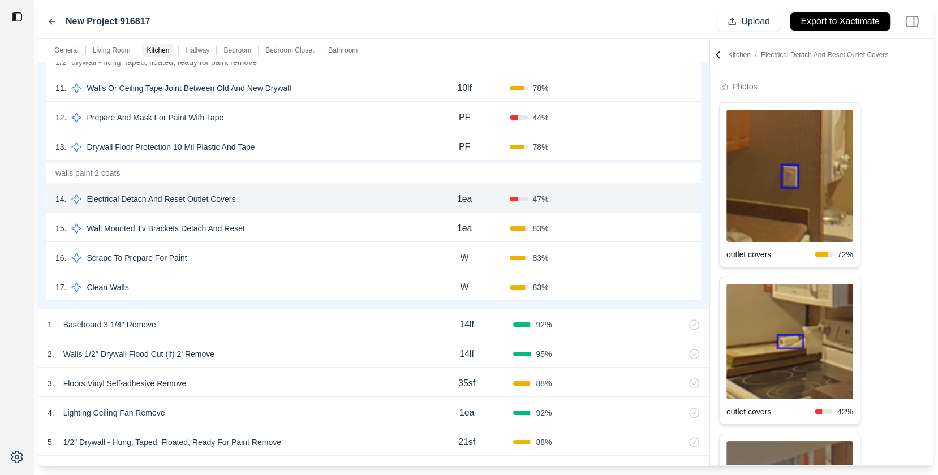
click at [273, 238] on div "15 . Wall Mounted Tv Brackets Detach And Reset 1ea 83 % Confirm" at bounding box center [373, 227] width 655 height 29
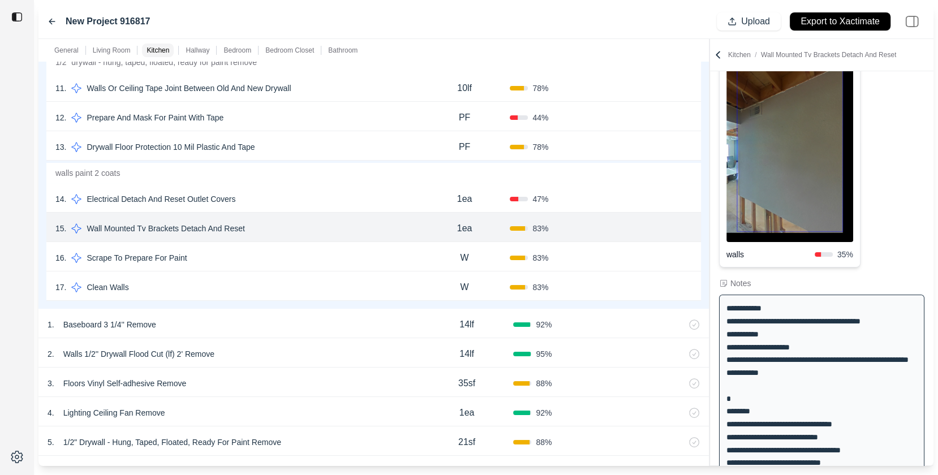
scroll to position [0, 0]
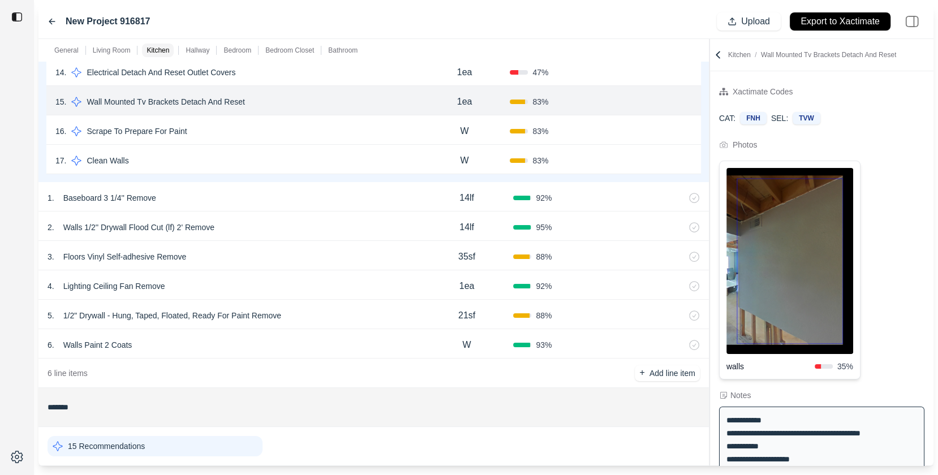
click at [251, 140] on div "16 . Scrape To Prepare For Paint W 83 % Confirm" at bounding box center [373, 129] width 655 height 29
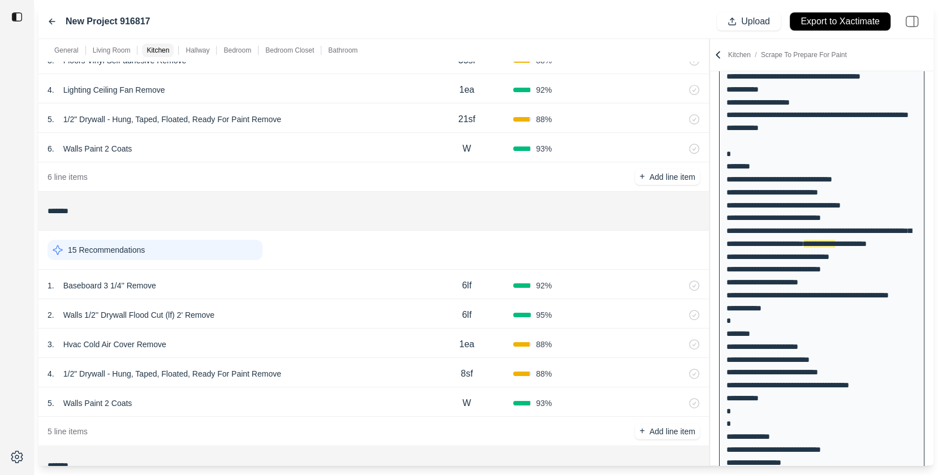
click at [216, 260] on div "15 Recommendations" at bounding box center [374, 249] width 652 height 29
click at [219, 251] on div "15 Recommendations" at bounding box center [155, 250] width 215 height 20
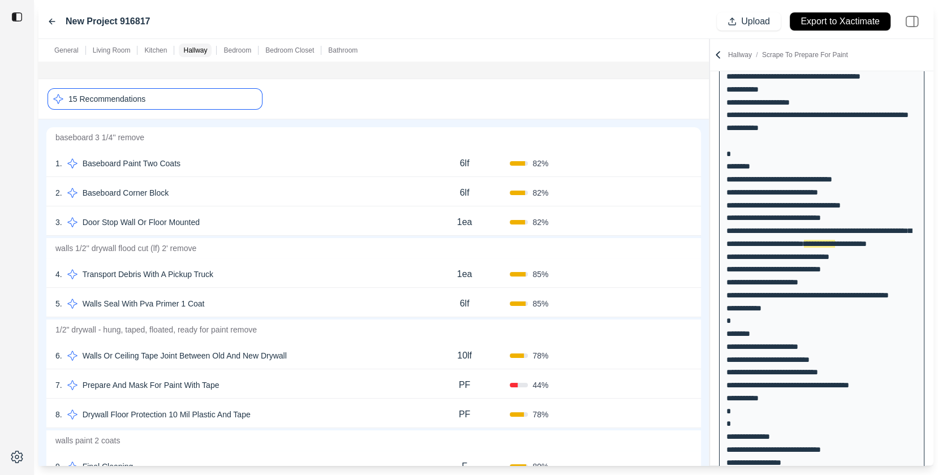
click at [249, 167] on div "1 . Baseboard Paint Two Coats" at bounding box center [237, 164] width 364 height 16
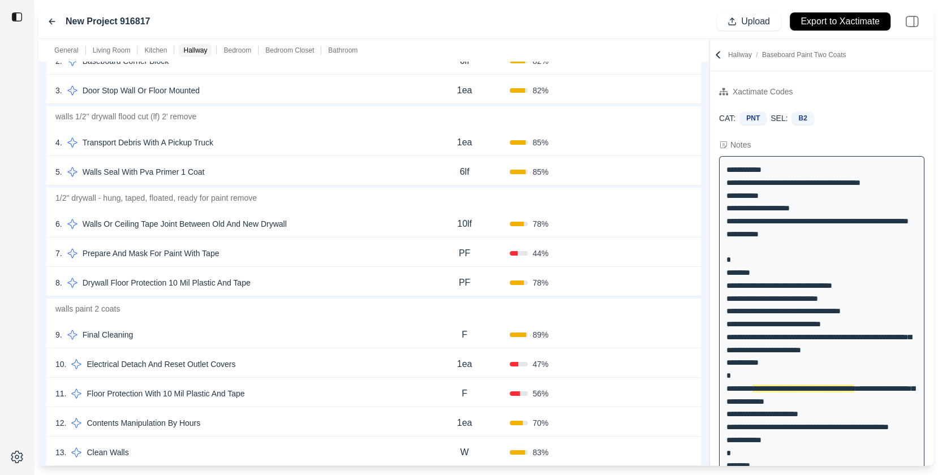
click at [334, 246] on div "7 . Prepare And Mask For Paint With Tape" at bounding box center [237, 254] width 364 height 16
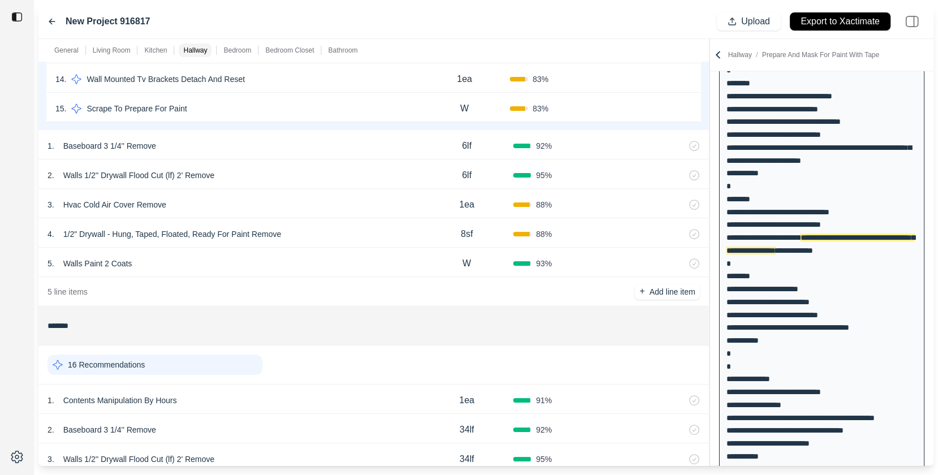
click at [209, 370] on div "16 Recommendations" at bounding box center [155, 365] width 215 height 20
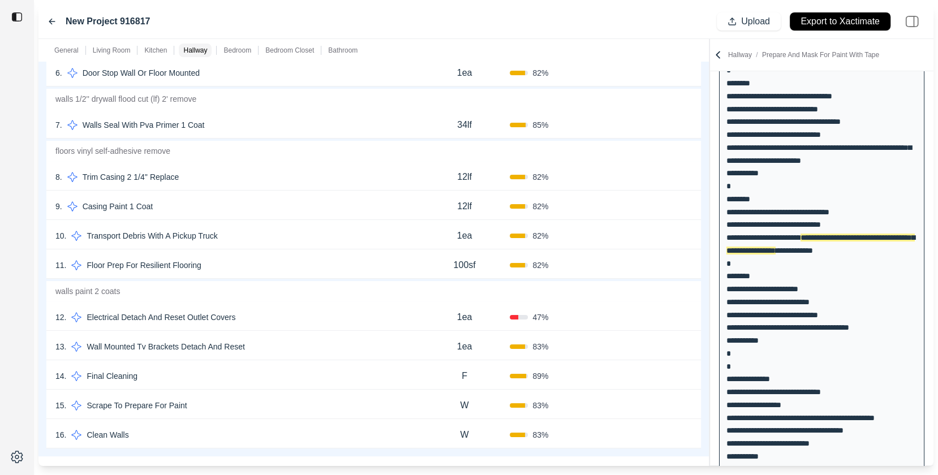
click at [273, 309] on div "12 . Electrical Detach And Reset Outlet Covers" at bounding box center [237, 317] width 364 height 16
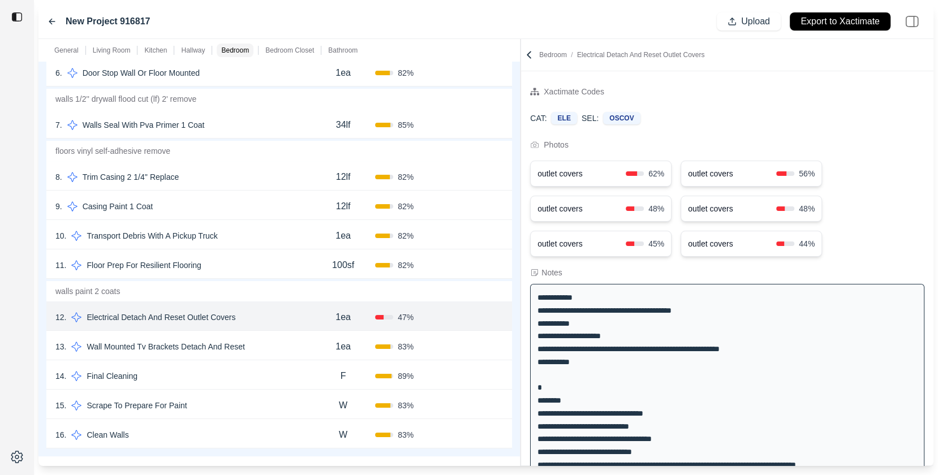
click at [520, 253] on div at bounding box center [520, 252] width 1 height 427
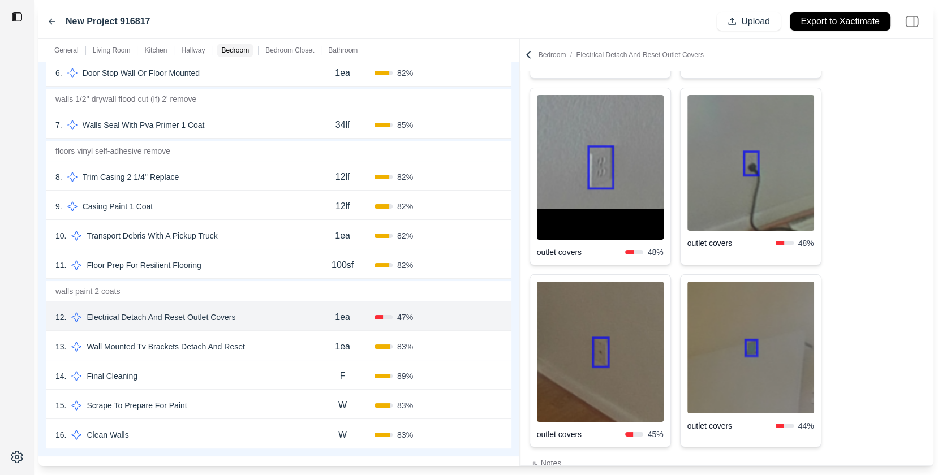
scroll to position [278, 0]
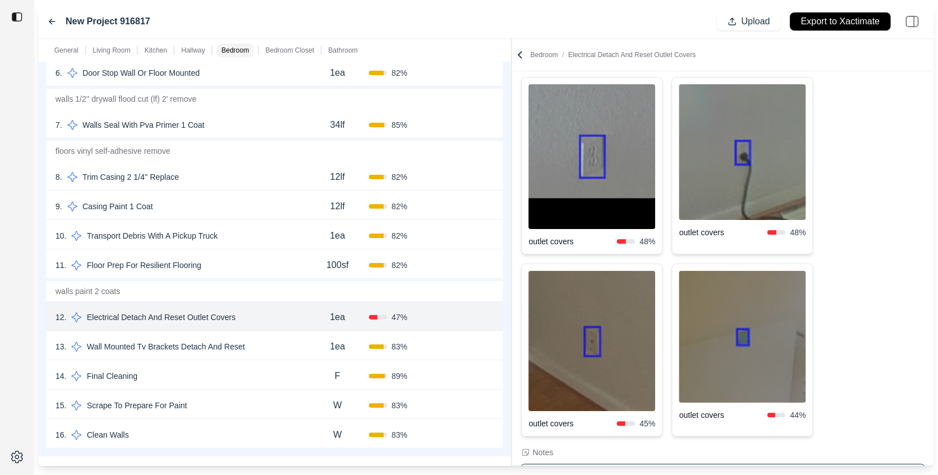
click at [511, 239] on div at bounding box center [511, 252] width 1 height 427
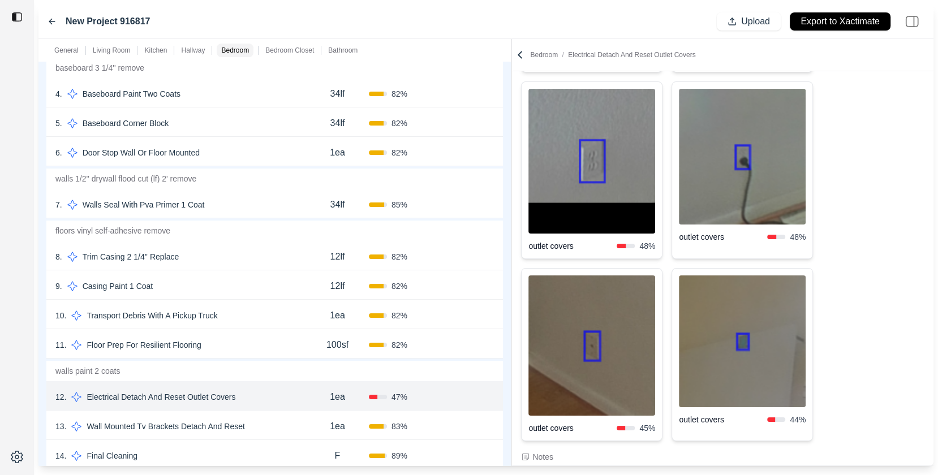
scroll to position [2265, 0]
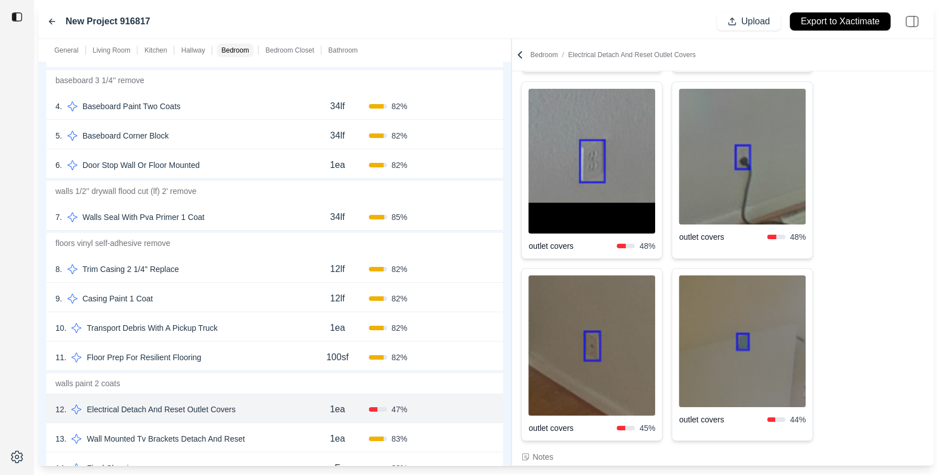
click at [267, 212] on div "7 . Walls Seal With Pva Primer 1 Coat" at bounding box center [180, 217] width 251 height 16
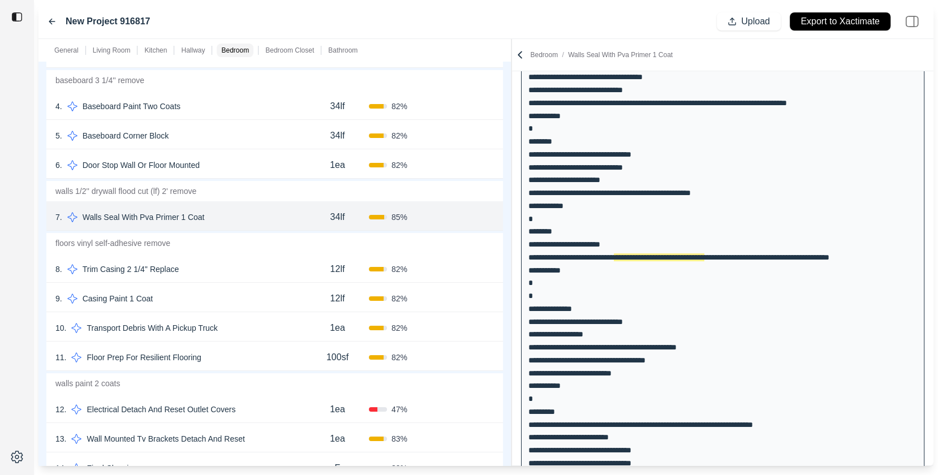
scroll to position [0, 0]
